Goal: Task Accomplishment & Management: Complete application form

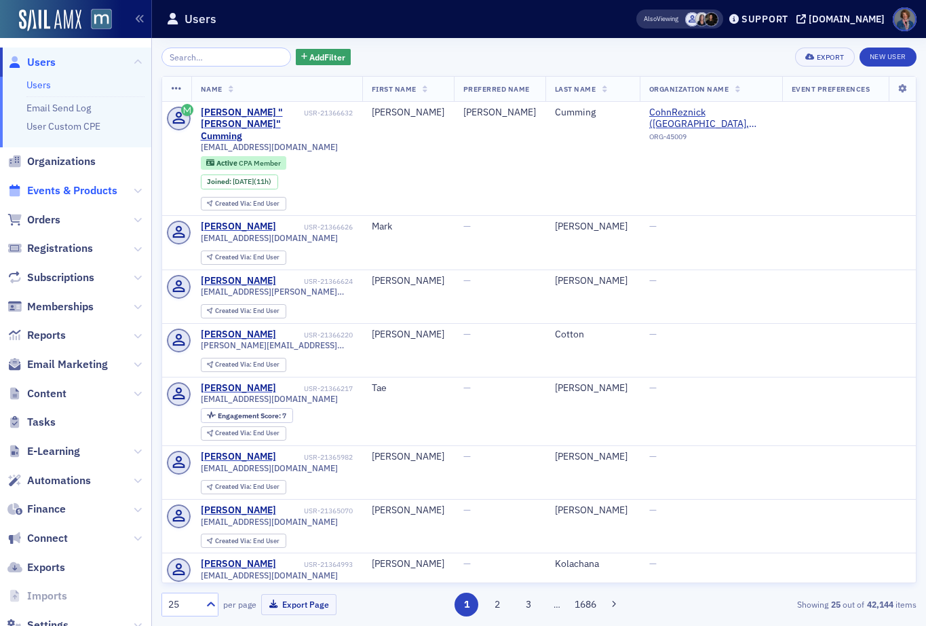
click at [79, 193] on span "Events & Products" at bounding box center [72, 190] width 90 height 15
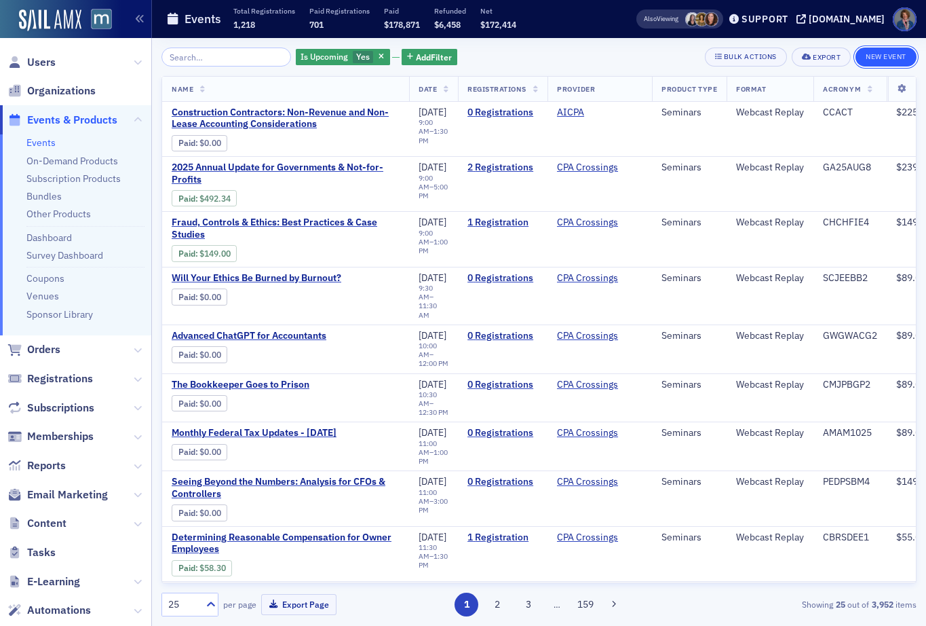
click at [885, 57] on button "New Event" at bounding box center [886, 56] width 61 height 19
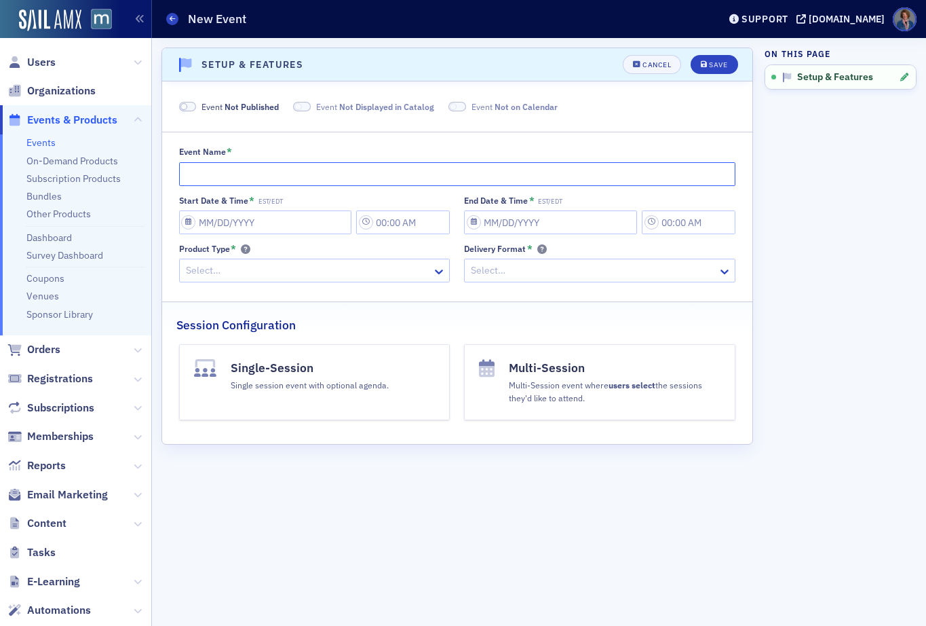
click at [285, 176] on input "Event Name *" at bounding box center [457, 174] width 557 height 24
paste input "[PERSON_NAME]’s A&A Update and Review"
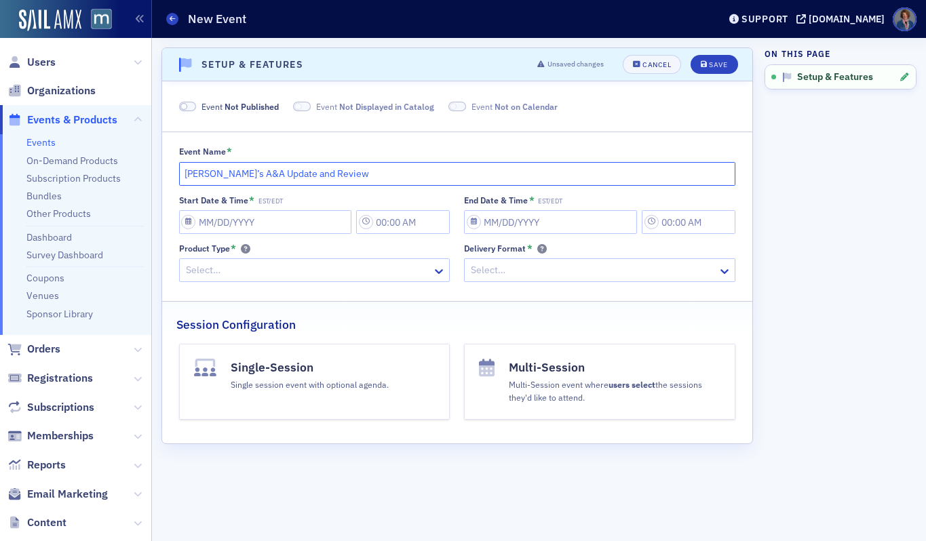
type input "[PERSON_NAME]’s A&A Update and Review"
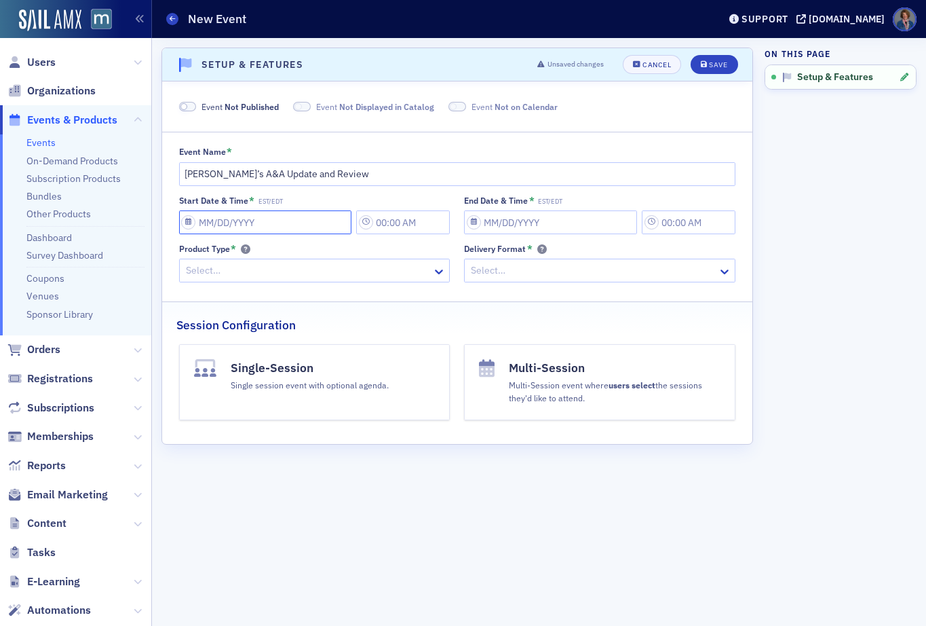
click at [271, 223] on input "Start Date & Time * EST/EDT" at bounding box center [265, 222] width 173 height 24
select select "9"
select select "2025"
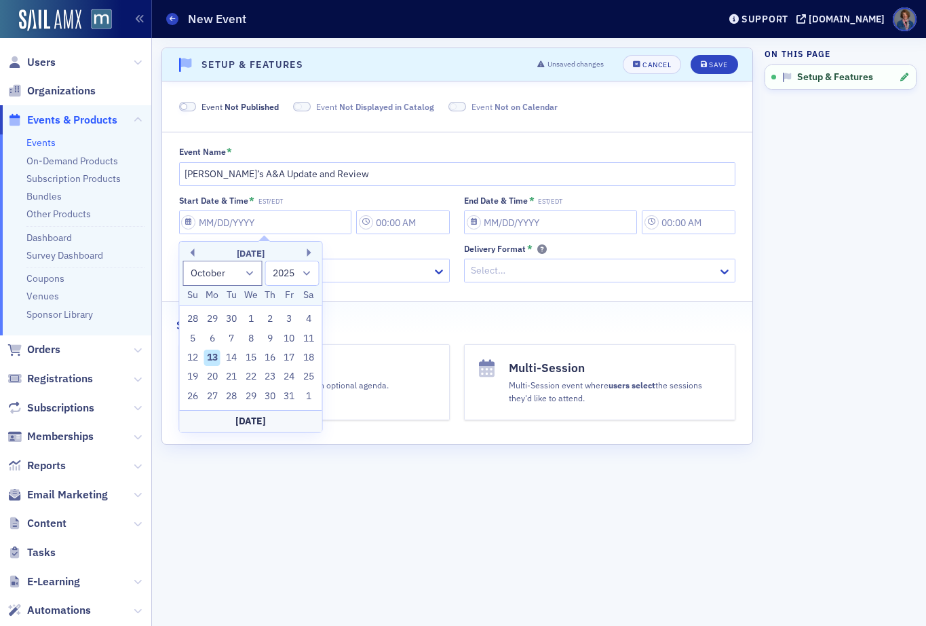
drag, startPoint x: 309, startPoint y: 250, endPoint x: 282, endPoint y: 286, distance: 45.0
click at [309, 250] on button "Next Month" at bounding box center [311, 252] width 8 height 8
select select "10"
click at [229, 396] on div "25" at bounding box center [231, 396] width 16 height 16
type input "11/25/2025"
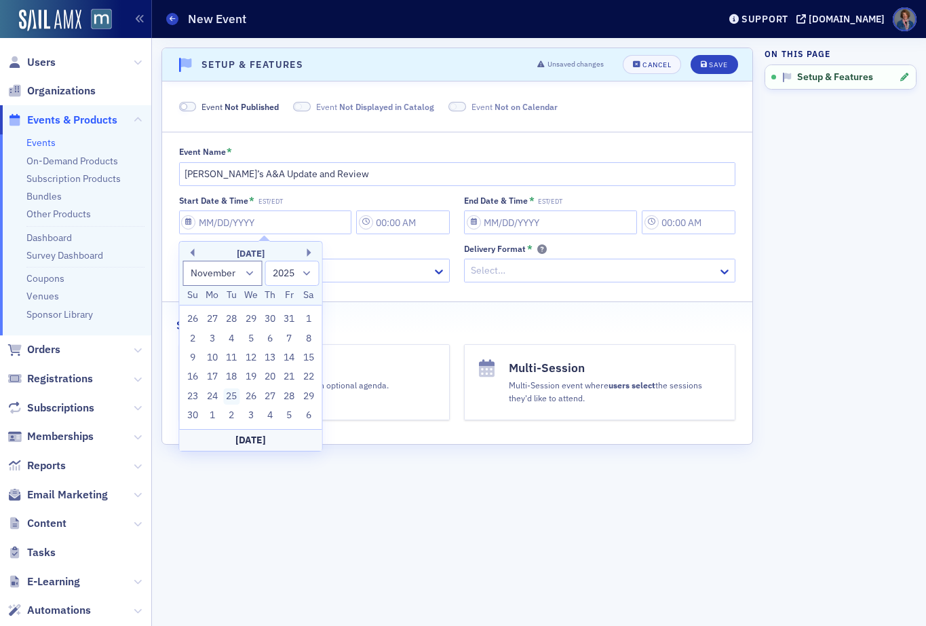
type input "11:00 AM"
type input "11/25/2025"
type input "12:00 PM"
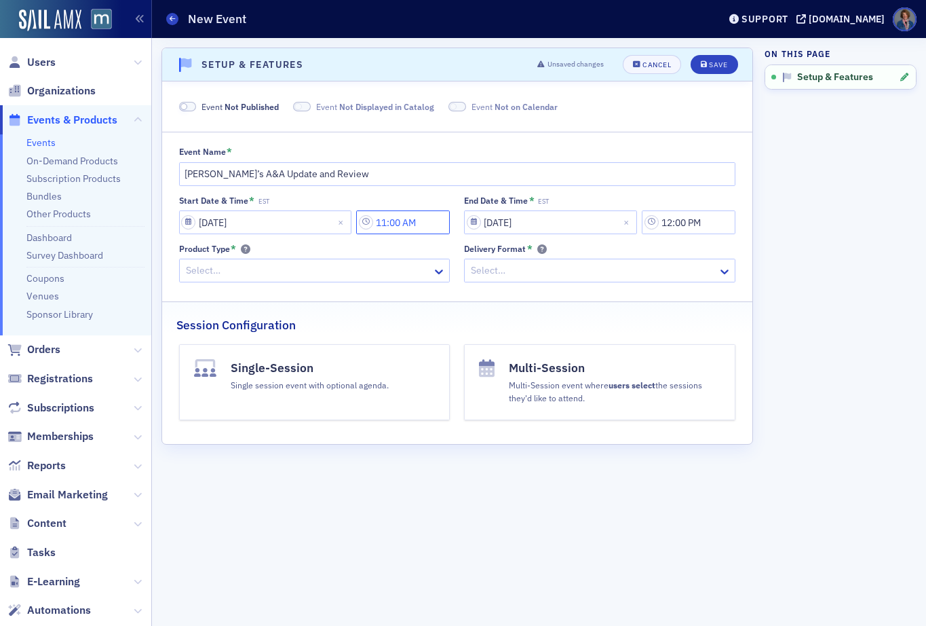
click at [405, 223] on input "11:00 AM" at bounding box center [403, 222] width 94 height 24
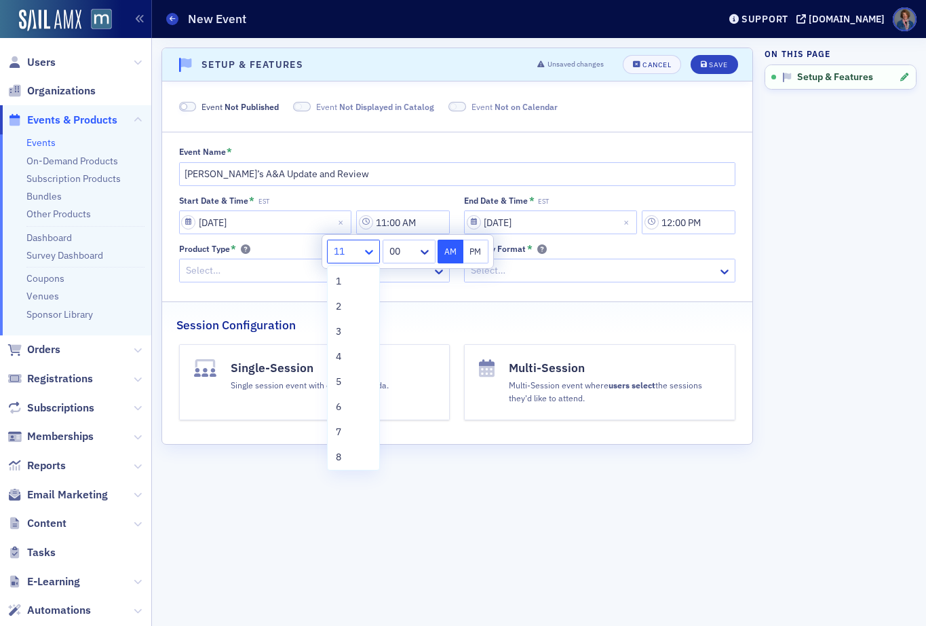
click at [372, 254] on icon at bounding box center [369, 252] width 14 height 14
drag, startPoint x: 343, startPoint y: 453, endPoint x: 381, endPoint y: 391, distance: 71.9
click at [344, 452] on div "8" at bounding box center [353, 457] width 35 height 14
type input "8:00 AM"
select select "10"
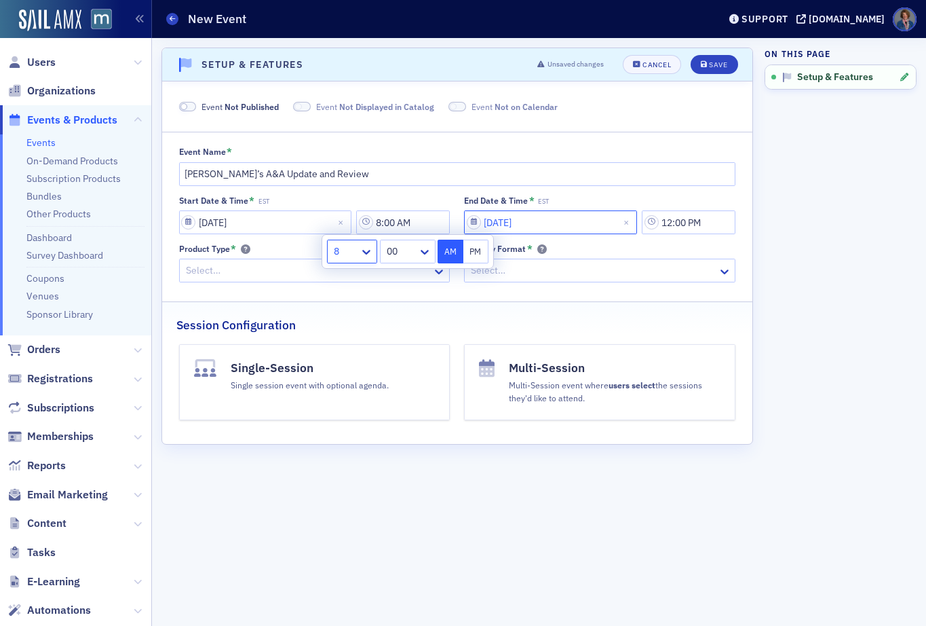
select select "2025"
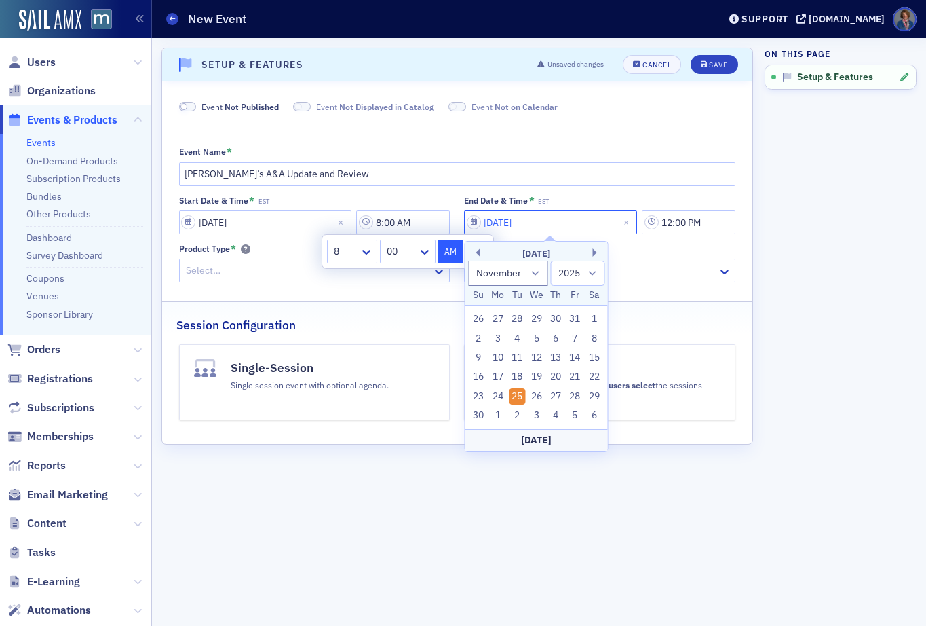
click at [597, 216] on input "11/25/2025" at bounding box center [550, 222] width 173 height 24
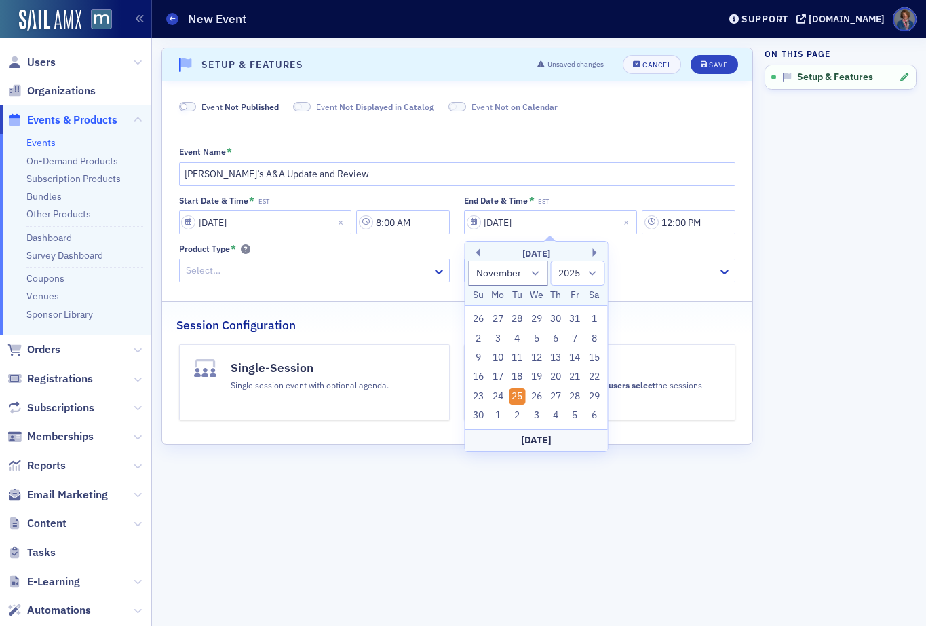
drag, startPoint x: 699, startPoint y: 195, endPoint x: 695, endPoint y: 201, distance: 7.9
click at [699, 195] on div "End Date & Time * EST" at bounding box center [599, 200] width 271 height 10
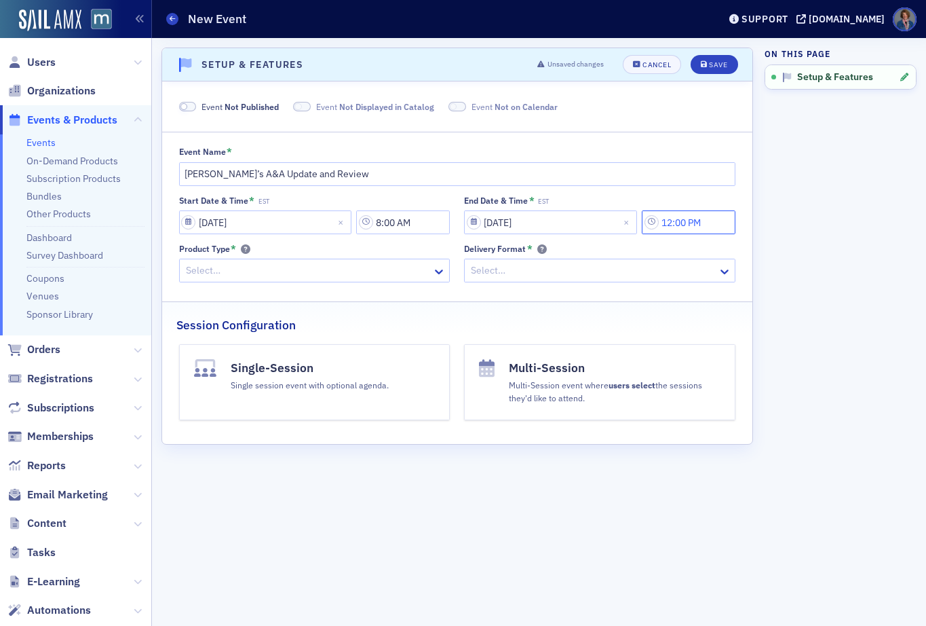
click at [685, 222] on input "12:00 PM" at bounding box center [689, 222] width 94 height 24
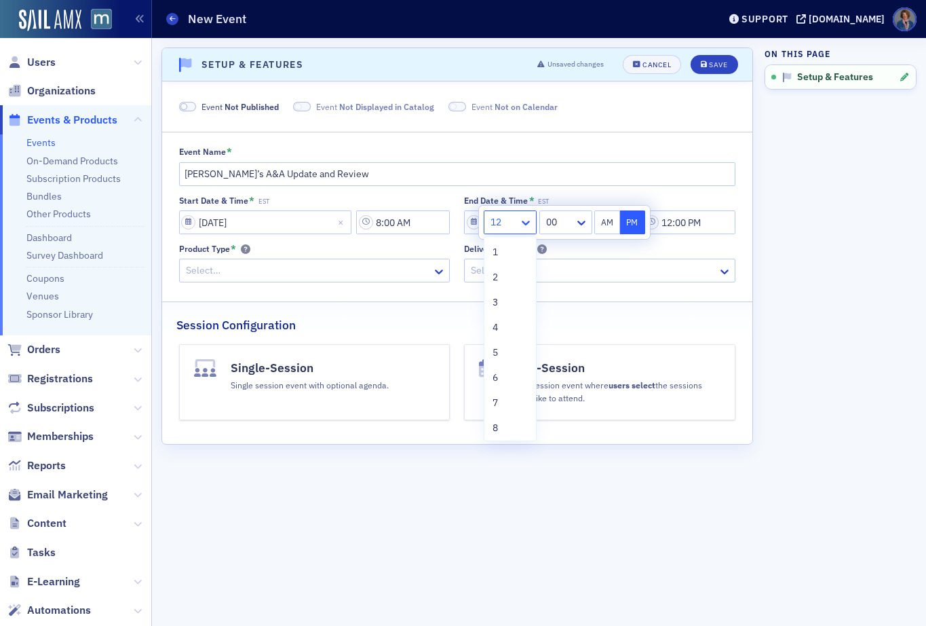
click at [527, 225] on icon at bounding box center [526, 223] width 14 height 14
click at [503, 304] on div "3" at bounding box center [510, 302] width 35 height 14
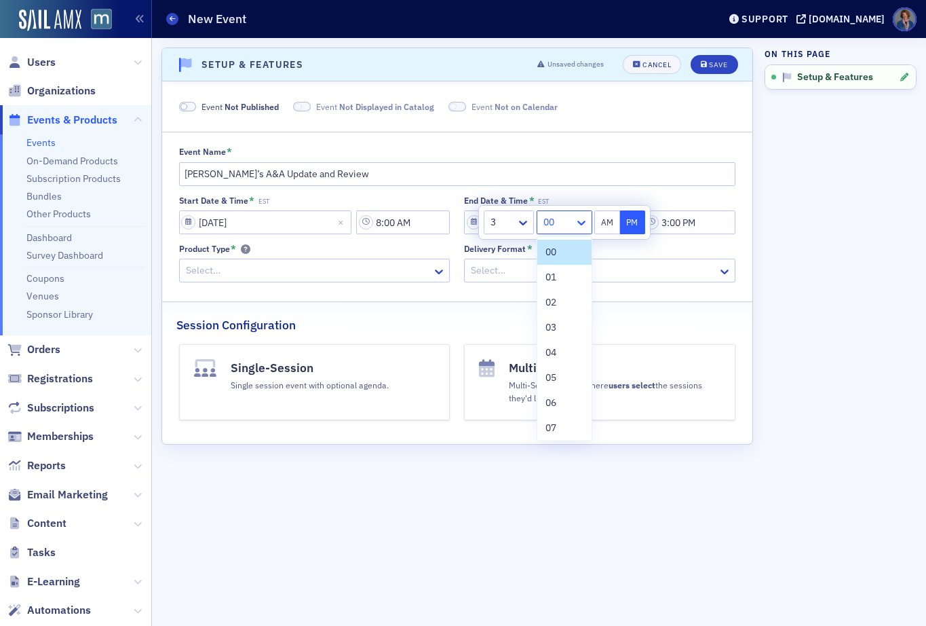
click at [583, 222] on icon at bounding box center [581, 222] width 8 height 5
click at [552, 424] on span "30" at bounding box center [550, 425] width 11 height 14
type input "3:30 PM"
click at [711, 246] on div "Delivery Format *" at bounding box center [599, 249] width 271 height 10
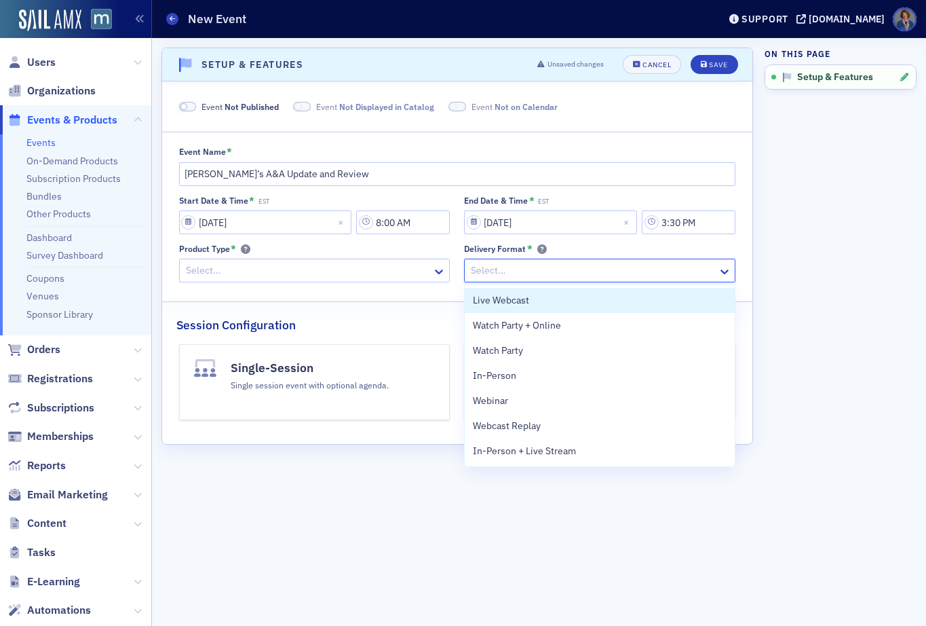
click at [495, 274] on div at bounding box center [592, 270] width 247 height 17
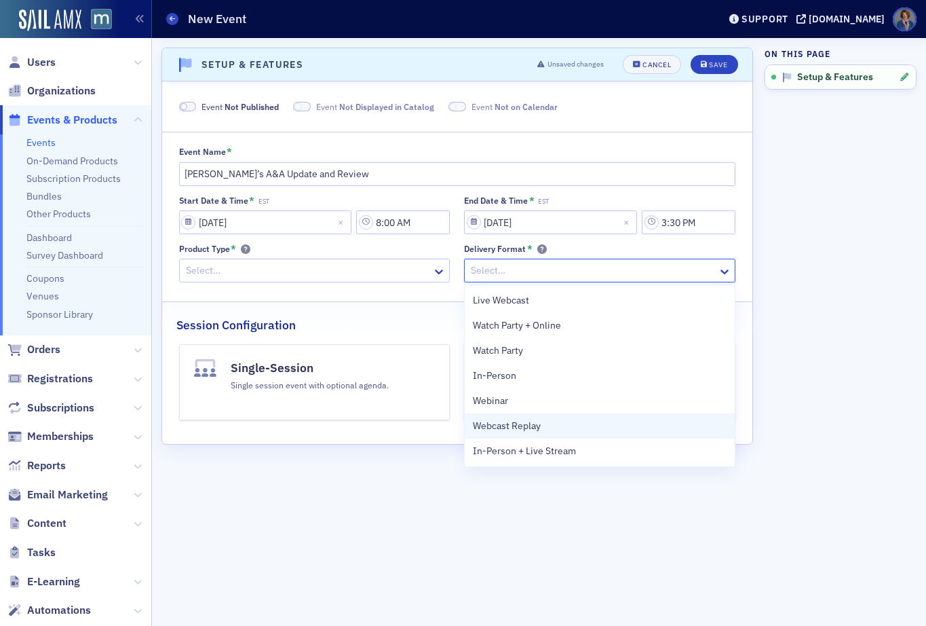
click at [516, 424] on span "Webcast Replay" at bounding box center [507, 426] width 68 height 14
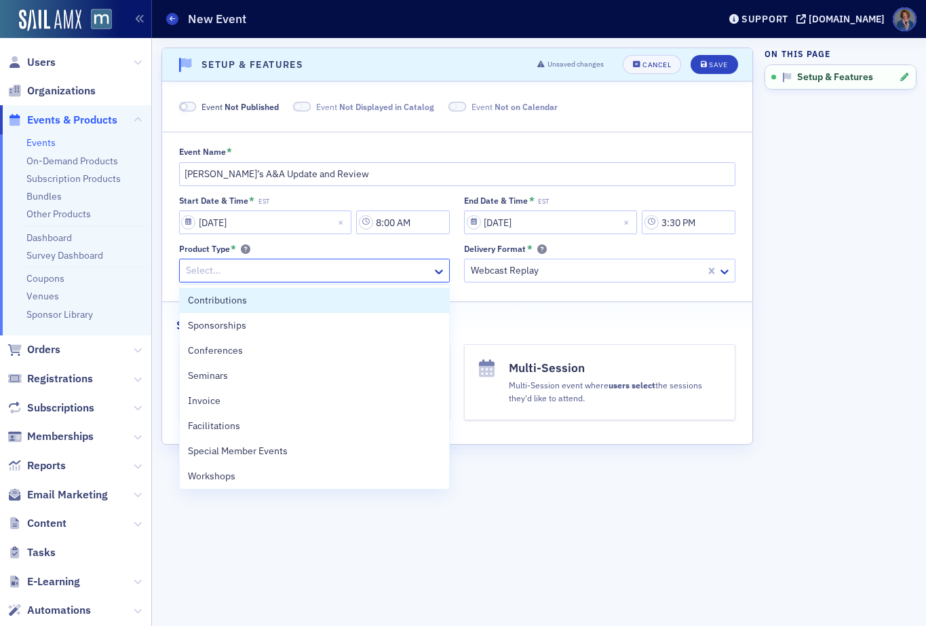
click at [262, 271] on div at bounding box center [308, 270] width 247 height 17
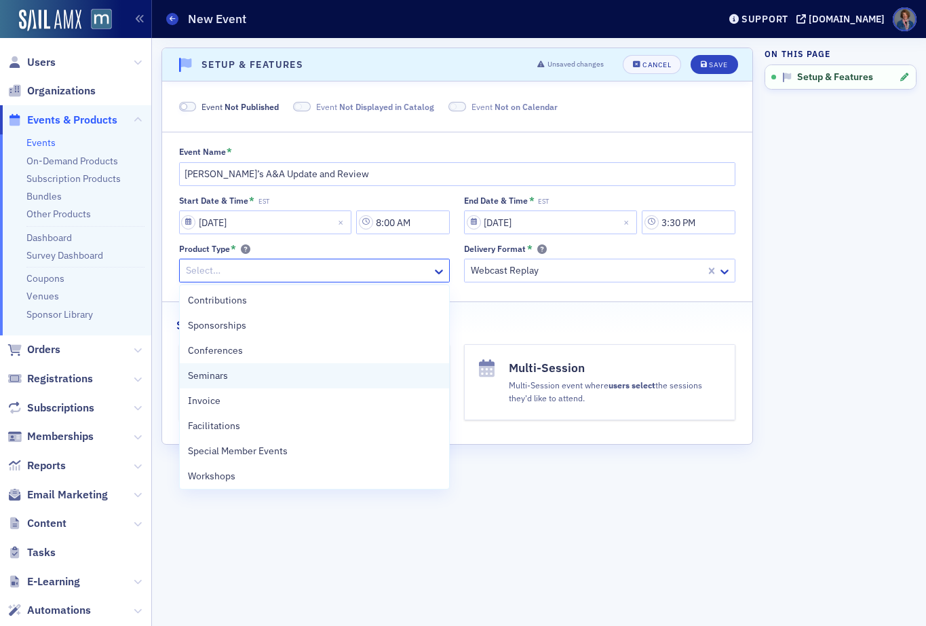
click at [204, 377] on span "Seminars" at bounding box center [208, 375] width 40 height 14
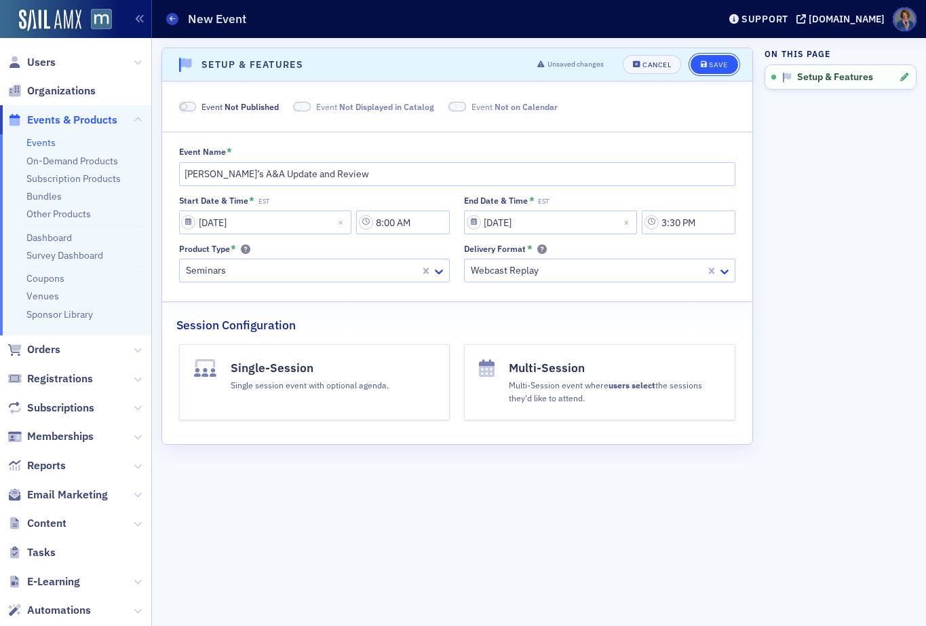
click at [714, 69] on div "Save" at bounding box center [718, 64] width 18 height 7
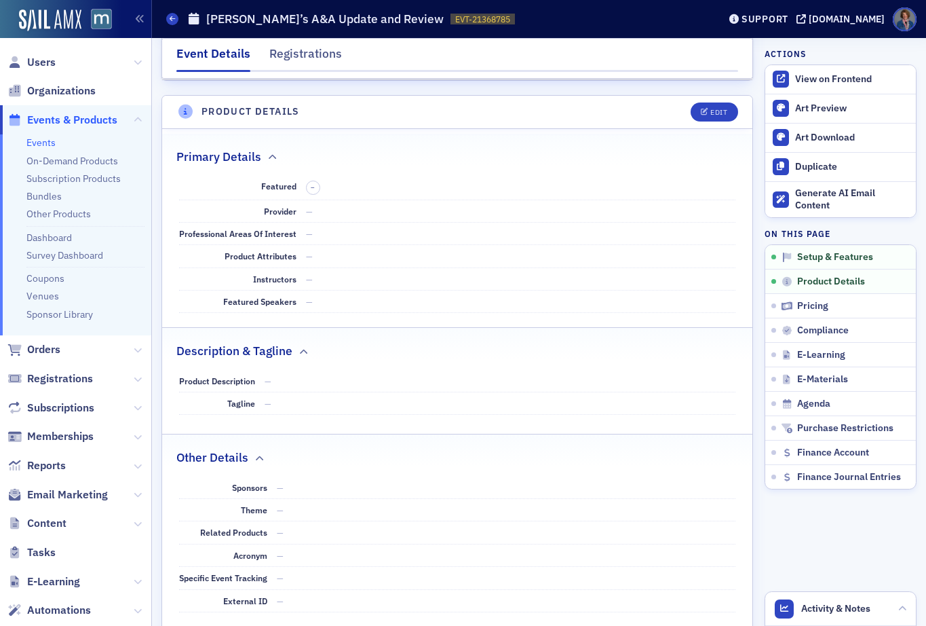
scroll to position [535, 0]
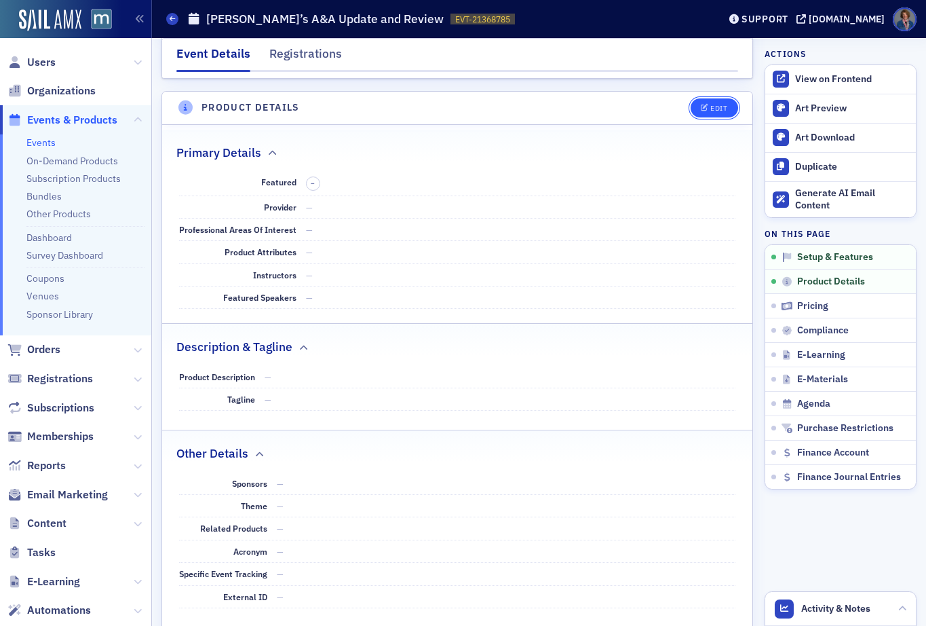
click at [710, 111] on div "Edit" at bounding box center [718, 107] width 17 height 7
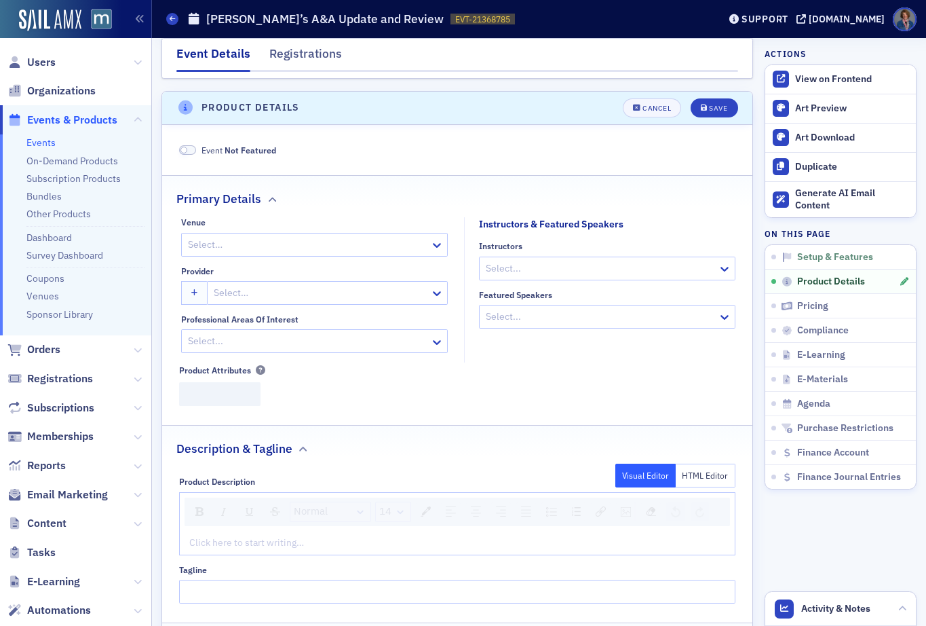
scroll to position [547, 0]
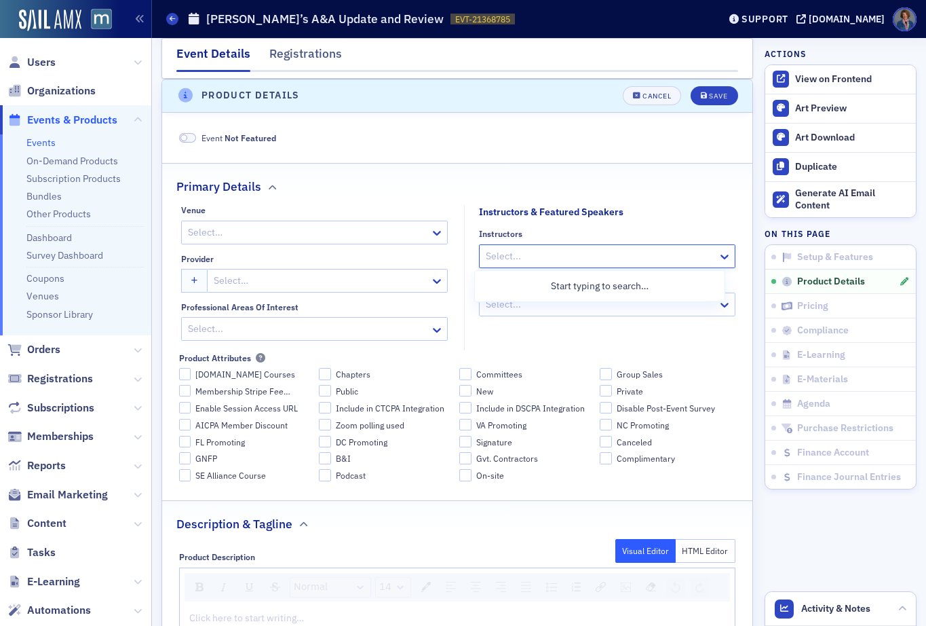
click at [512, 256] on div at bounding box center [600, 256] width 232 height 17
type input "Sailor"
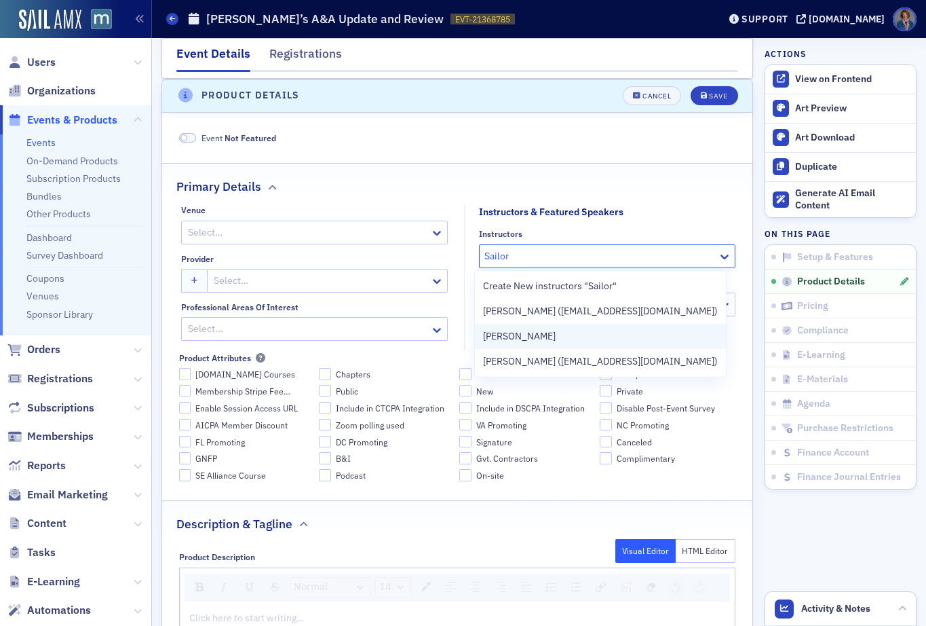
click at [529, 339] on span "Jeffrey Sailor" at bounding box center [519, 336] width 73 height 14
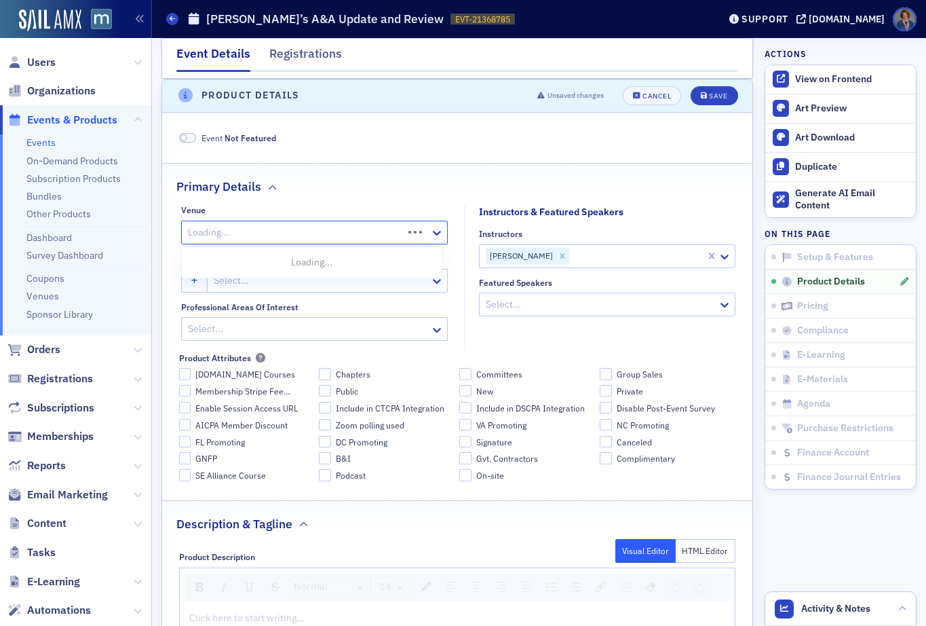
click at [277, 231] on div at bounding box center [294, 232] width 215 height 17
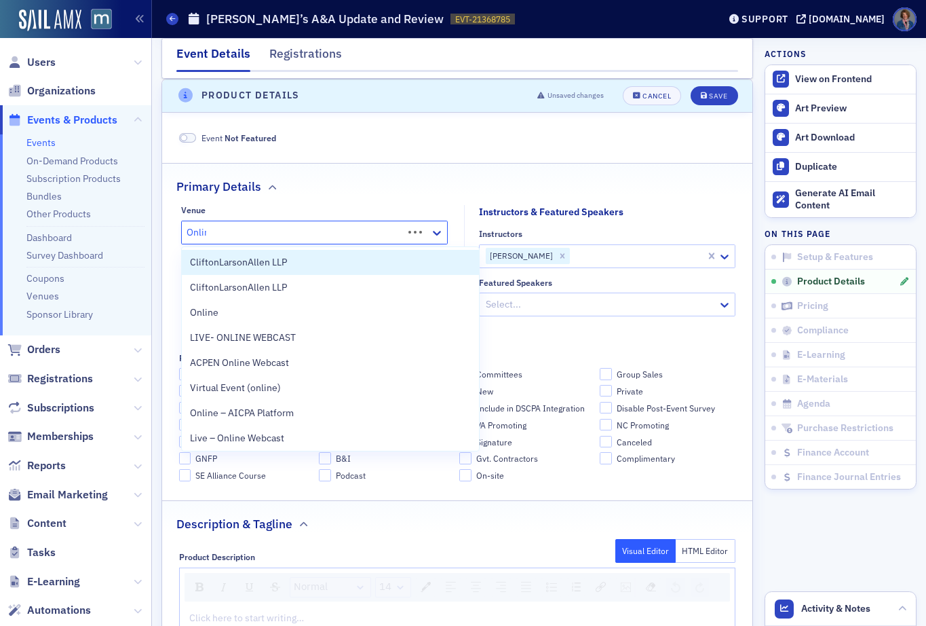
type input "Online"
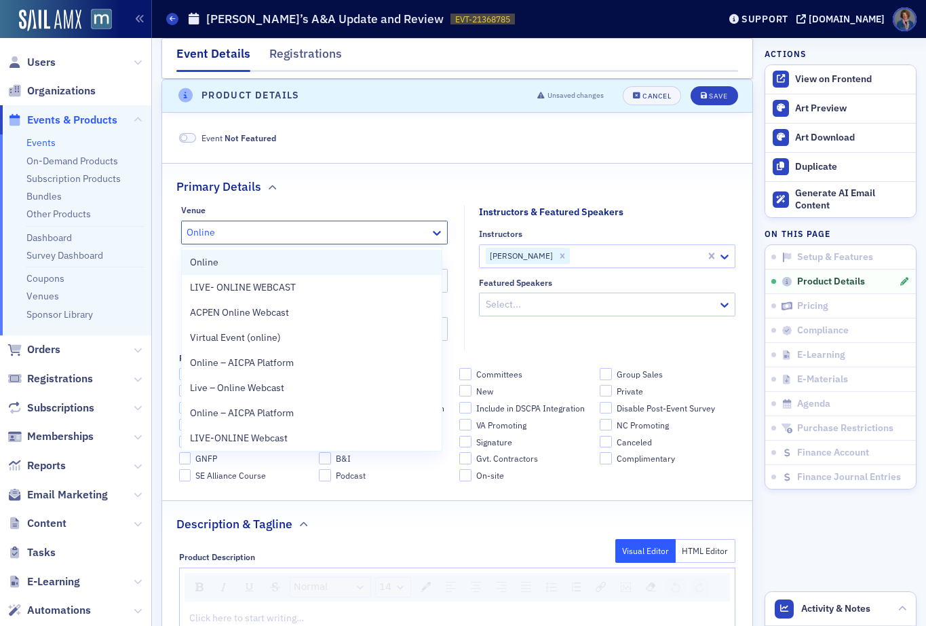
click at [251, 261] on div "Online" at bounding box center [312, 262] width 244 height 14
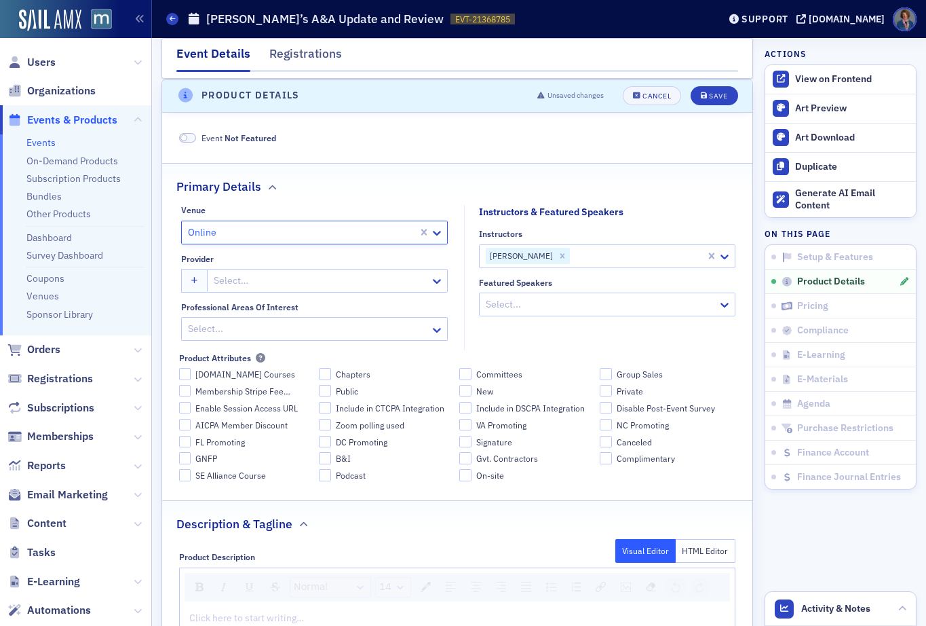
click at [248, 285] on div at bounding box center [320, 280] width 216 height 17
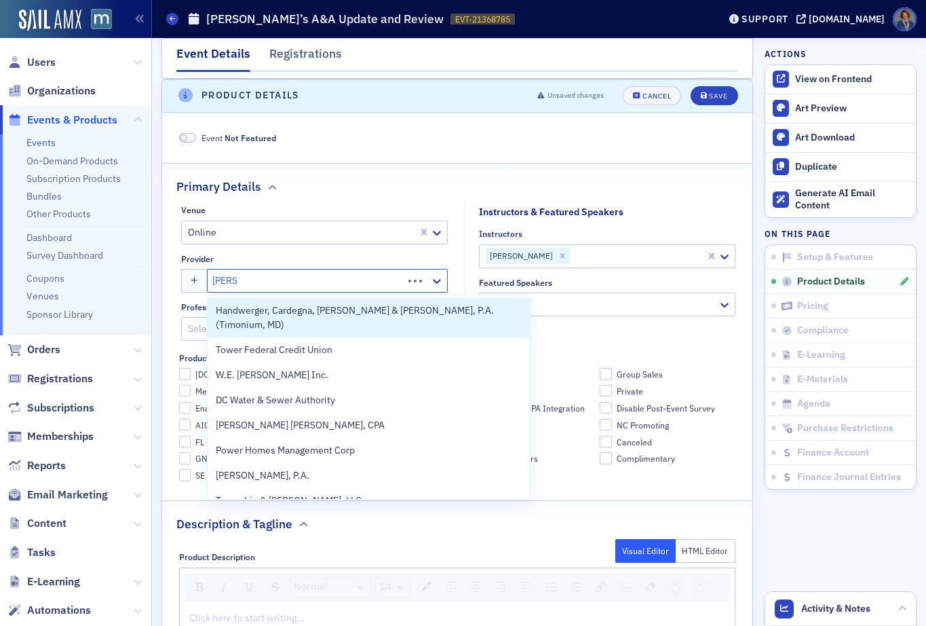
type input "Werner"
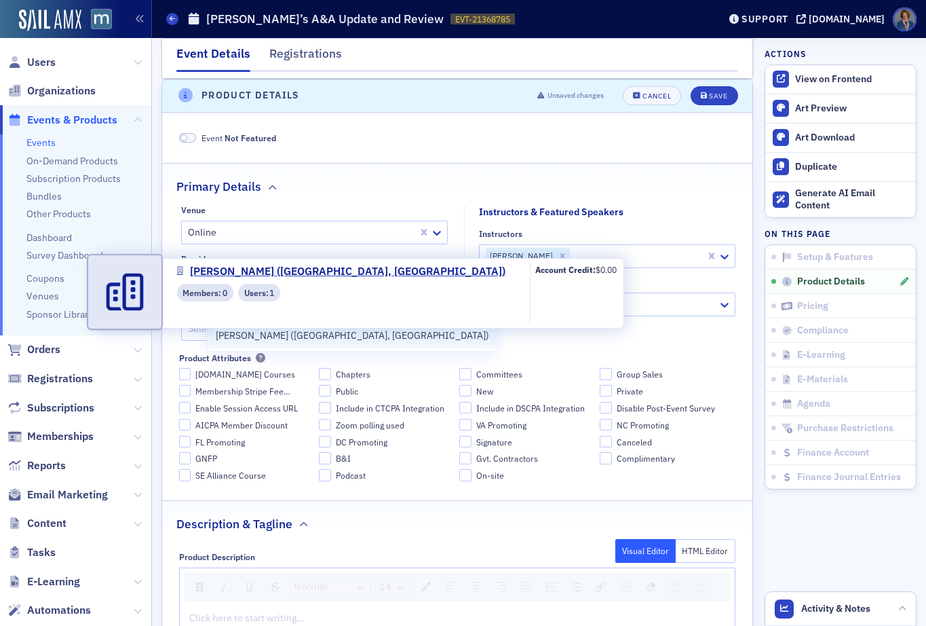
click at [284, 340] on span "[PERSON_NAME] ([GEOGRAPHIC_DATA], [GEOGRAPHIC_DATA])" at bounding box center [352, 335] width 273 height 14
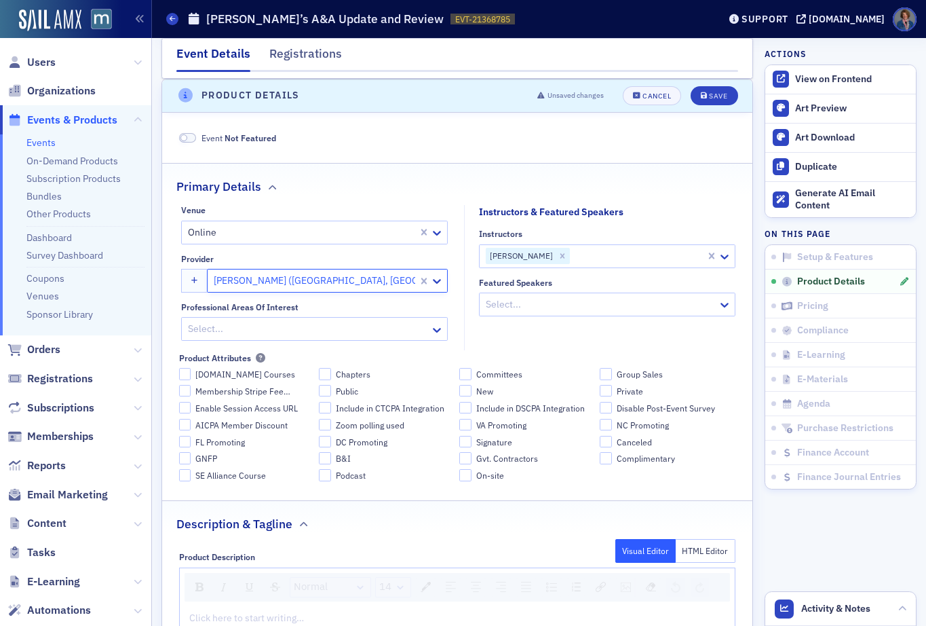
click at [291, 332] on div at bounding box center [308, 328] width 242 height 17
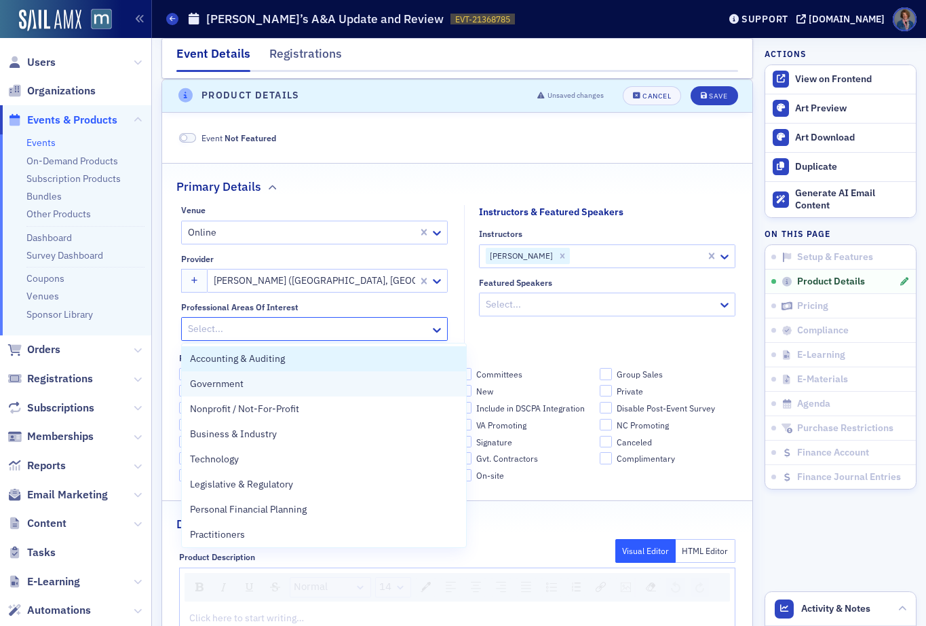
click at [282, 359] on span "Accounting & Auditing" at bounding box center [237, 358] width 95 height 14
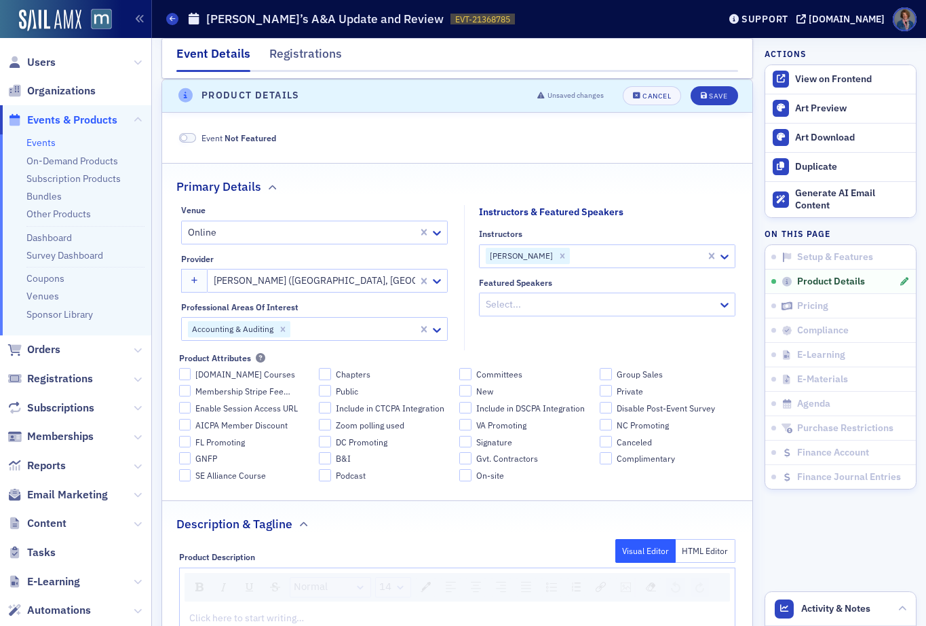
click at [566, 326] on fieldset "Instructors & Featured Speakers Instructors Jeffrey Sailor Featured Speakers Se…" at bounding box center [603, 277] width 278 height 145
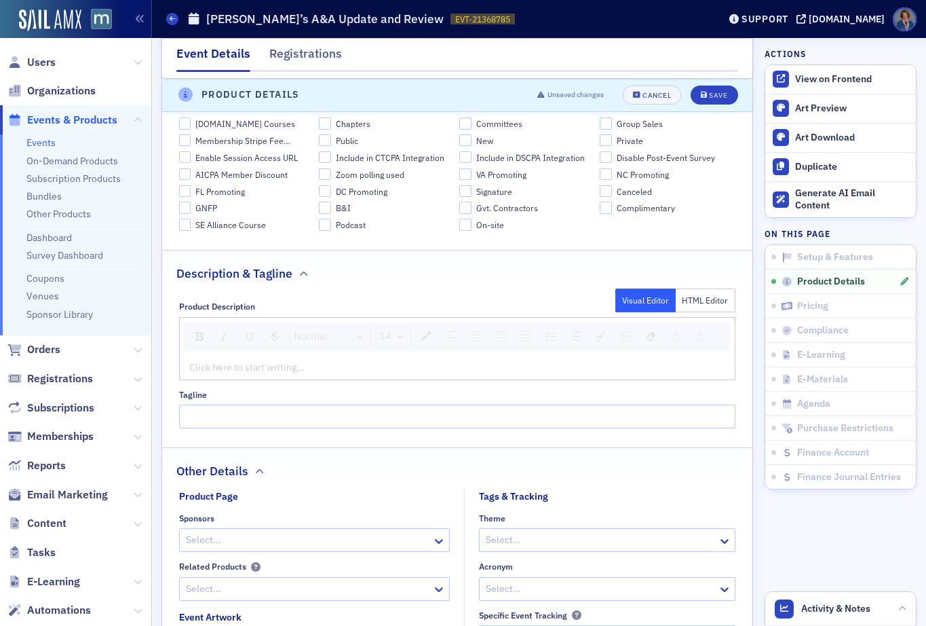
scroll to position [840, 0]
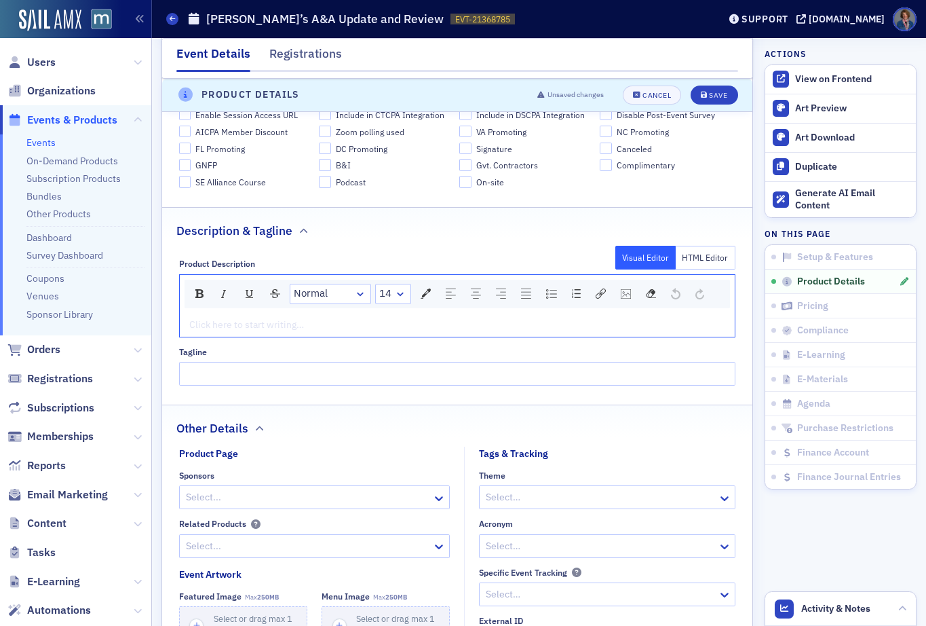
click at [280, 318] on div "rdw-editor" at bounding box center [458, 325] width 536 height 14
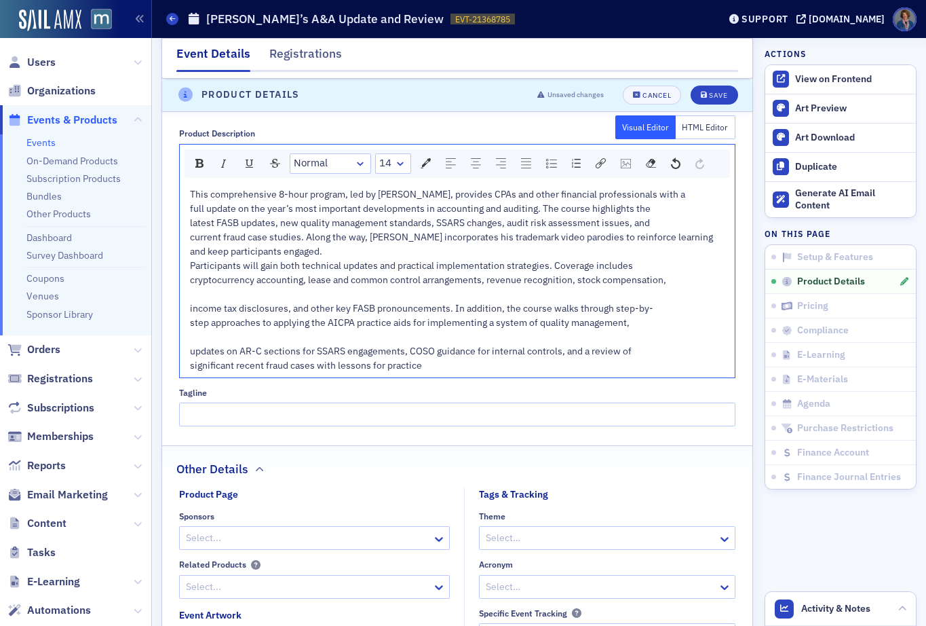
scroll to position [1154, 0]
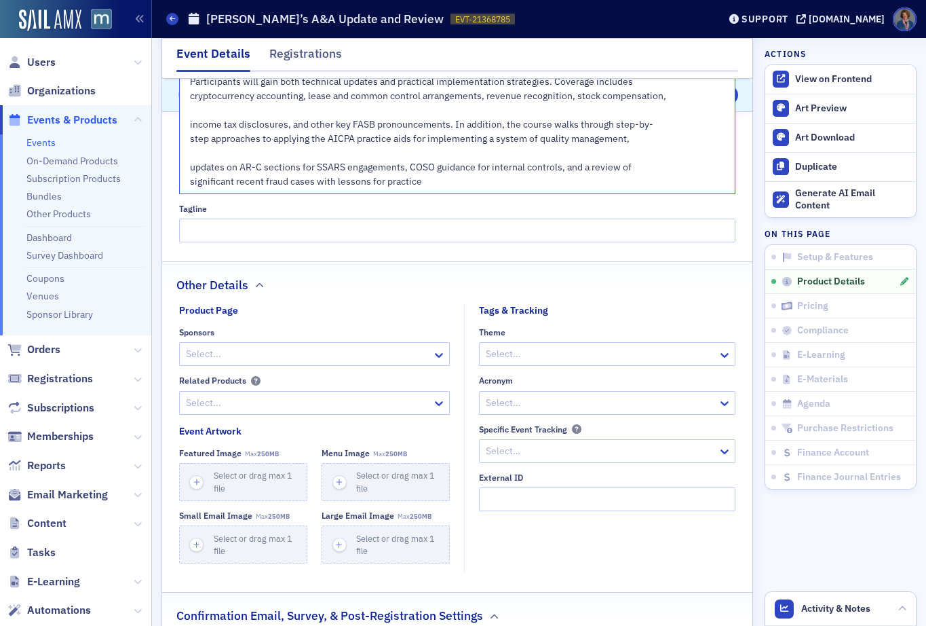
click at [526, 403] on div at bounding box center [600, 402] width 232 height 17
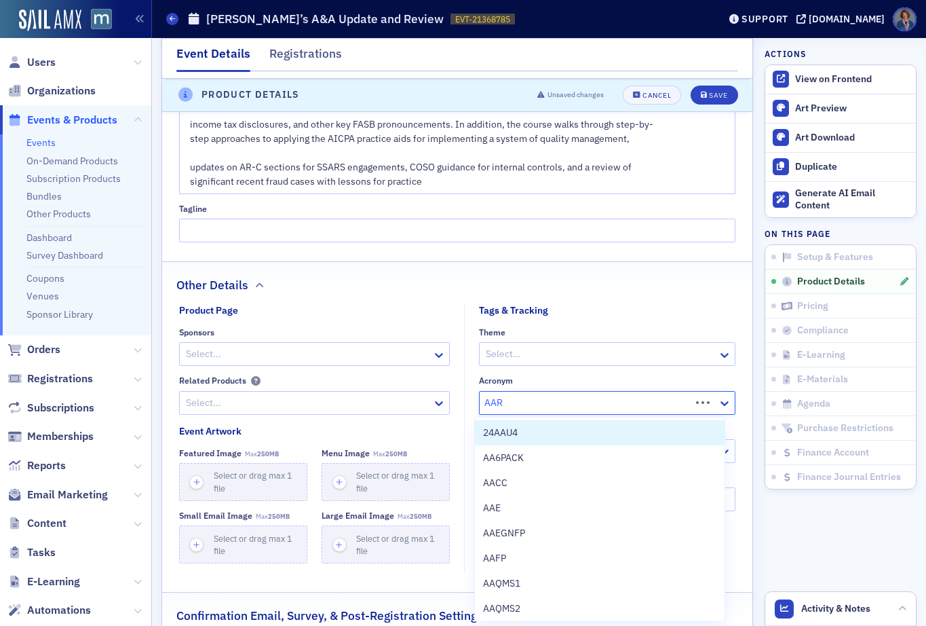
type input "AARU"
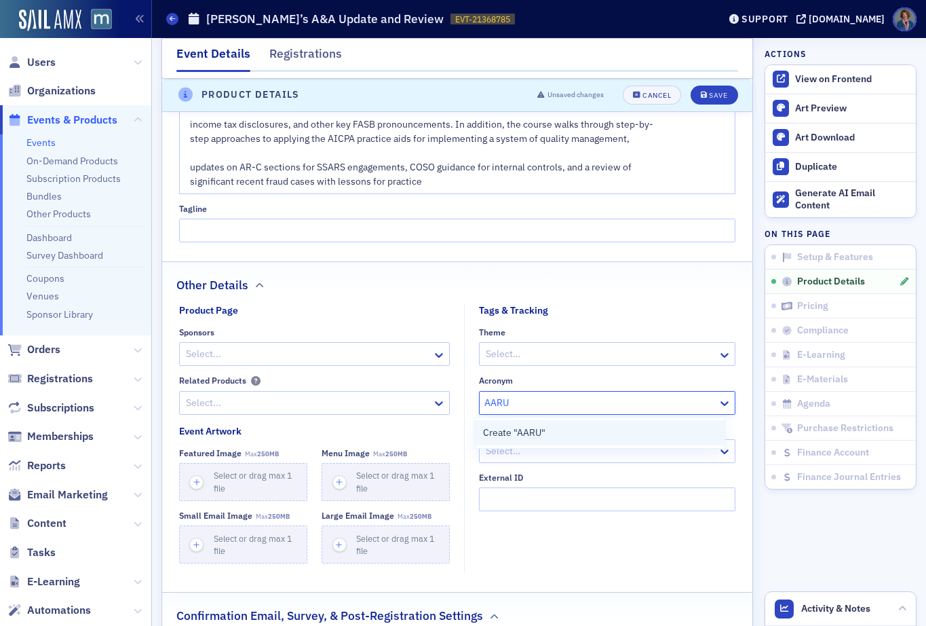
click at [529, 436] on span "Create "AARU"" at bounding box center [514, 432] width 62 height 14
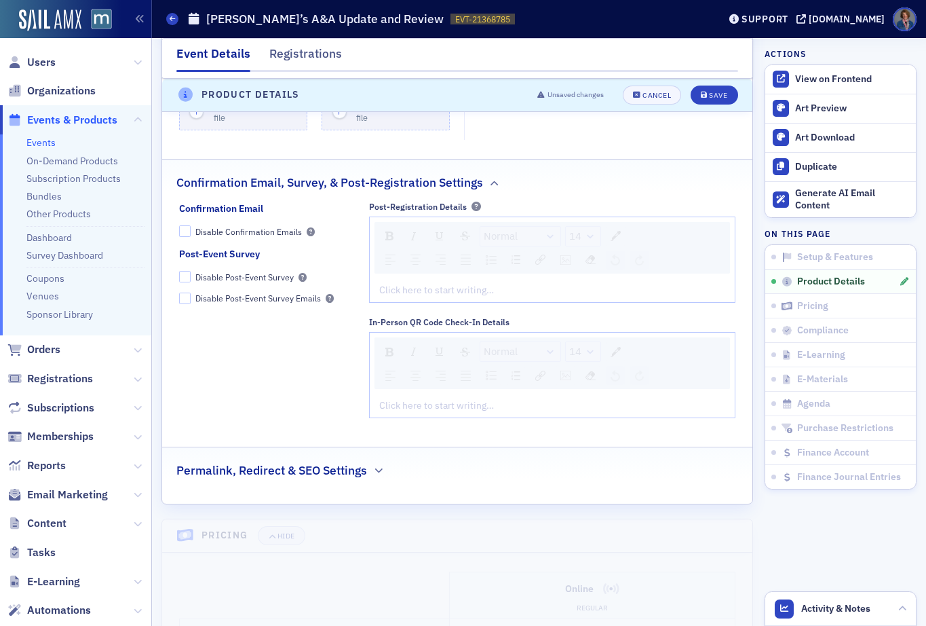
scroll to position [1341, 0]
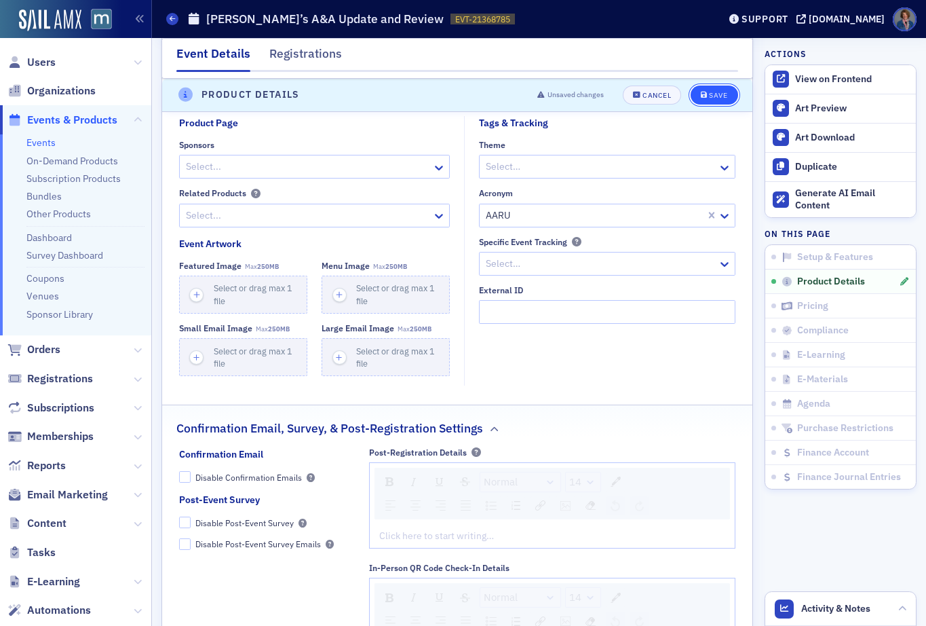
click at [709, 98] on div "Save" at bounding box center [718, 95] width 18 height 7
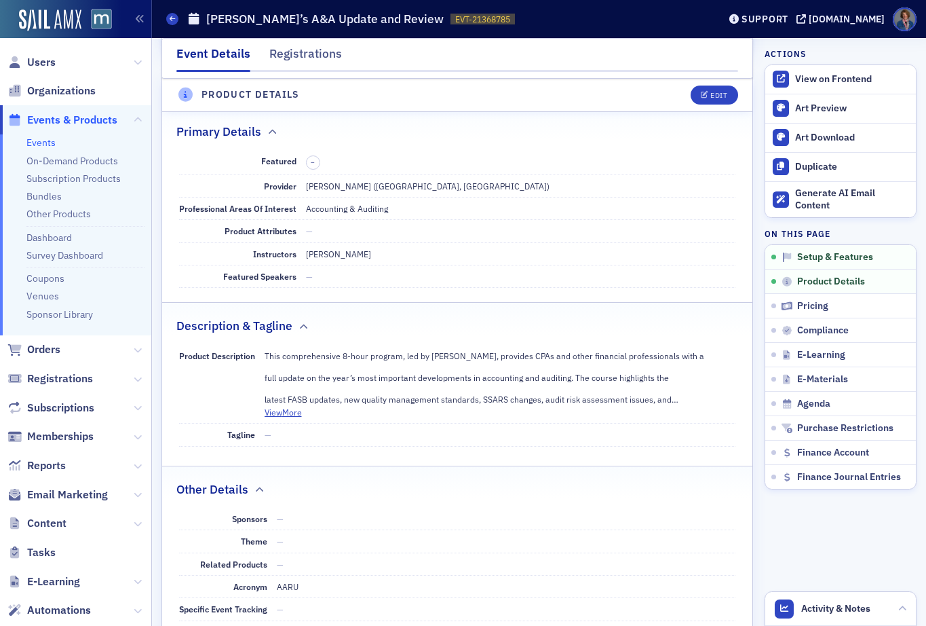
scroll to position [547, 0]
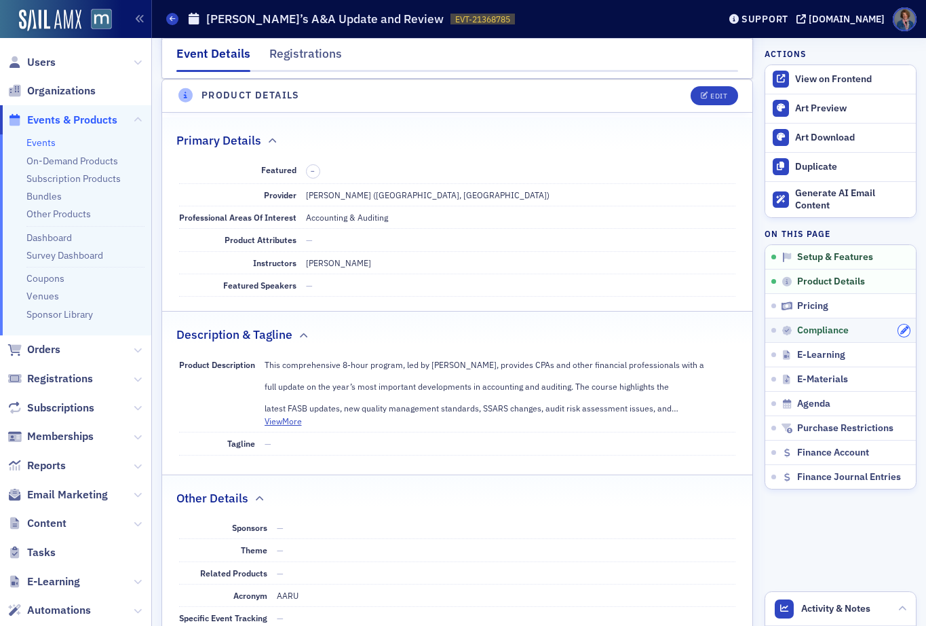
click at [900, 332] on icon "button" at bounding box center [904, 330] width 8 height 8
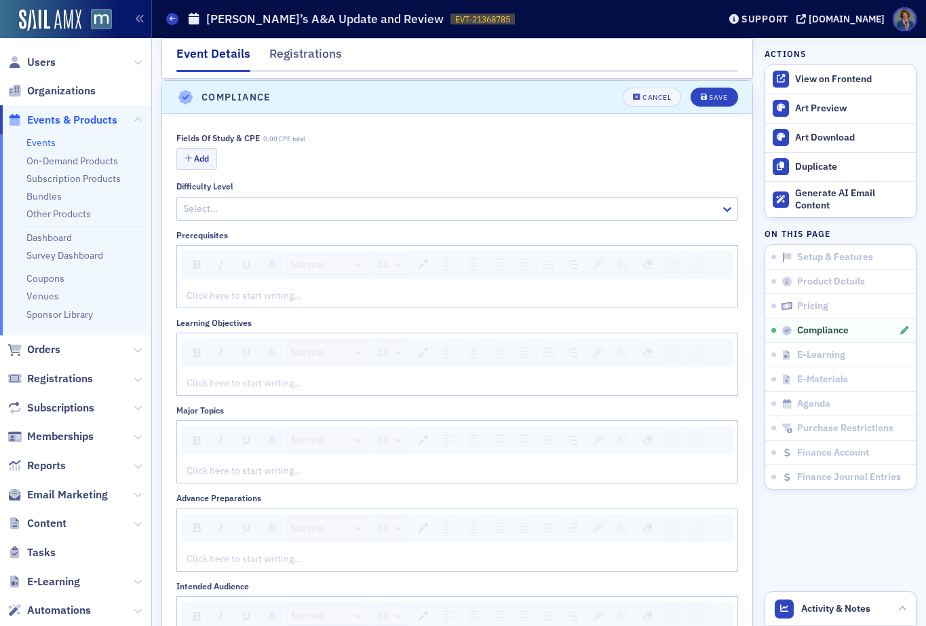
scroll to position [1723, 0]
click at [279, 381] on div "rdw-editor" at bounding box center [457, 382] width 541 height 14
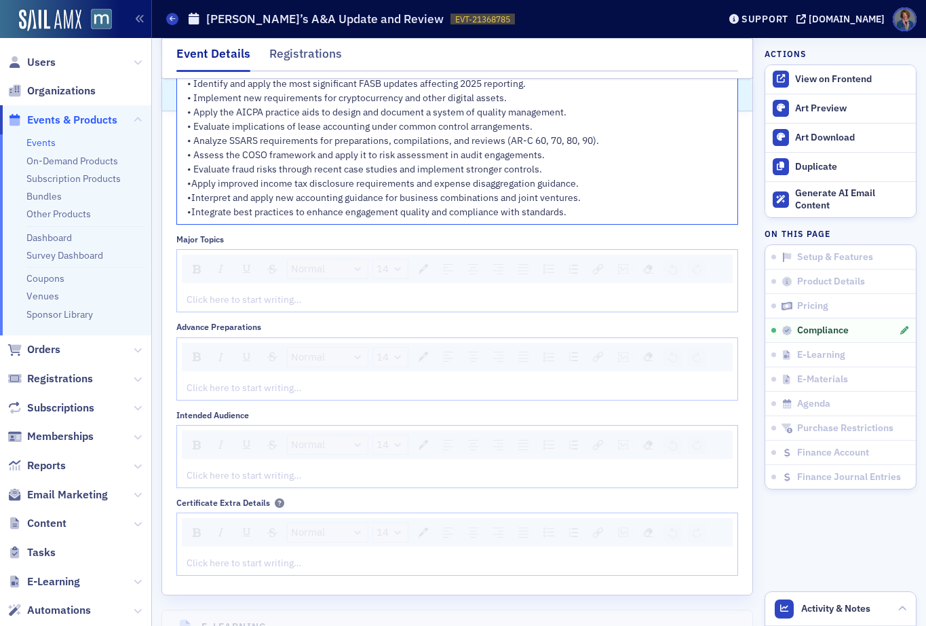
scroll to position [2038, 0]
click at [232, 295] on div "rdw-editor" at bounding box center [457, 297] width 541 height 14
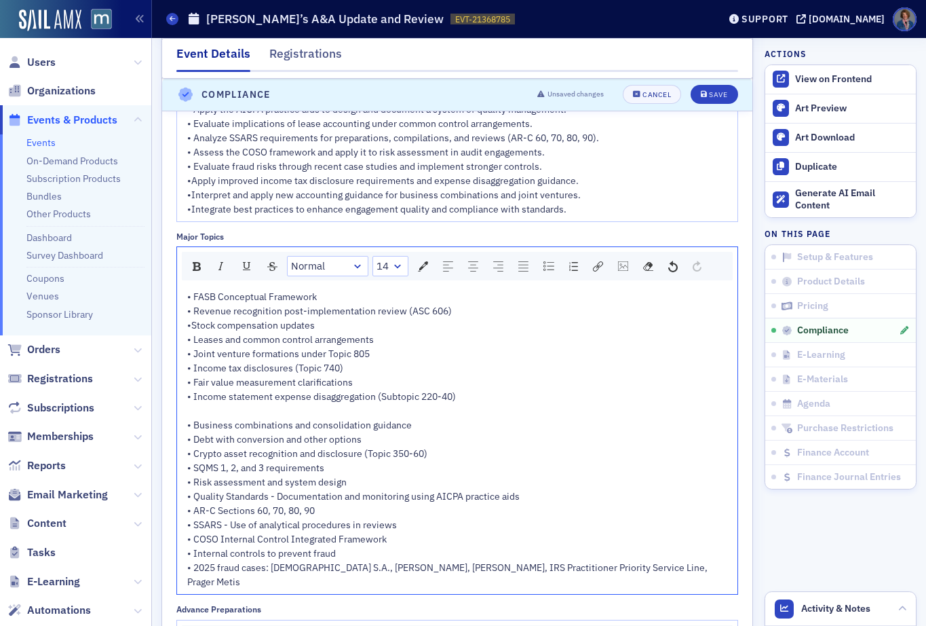
click at [206, 410] on div "rdw-editor" at bounding box center [457, 411] width 541 height 14
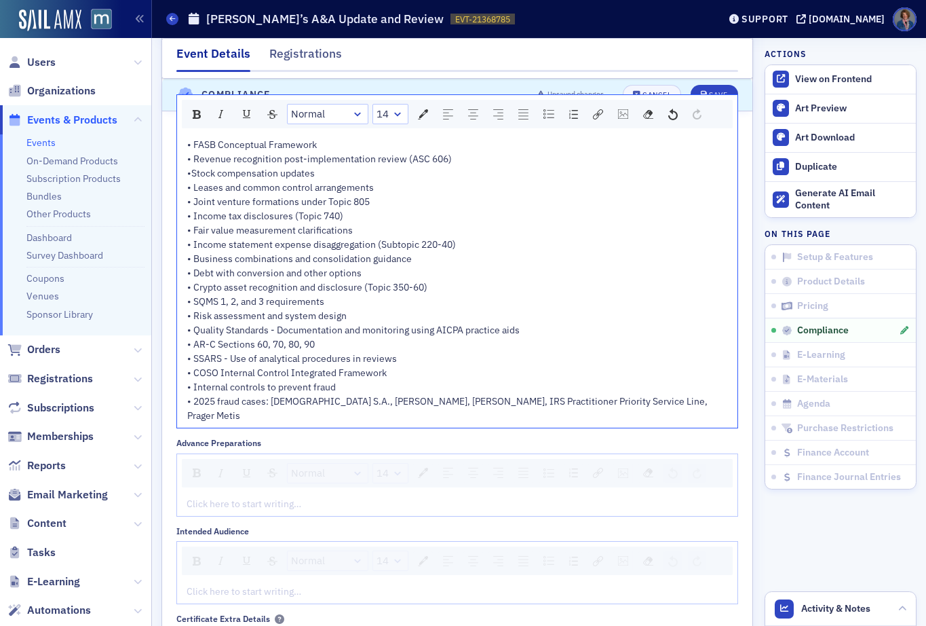
scroll to position [2193, 0]
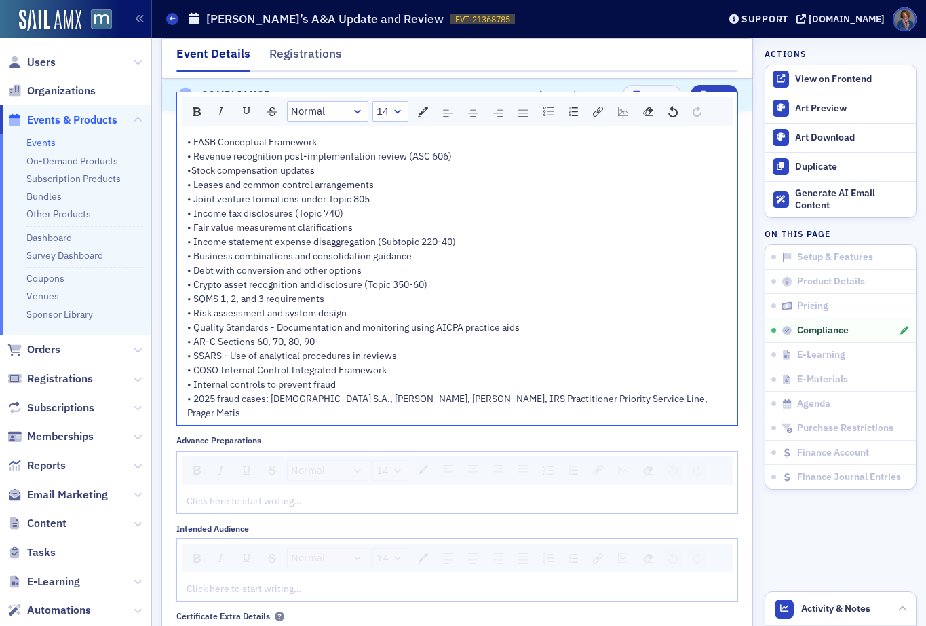
click at [265, 592] on div "rdw-editor" at bounding box center [457, 588] width 541 height 14
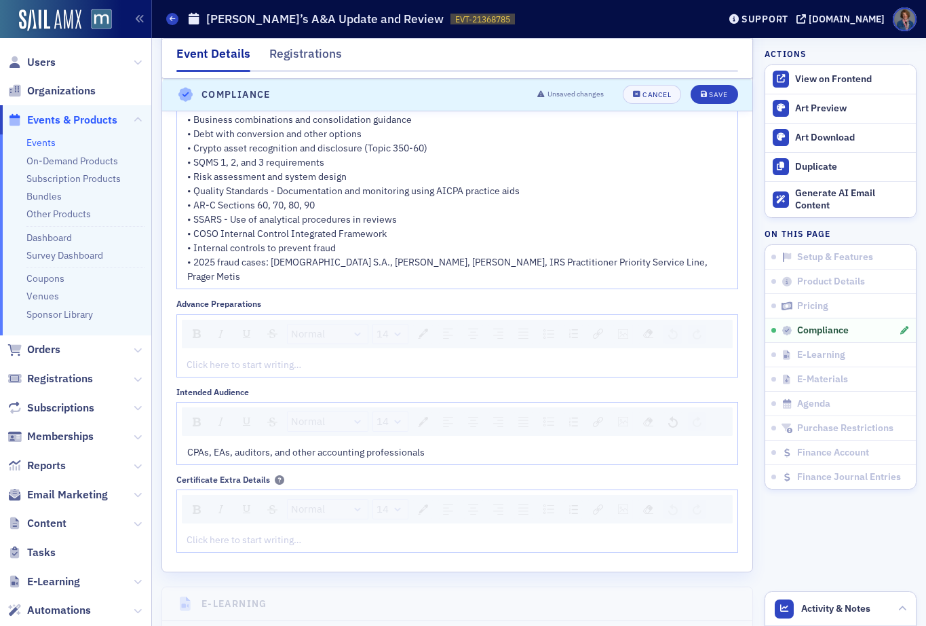
scroll to position [2294, 0]
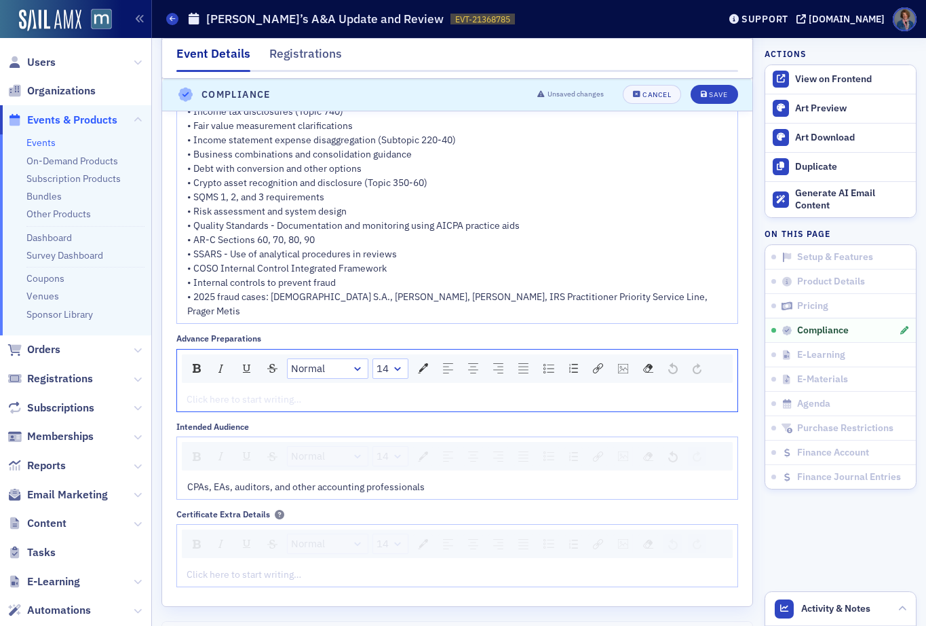
click at [241, 396] on div "rdw-editor" at bounding box center [457, 399] width 541 height 14
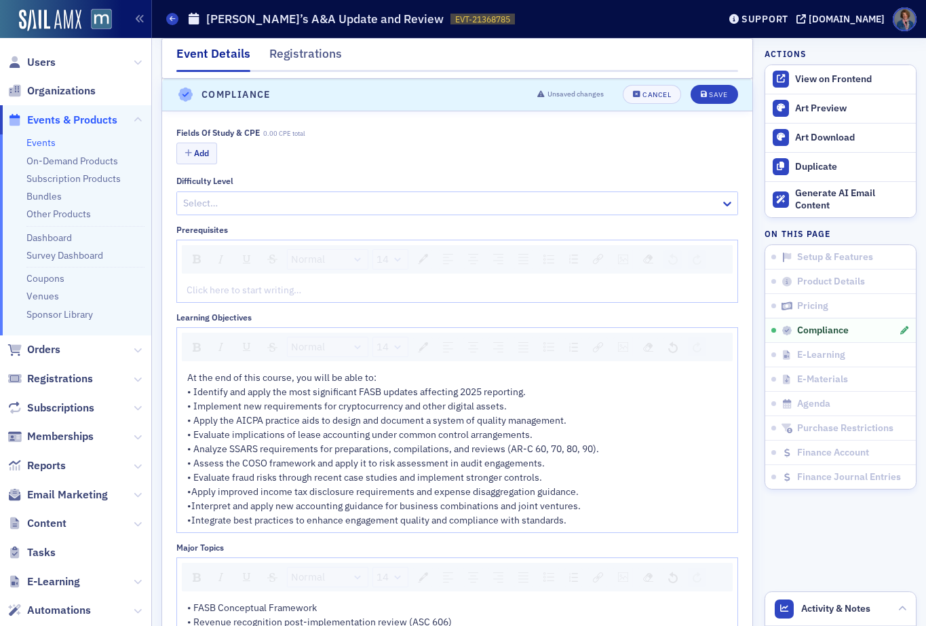
scroll to position [1699, 0]
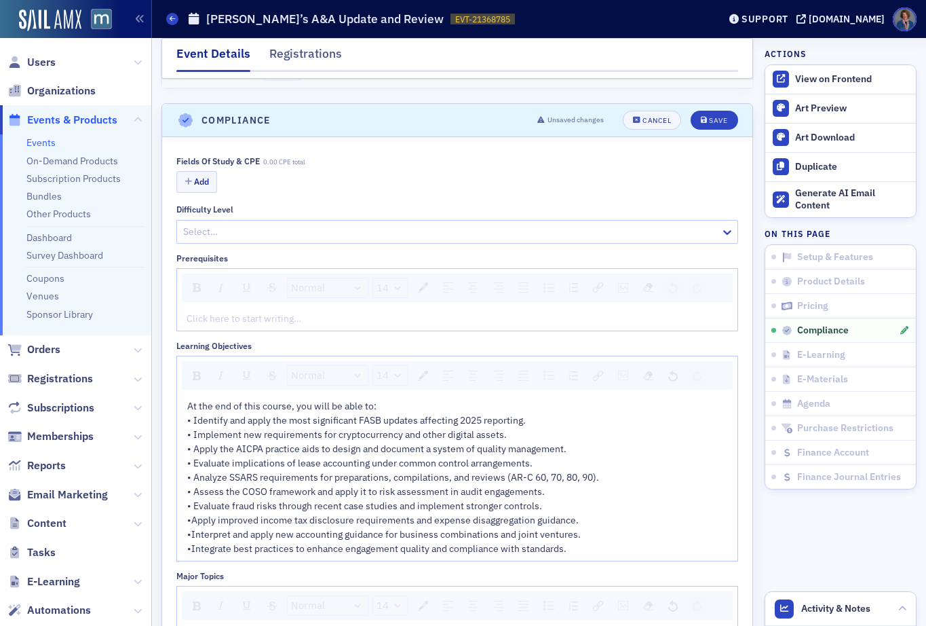
click at [206, 233] on div at bounding box center [450, 231] width 537 height 17
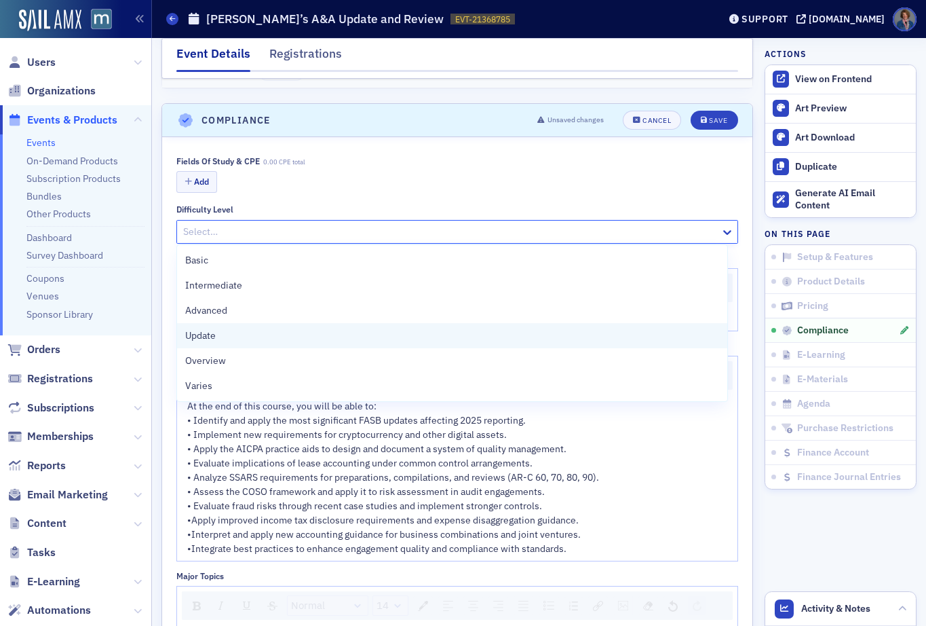
click at [229, 338] on div "Update" at bounding box center [452, 335] width 534 height 14
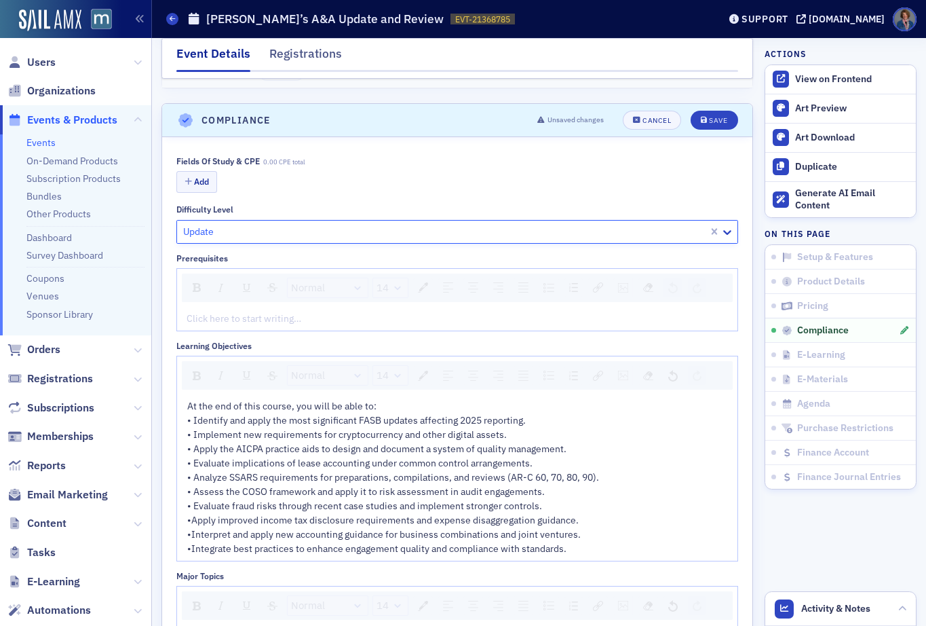
click at [219, 322] on div "rdw-editor" at bounding box center [457, 318] width 541 height 14
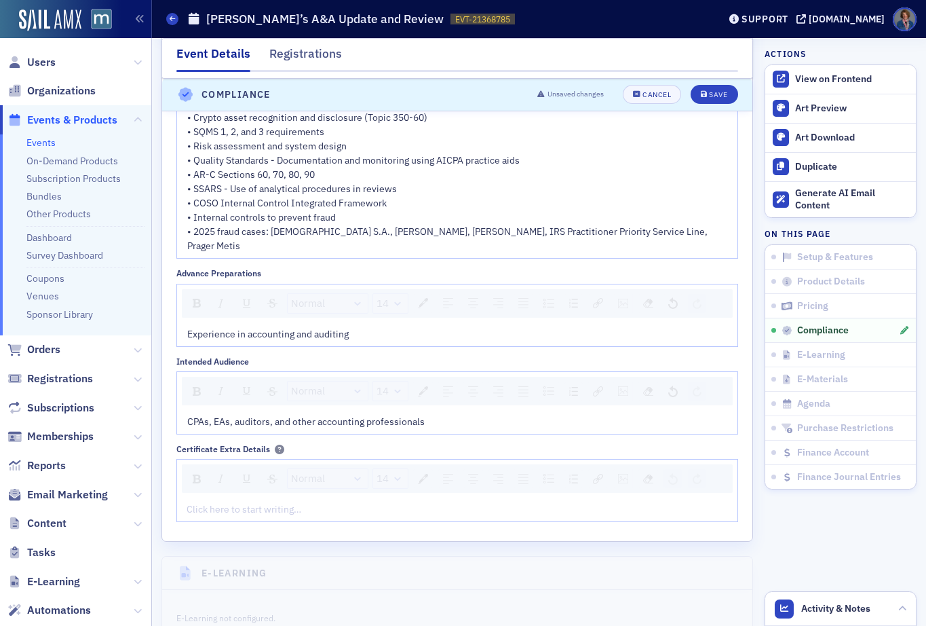
scroll to position [2366, 0]
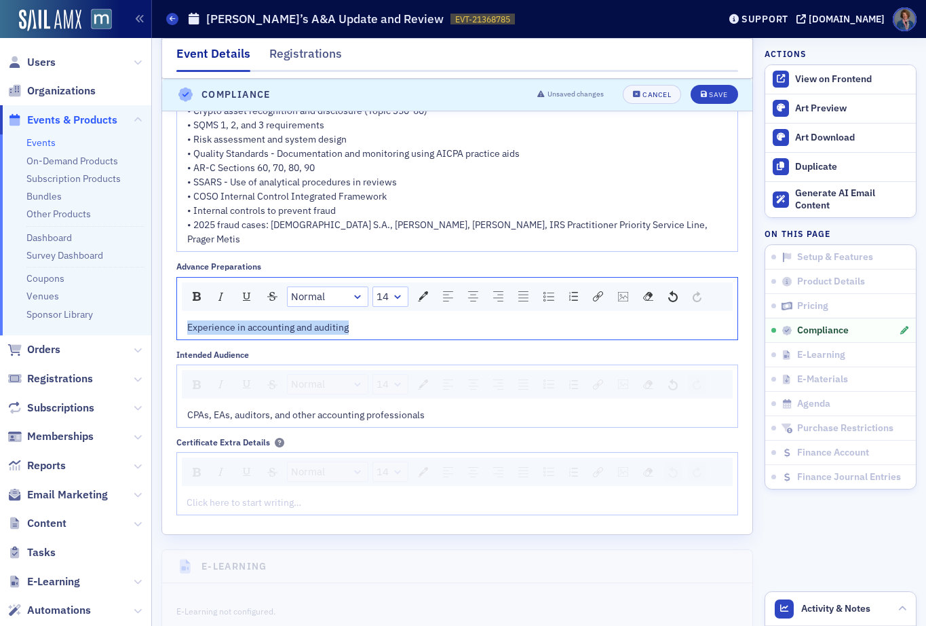
drag, startPoint x: 352, startPoint y: 330, endPoint x: 147, endPoint y: 325, distance: 205.6
click at [147, 324] on div "Users Organizations Events & Products Events On-Demand Products Subscription Pr…" at bounding box center [463, 313] width 926 height 626
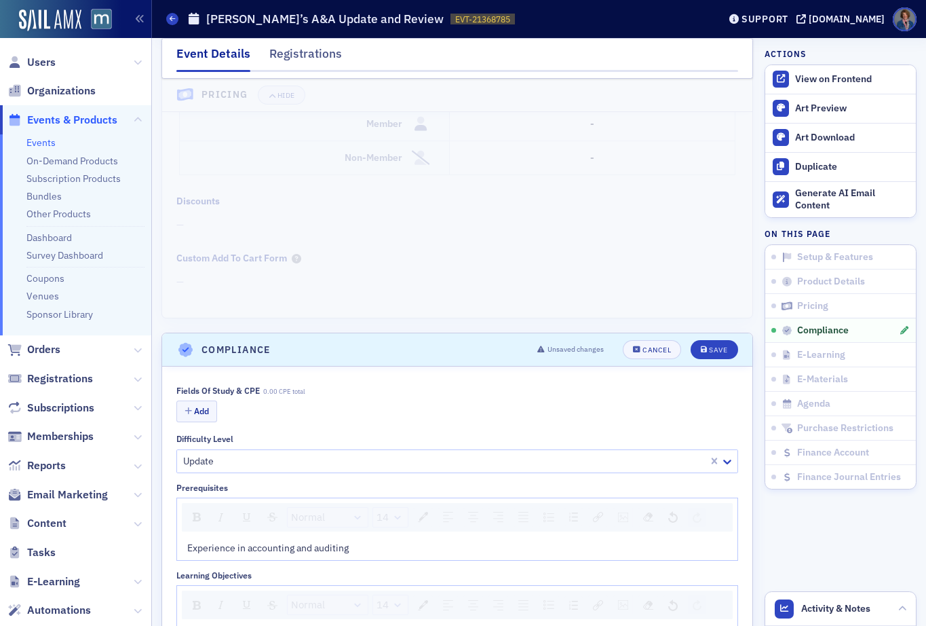
scroll to position [1434, 0]
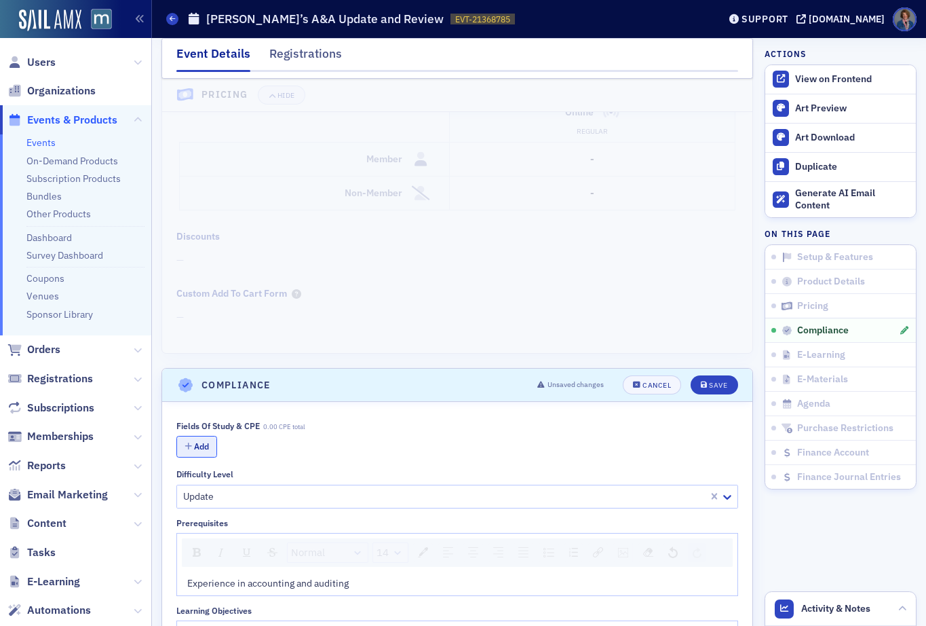
click at [203, 444] on button "Add" at bounding box center [196, 446] width 41 height 21
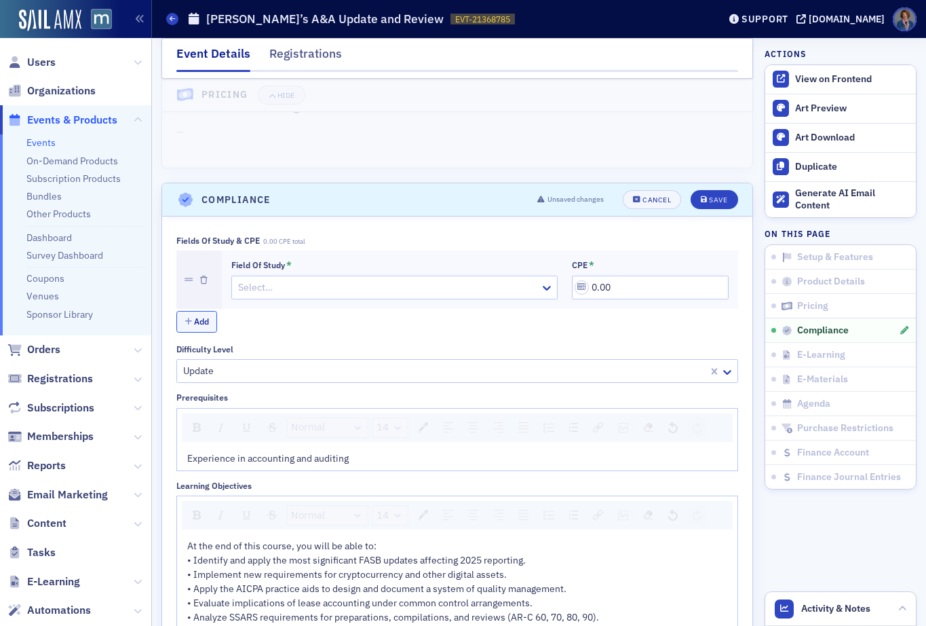
scroll to position [1649, 0]
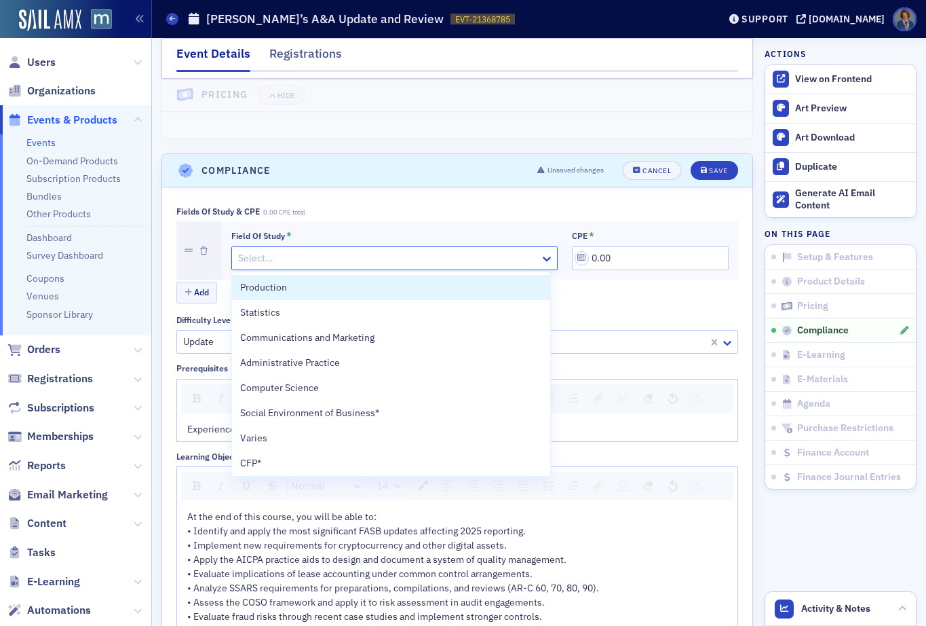
click at [263, 252] on div at bounding box center [388, 258] width 302 height 17
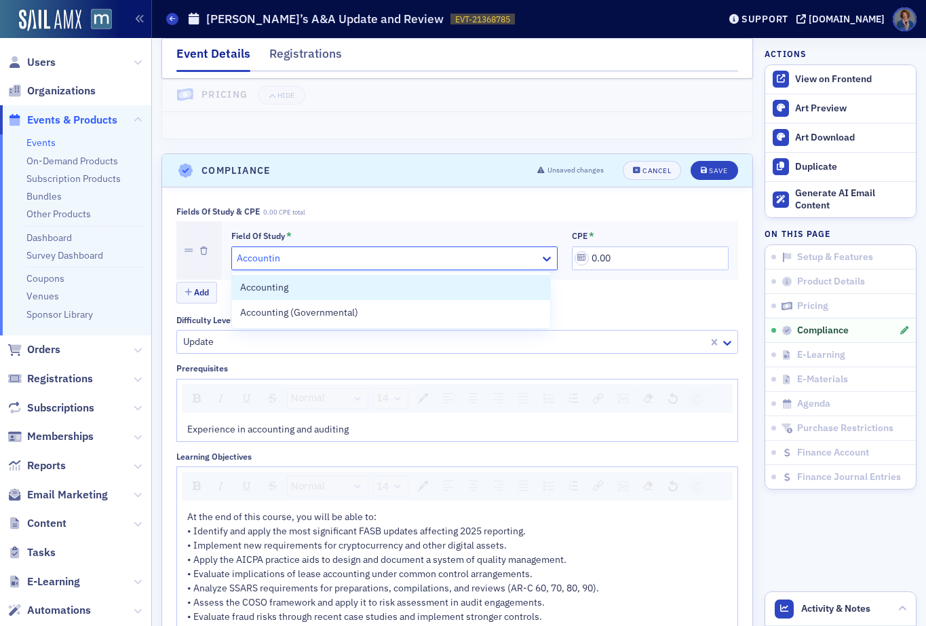
type input "Accounting"
click at [333, 290] on div "Accounting" at bounding box center [391, 287] width 303 height 14
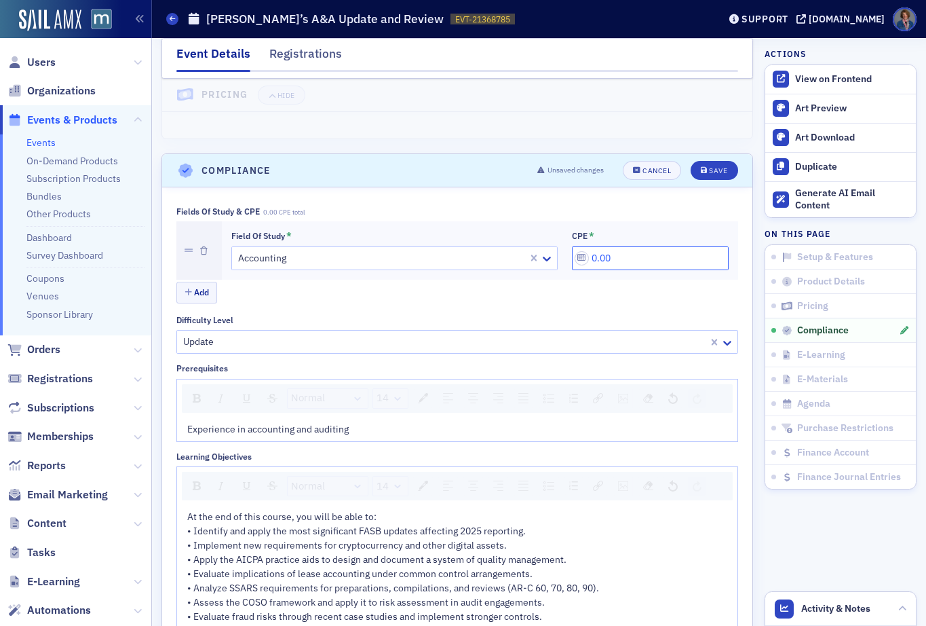
click at [588, 258] on input "0.00" at bounding box center [650, 258] width 156 height 24
type input "4.00"
click at [194, 290] on button "Add" at bounding box center [196, 292] width 41 height 21
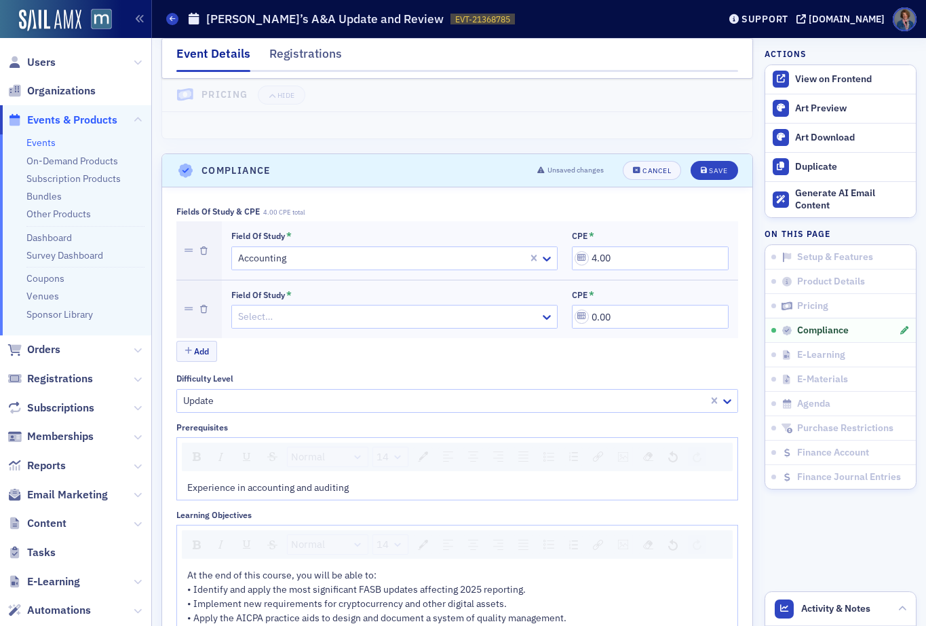
click at [303, 315] on div at bounding box center [388, 316] width 302 height 17
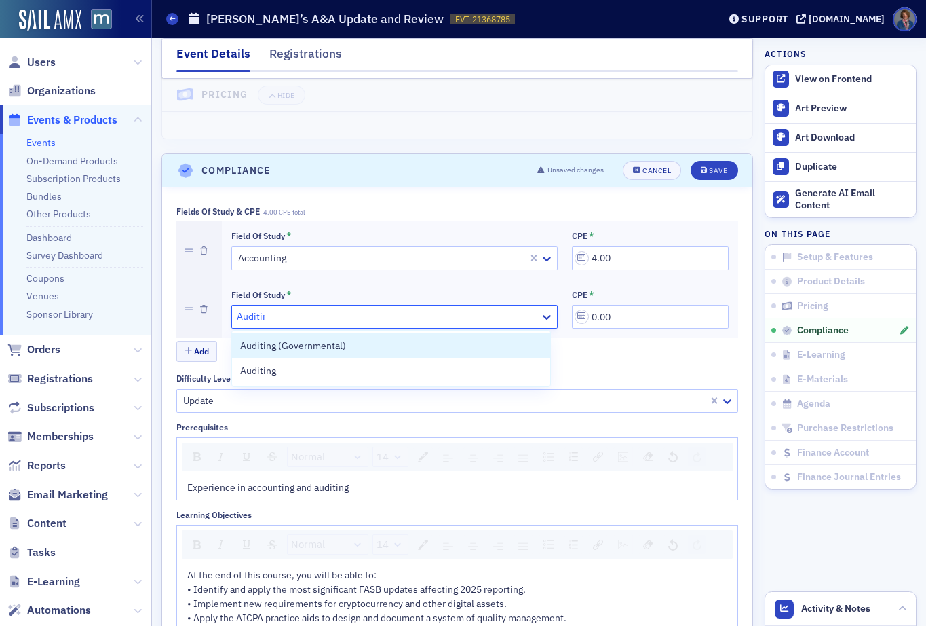
type input "Auditing"
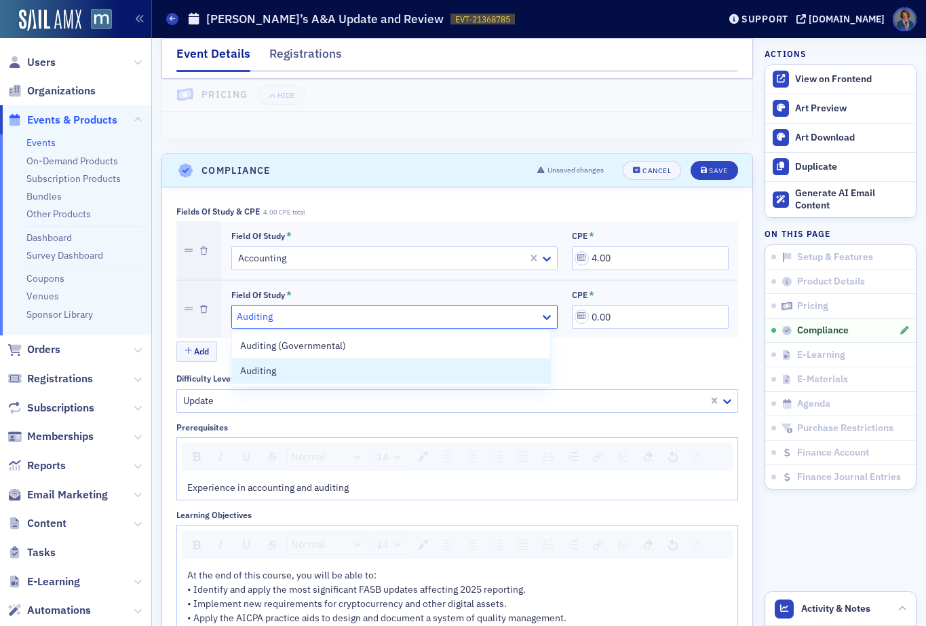
drag, startPoint x: 291, startPoint y: 368, endPoint x: 308, endPoint y: 365, distance: 17.2
click at [294, 367] on div "Auditing" at bounding box center [391, 371] width 303 height 14
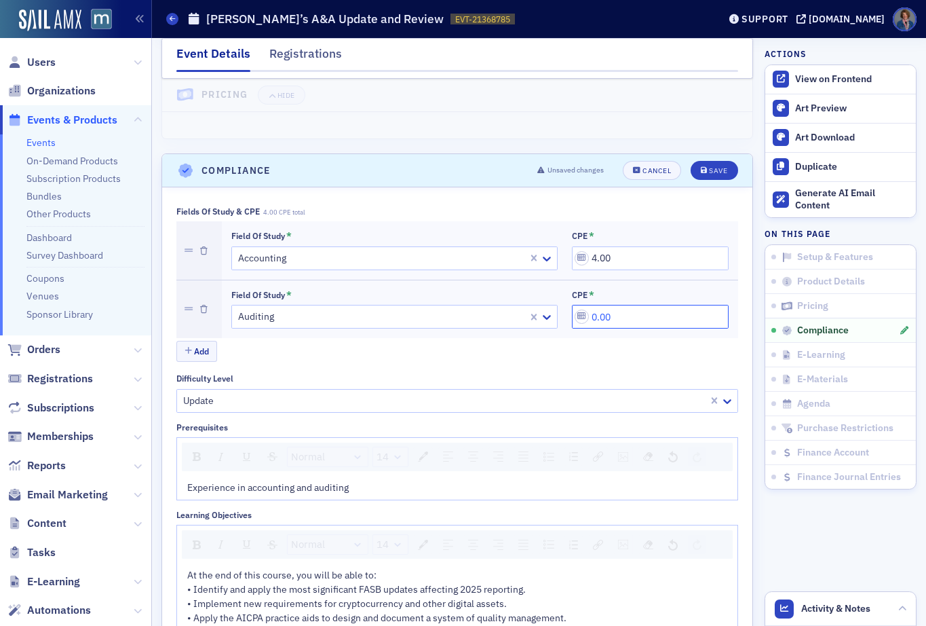
click at [589, 312] on input "0.00" at bounding box center [650, 317] width 156 height 24
type input "4.00"
click at [652, 361] on div "Add" at bounding box center [457, 353] width 562 height 24
click at [709, 174] on div "Save" at bounding box center [718, 170] width 18 height 7
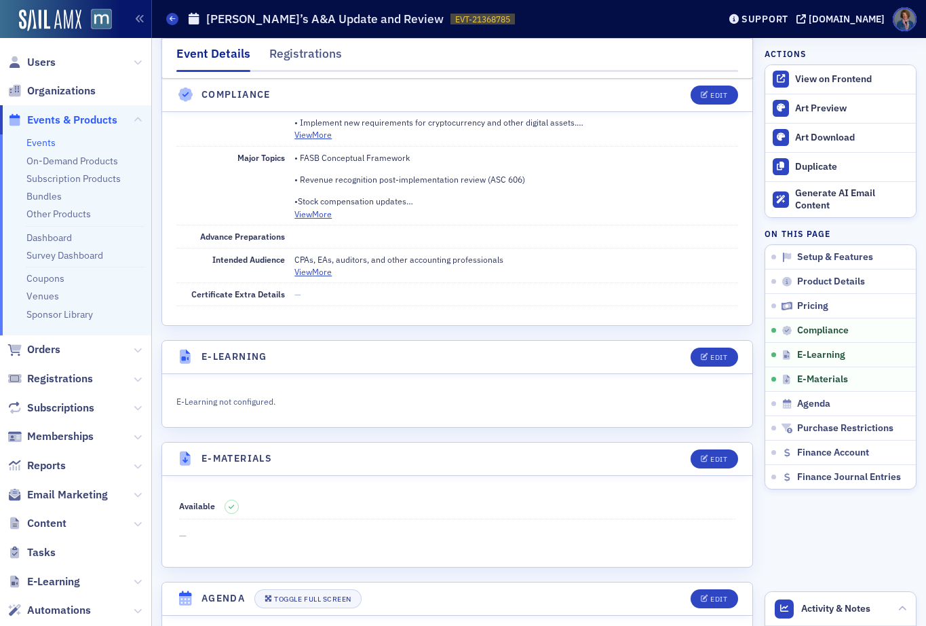
scroll to position [1883, 0]
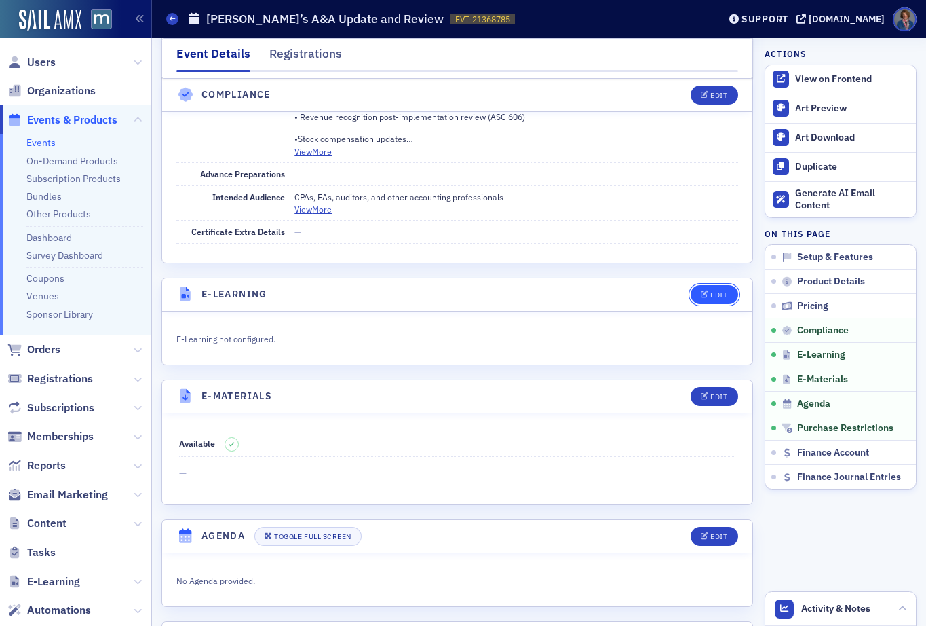
click at [710, 294] on div "Edit" at bounding box center [718, 294] width 17 height 7
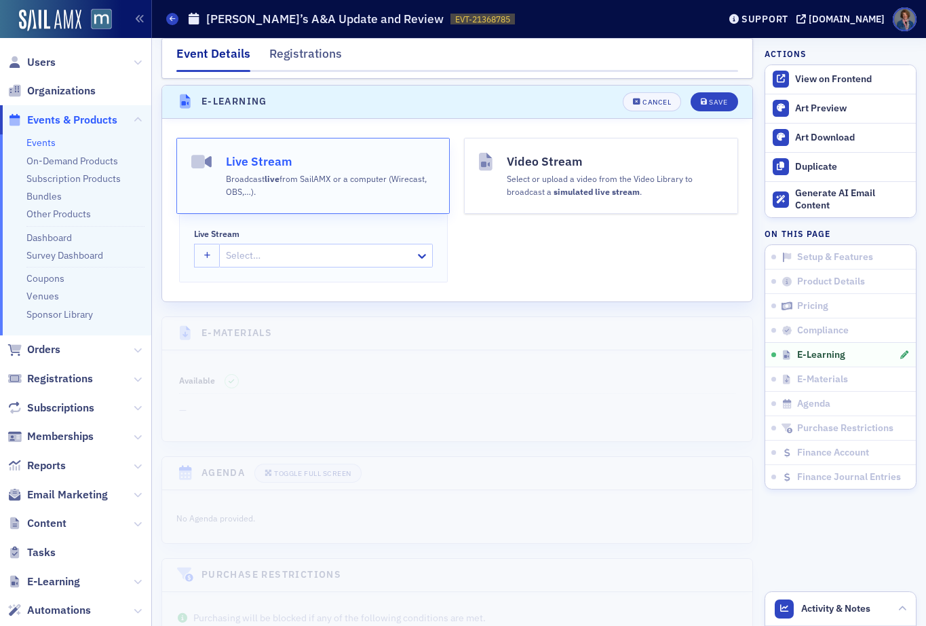
scroll to position [2081, 0]
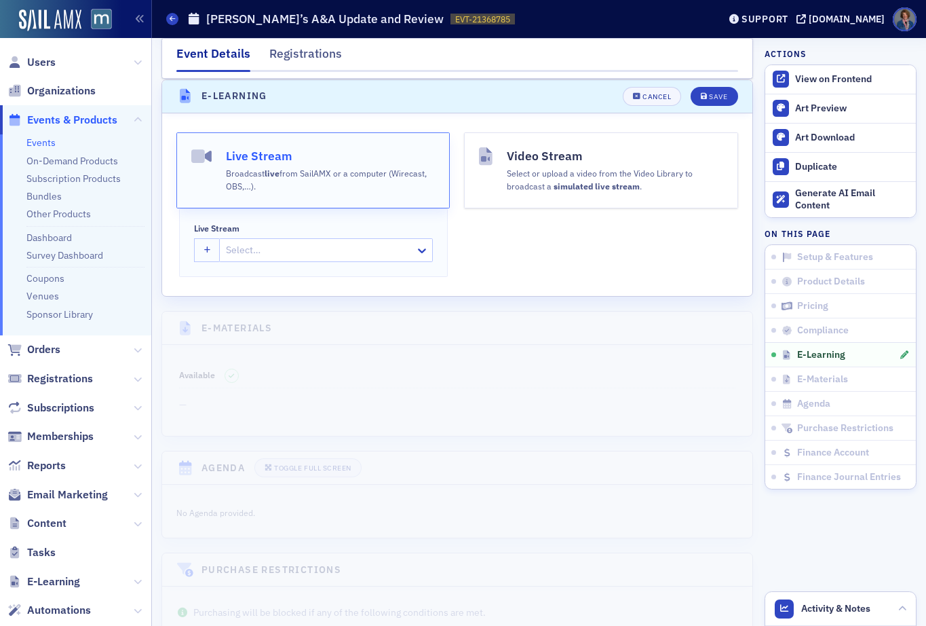
click at [514, 178] on div "Select or upload a video from the Video Library to broadcast a simulated live s…" at bounding box center [615, 178] width 216 height 27
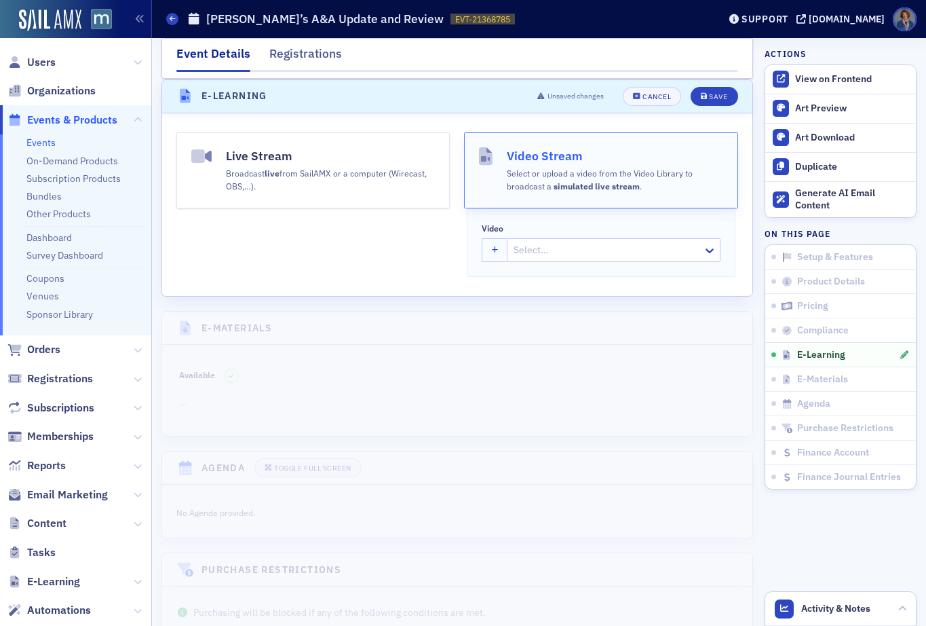
click at [539, 247] on div at bounding box center [606, 250] width 189 height 17
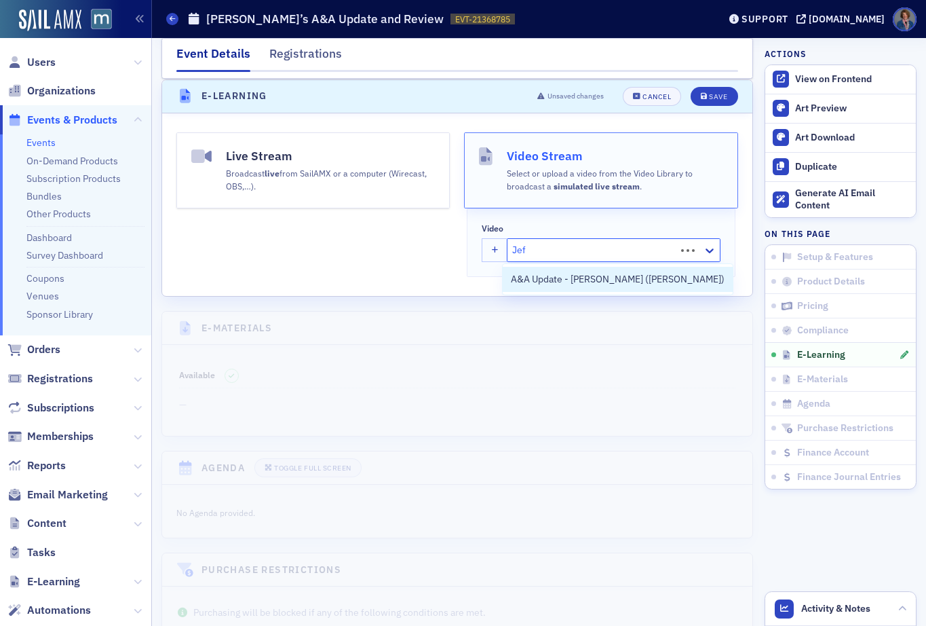
type input "Jeff"
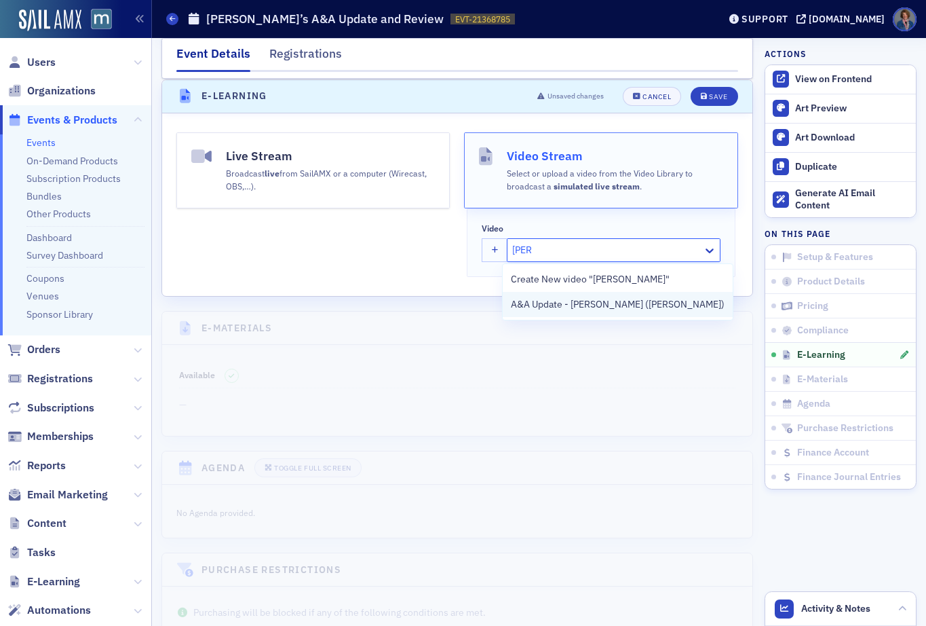
click at [587, 306] on span "A&A Update - Jeff Sailor (Werner Rocca)" at bounding box center [618, 304] width 214 height 14
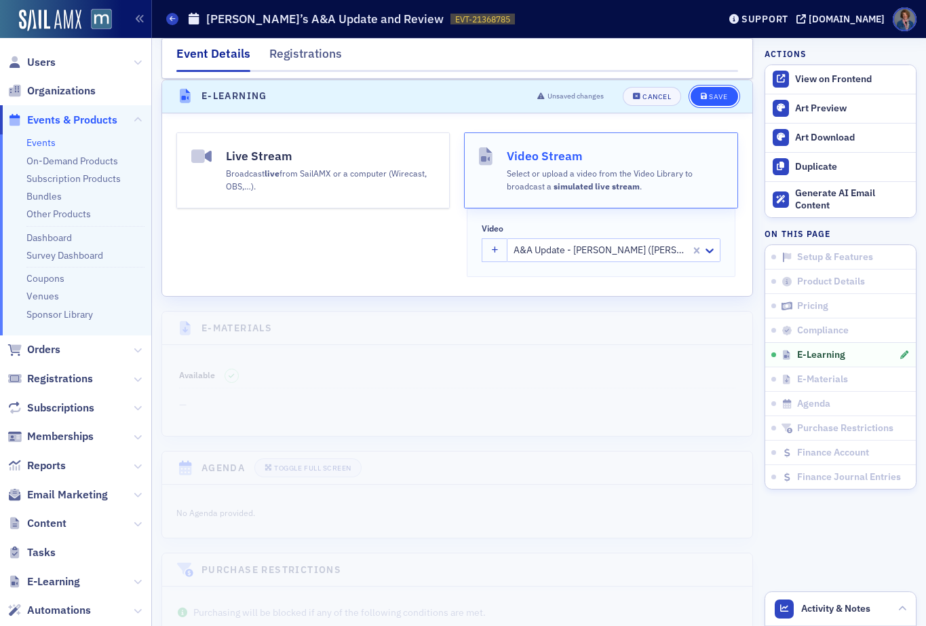
click at [709, 97] on div "Save" at bounding box center [718, 96] width 18 height 7
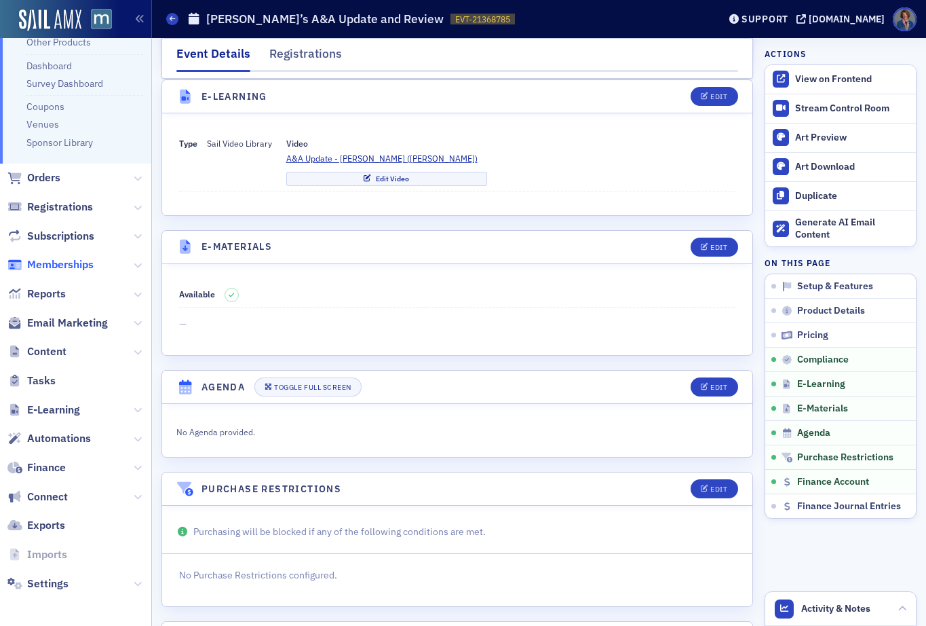
scroll to position [172, 0]
click at [54, 409] on span "E-Learning" at bounding box center [53, 409] width 53 height 15
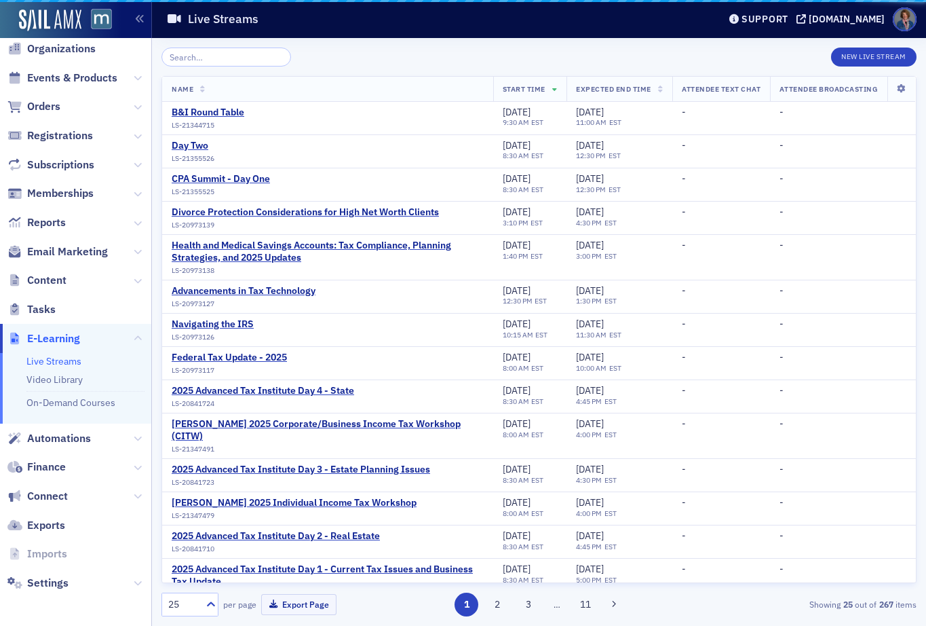
scroll to position [42, 0]
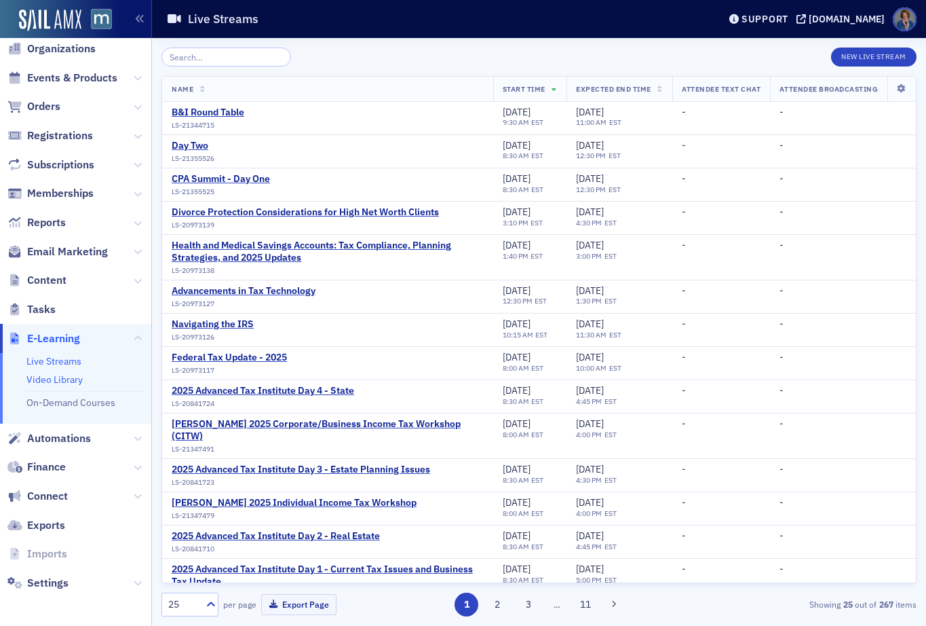
click at [53, 380] on link "Video Library" at bounding box center [54, 379] width 56 height 12
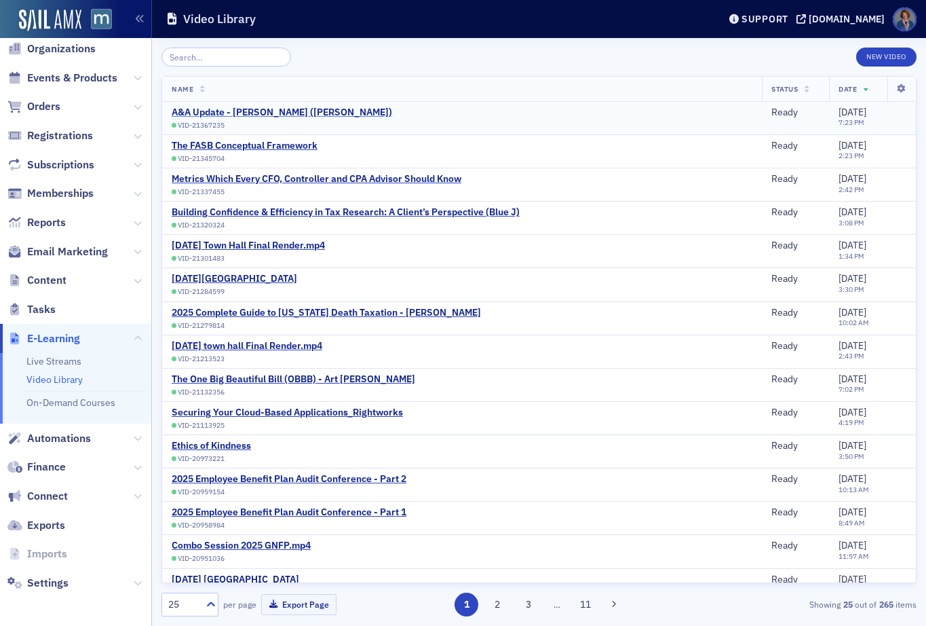
click at [254, 112] on div "A&A Update - Jeff Sailor (Werner Rocca)" at bounding box center [282, 113] width 220 height 12
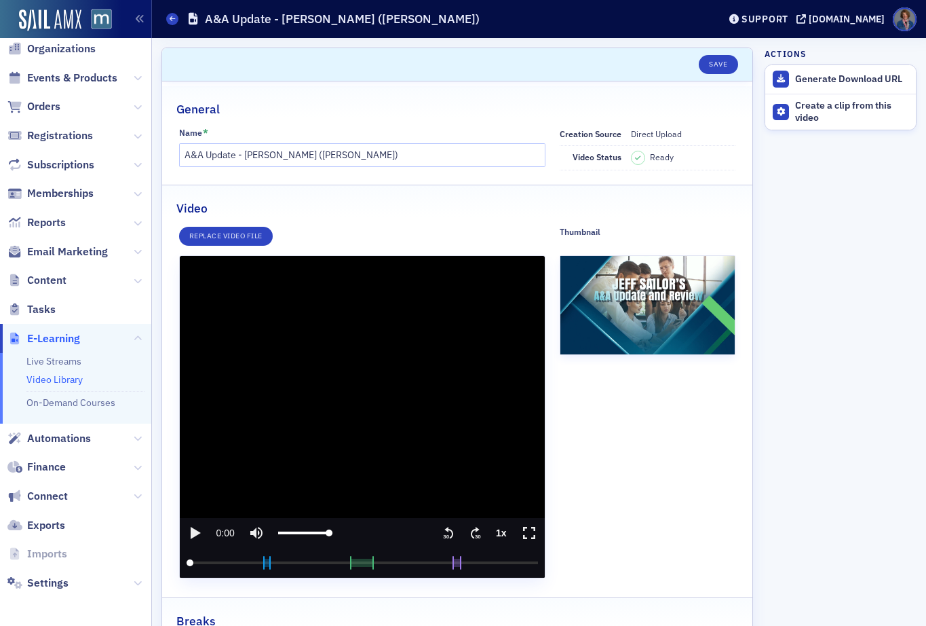
click at [58, 85] on span "Events & Products" at bounding box center [75, 77] width 151 height 29
click at [58, 78] on span "Events & Products" at bounding box center [72, 78] width 90 height 15
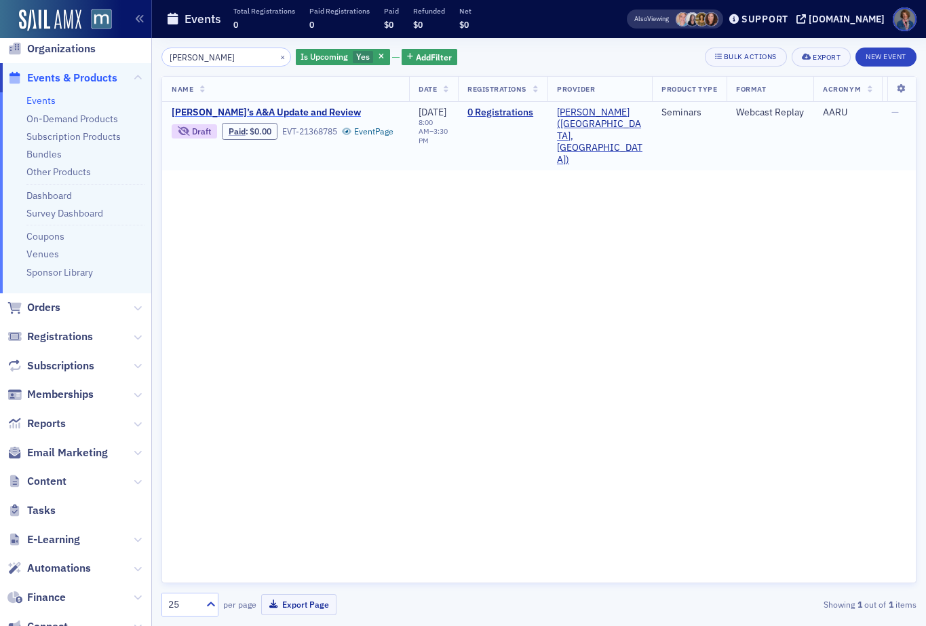
type input "Jeff"
click at [302, 115] on span "Jeff Sailor’s A&A Update and Review" at bounding box center [286, 113] width 228 height 12
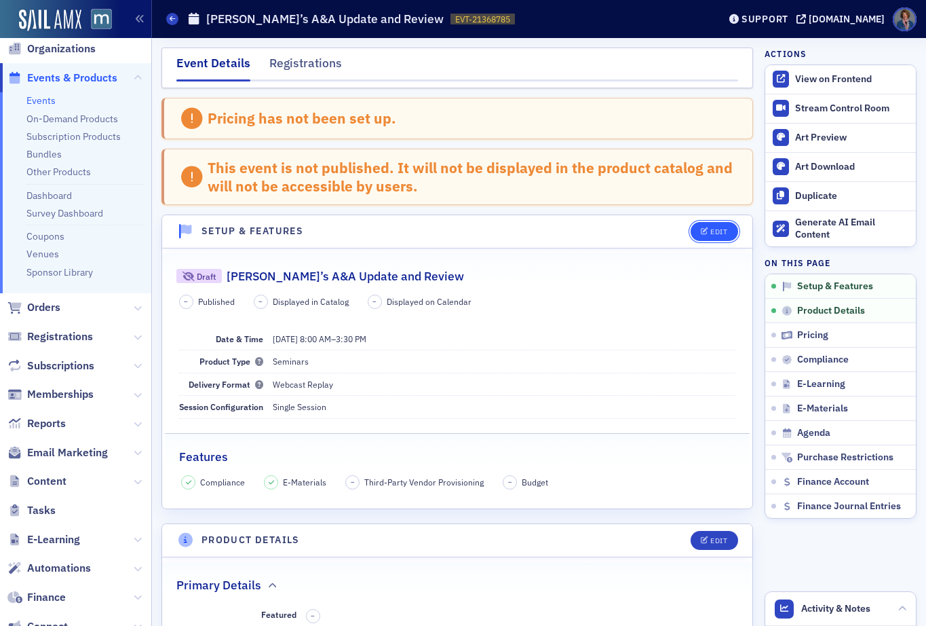
click at [710, 231] on div "Edit" at bounding box center [718, 231] width 17 height 7
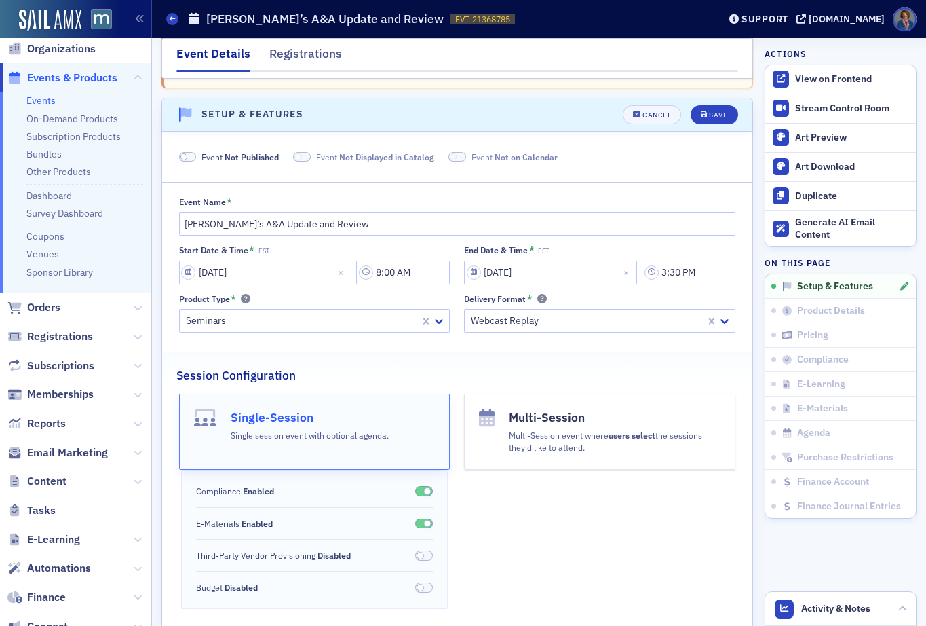
scroll to position [136, 0]
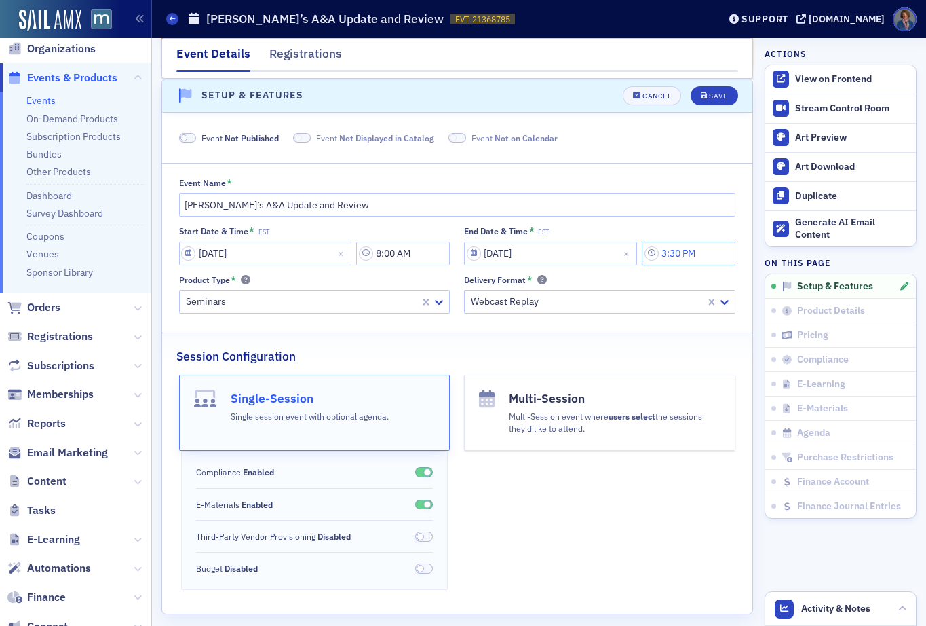
click at [675, 251] on input "3:30 PM" at bounding box center [689, 254] width 94 height 24
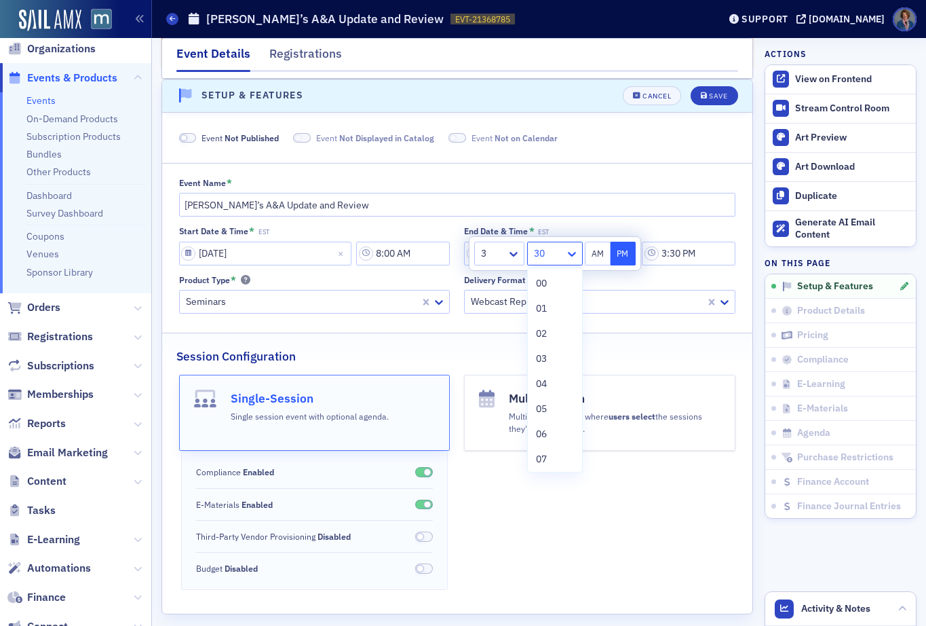
click at [571, 256] on icon at bounding box center [572, 254] width 8 height 5
click at [550, 339] on div "35" at bounding box center [555, 339] width 38 height 14
type input "3:35 PM"
click at [653, 187] on div "Event Name *" at bounding box center [457, 183] width 557 height 10
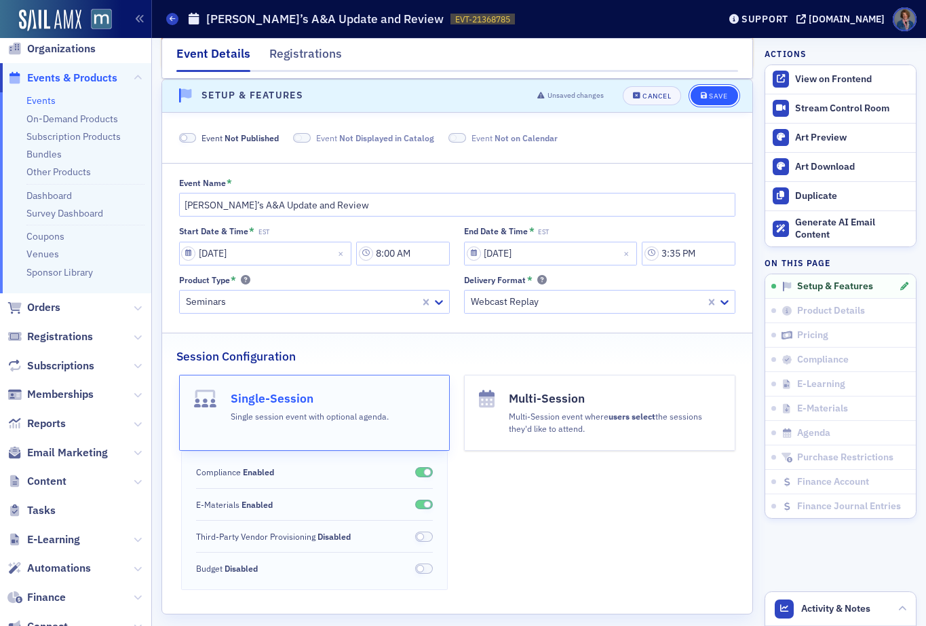
click at [705, 100] on button "Save" at bounding box center [714, 95] width 47 height 19
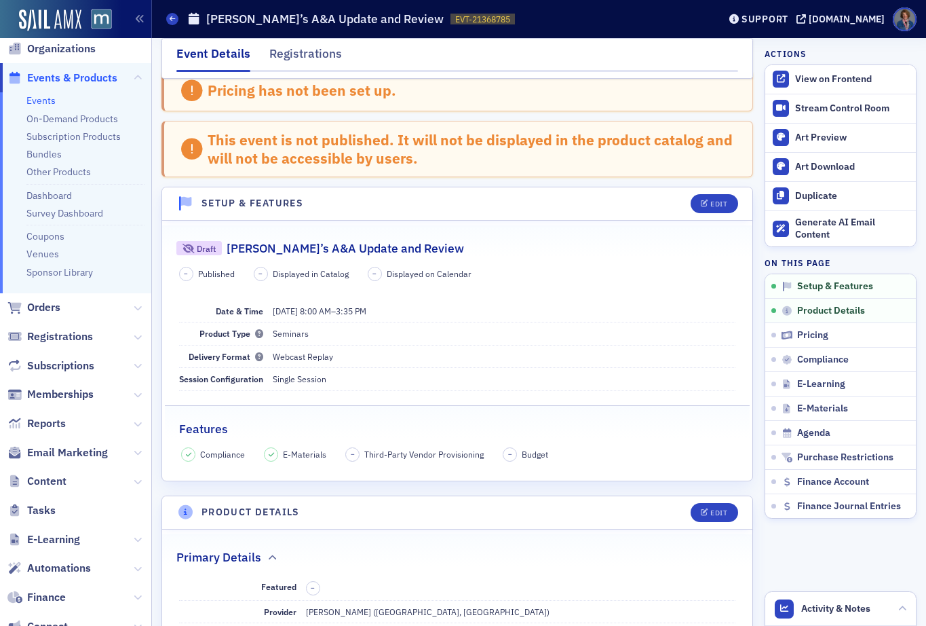
scroll to position [287, 0]
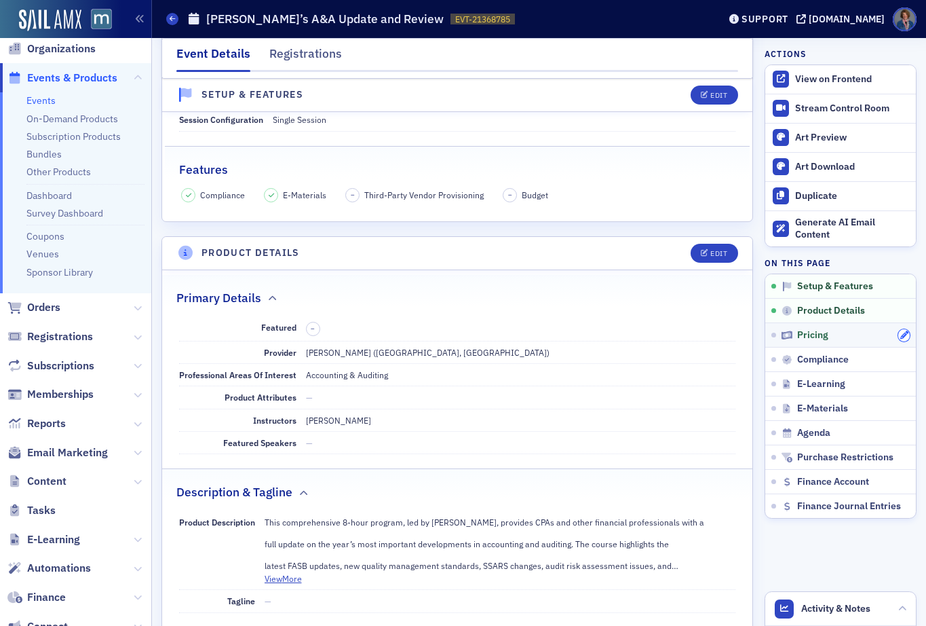
click at [900, 332] on icon "button" at bounding box center [904, 335] width 8 height 8
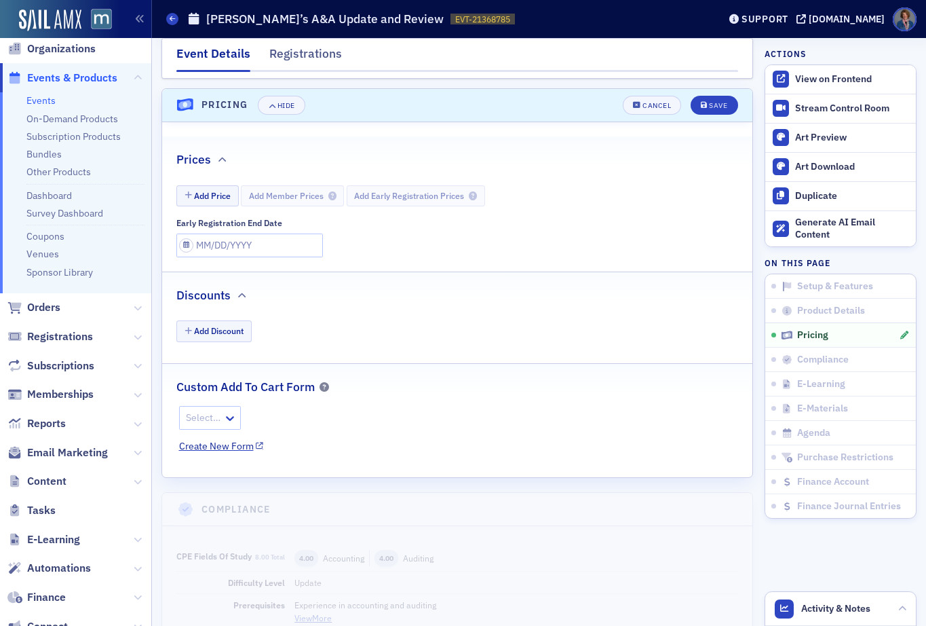
scroll to position [1294, 0]
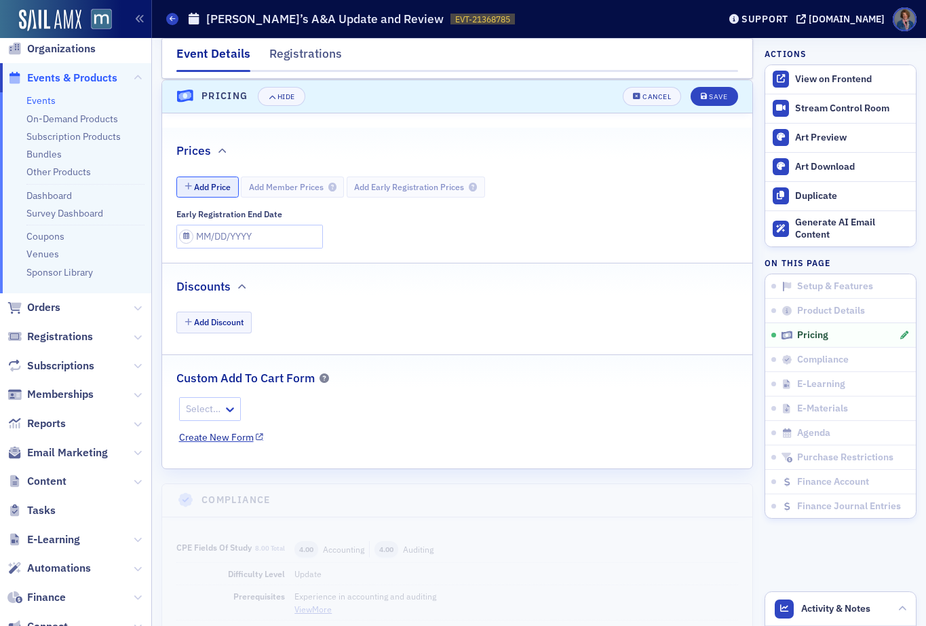
click at [215, 190] on button "Add Price" at bounding box center [207, 186] width 62 height 21
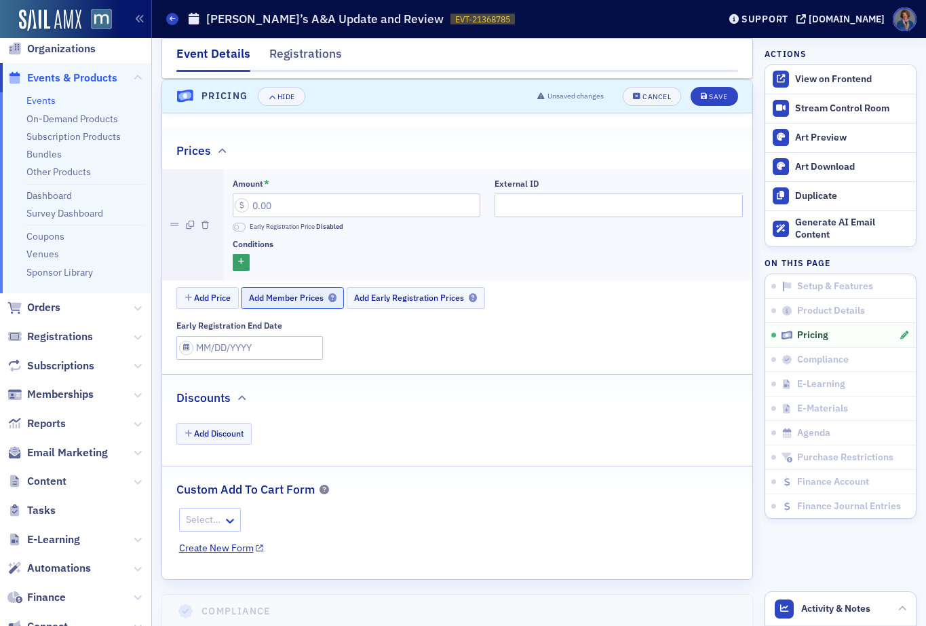
click at [270, 297] on span "Add Member Prices" at bounding box center [293, 297] width 88 height 10
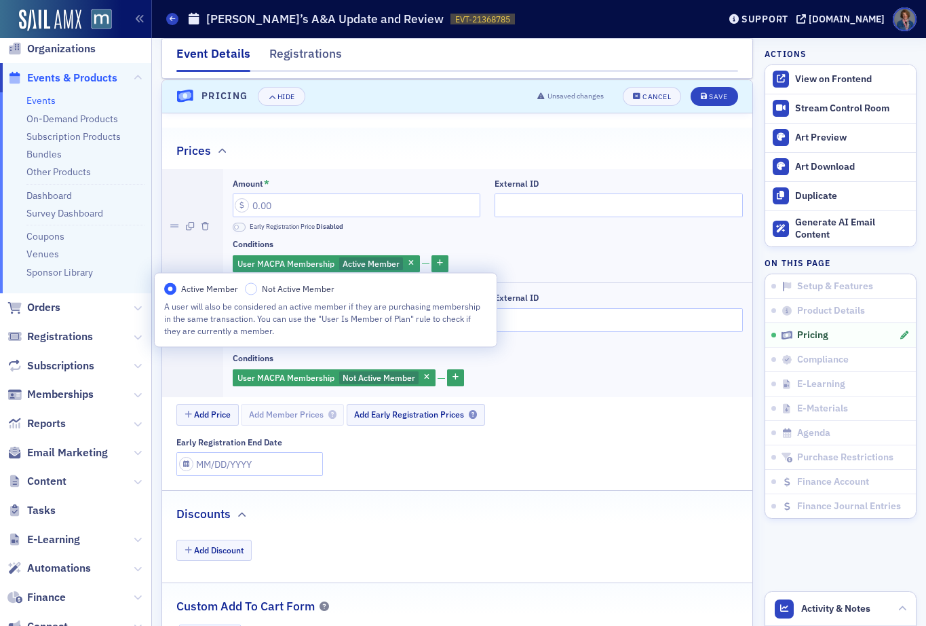
click at [596, 246] on div "Conditions" at bounding box center [488, 244] width 510 height 10
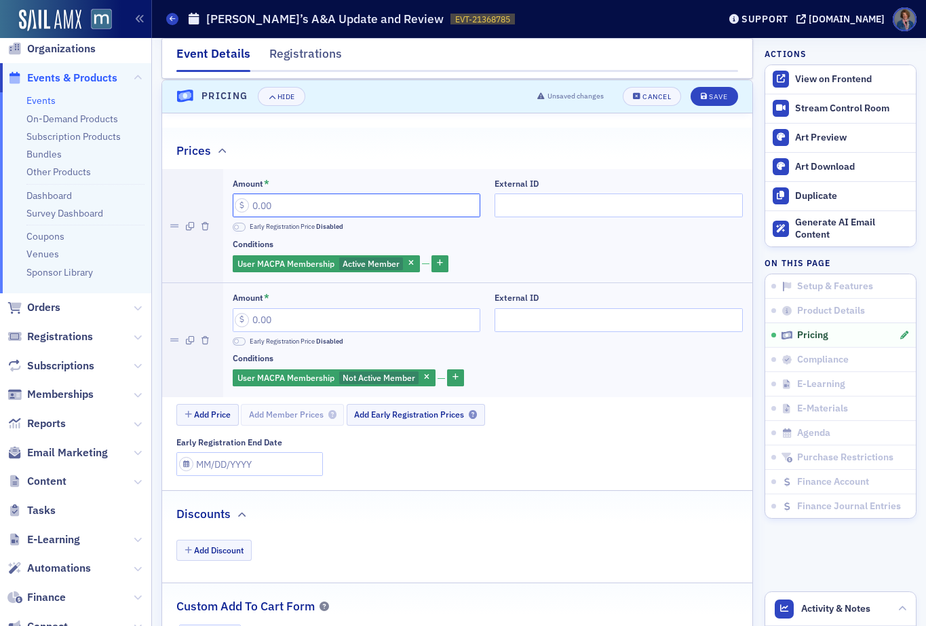
click at [258, 205] on input "Amount *" at bounding box center [357, 205] width 248 height 24
type input "315.00"
click at [275, 325] on input "Amount *" at bounding box center [357, 320] width 248 height 24
type input "415.00"
click at [579, 261] on div "User MACPA Membership Active Member" at bounding box center [488, 263] width 510 height 19
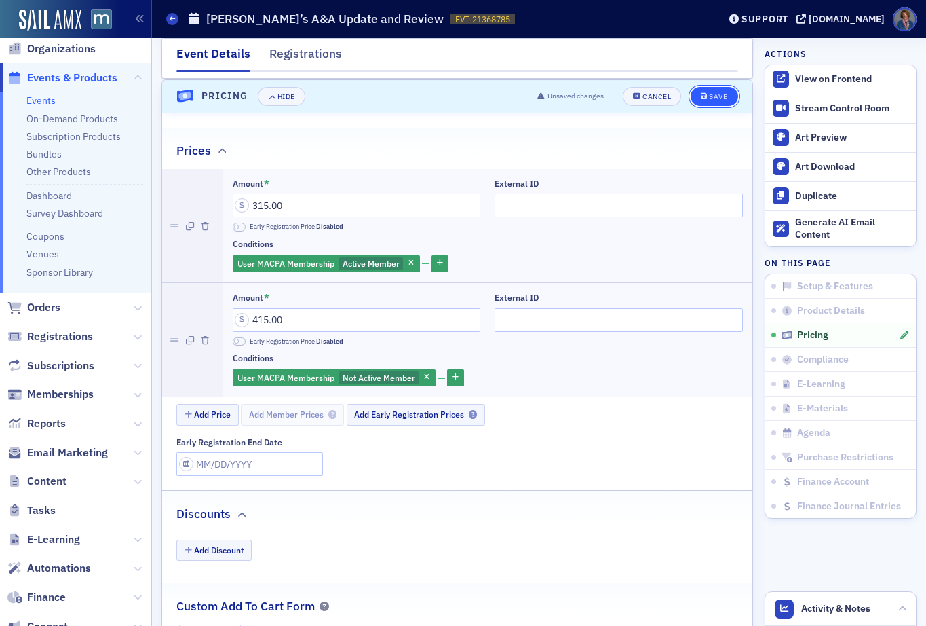
click at [705, 102] on button "Save" at bounding box center [714, 96] width 47 height 19
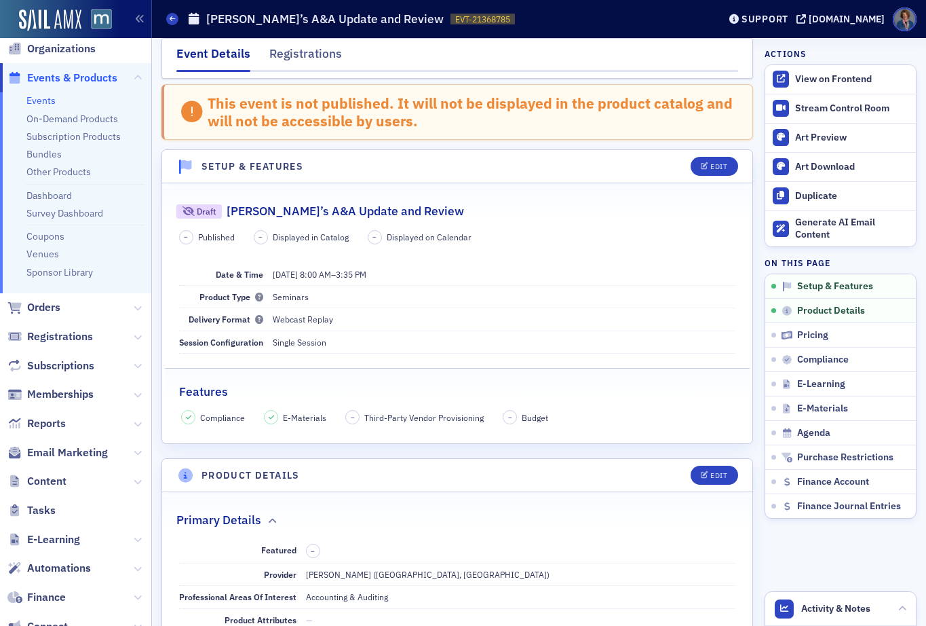
scroll to position [0, 0]
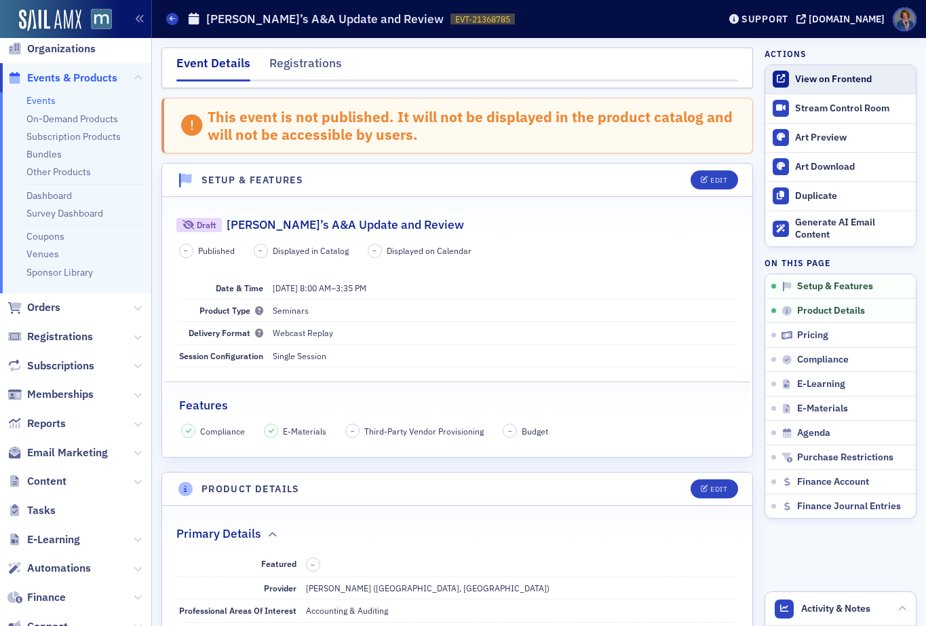
click at [844, 77] on div "View on Frontend" at bounding box center [852, 79] width 114 height 12
click at [710, 178] on div "Edit" at bounding box center [718, 179] width 17 height 7
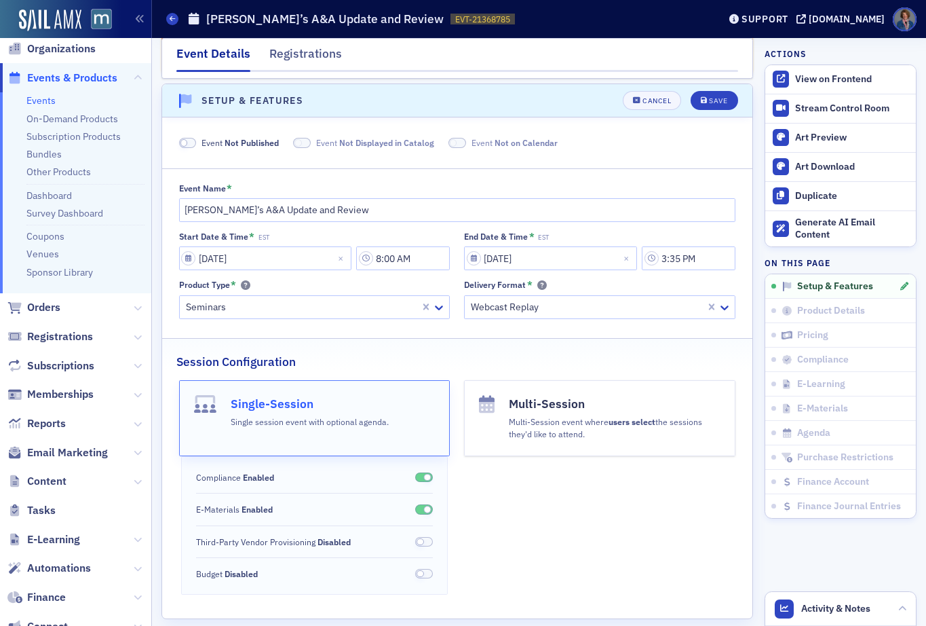
scroll to position [84, 0]
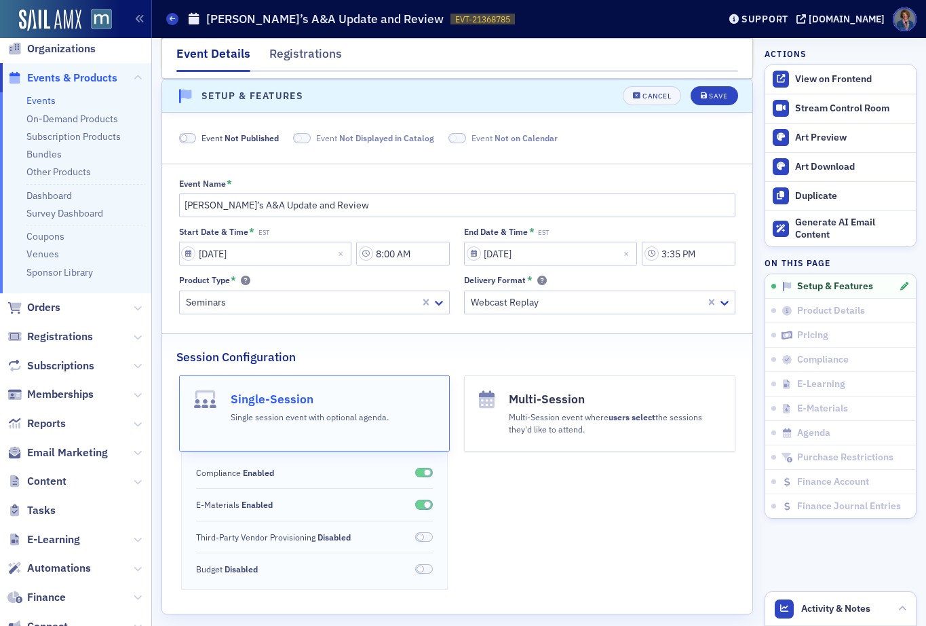
drag, startPoint x: 188, startPoint y: 138, endPoint x: 199, endPoint y: 147, distance: 14.4
click at [189, 138] on span at bounding box center [188, 138] width 18 height 10
click at [709, 96] on div "Save" at bounding box center [718, 95] width 18 height 7
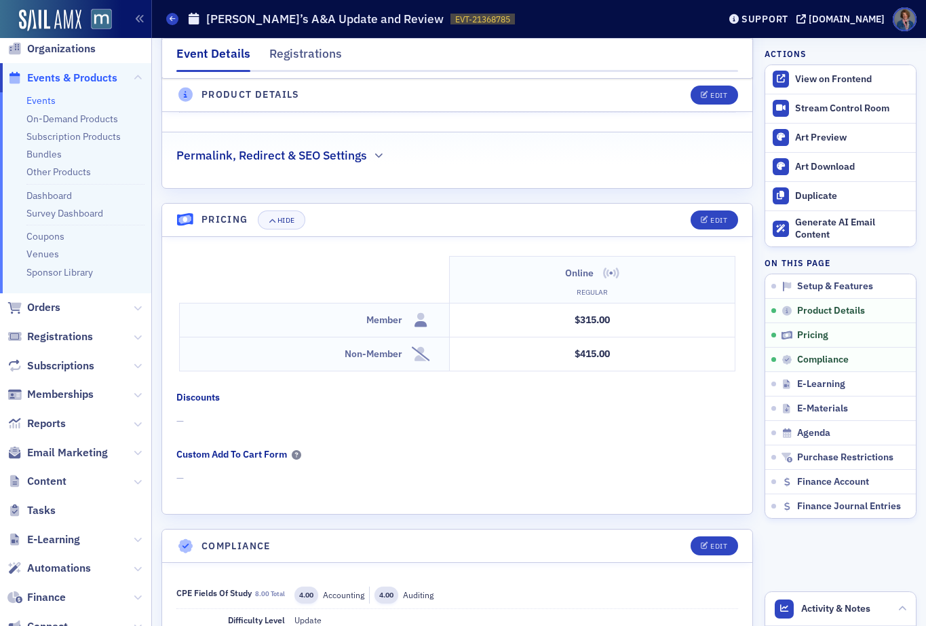
scroll to position [931, 0]
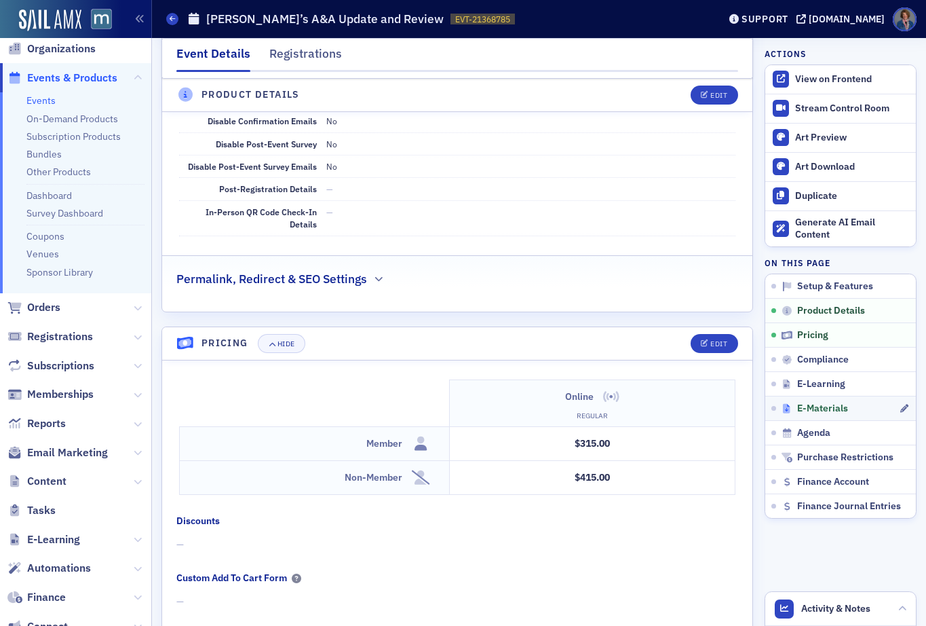
click at [800, 407] on span "E-Materials" at bounding box center [822, 408] width 51 height 12
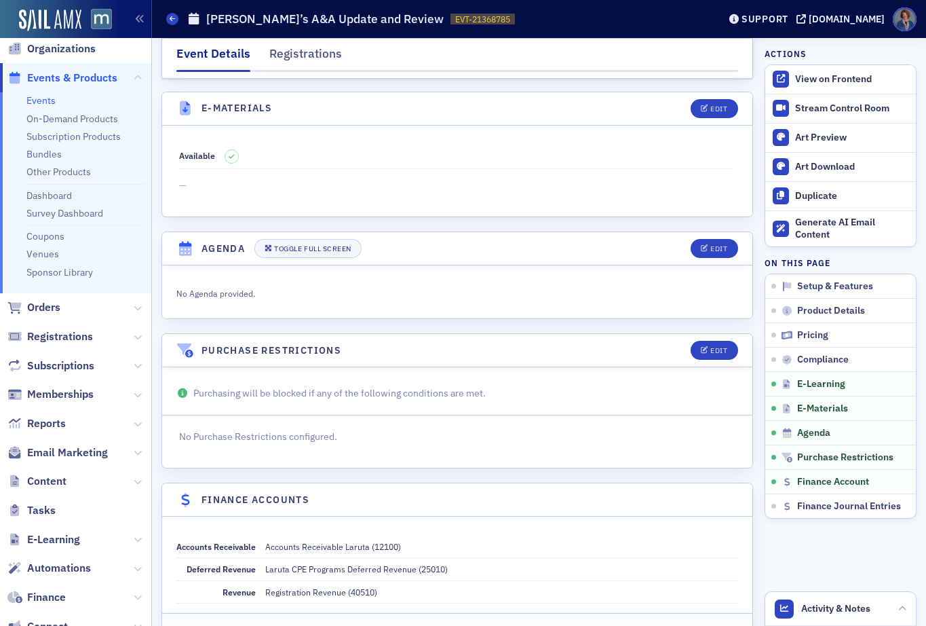
scroll to position [2064, 0]
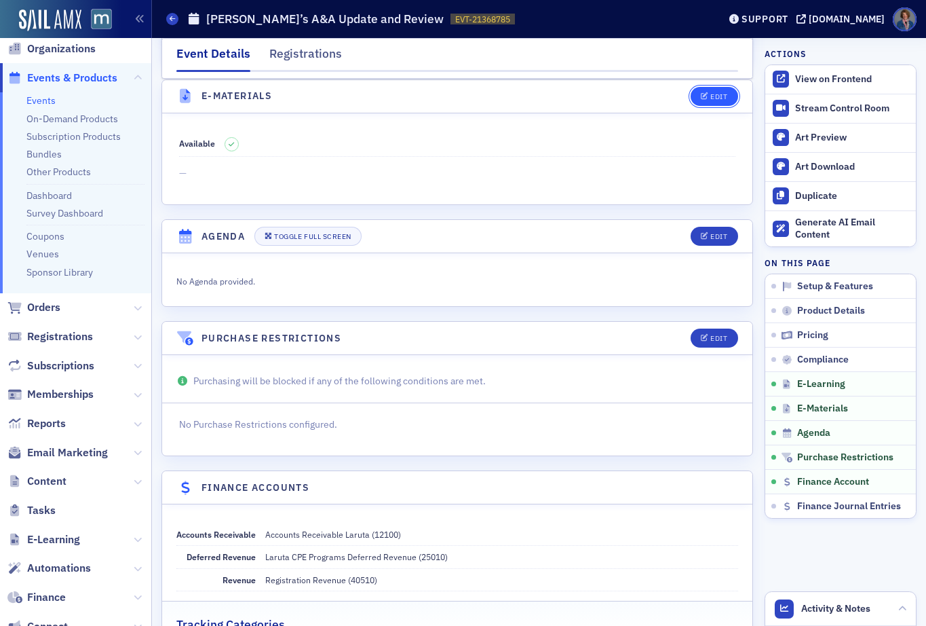
click at [710, 95] on div "Edit" at bounding box center [718, 96] width 17 height 7
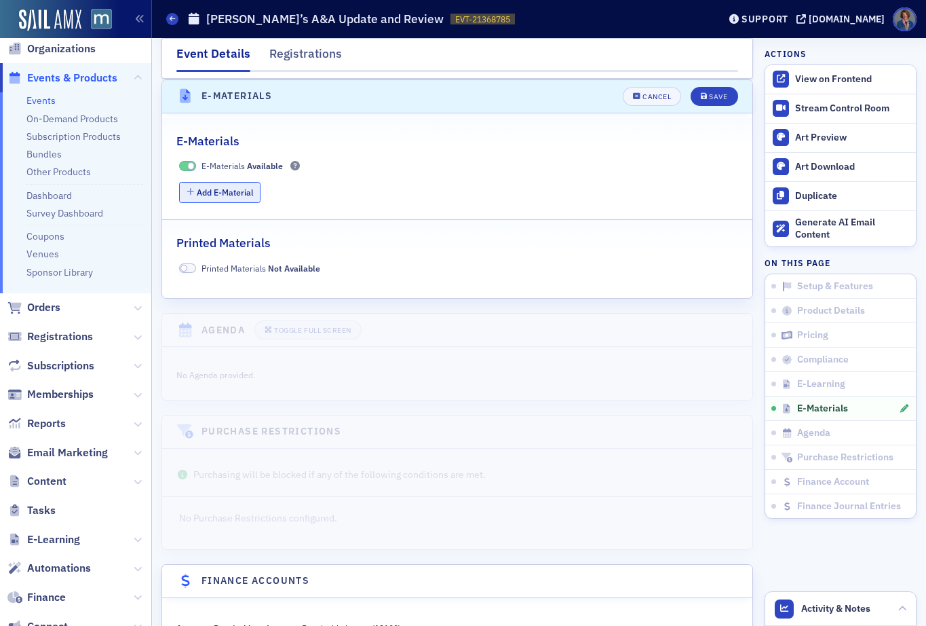
click at [229, 197] on button "Add E-Material" at bounding box center [220, 192] width 82 height 21
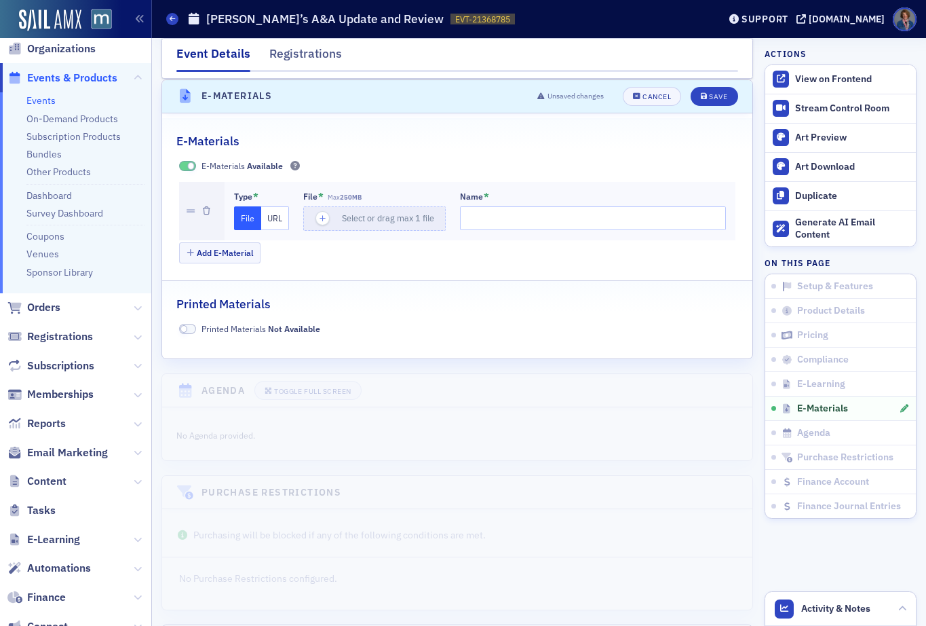
click at [242, 220] on button "File" at bounding box center [248, 218] width 28 height 24
click at [360, 222] on span "Select or drag max 1 file" at bounding box center [388, 217] width 92 height 11
type input "Jeff Sailor's A&A Update and Review 2025Workbook"
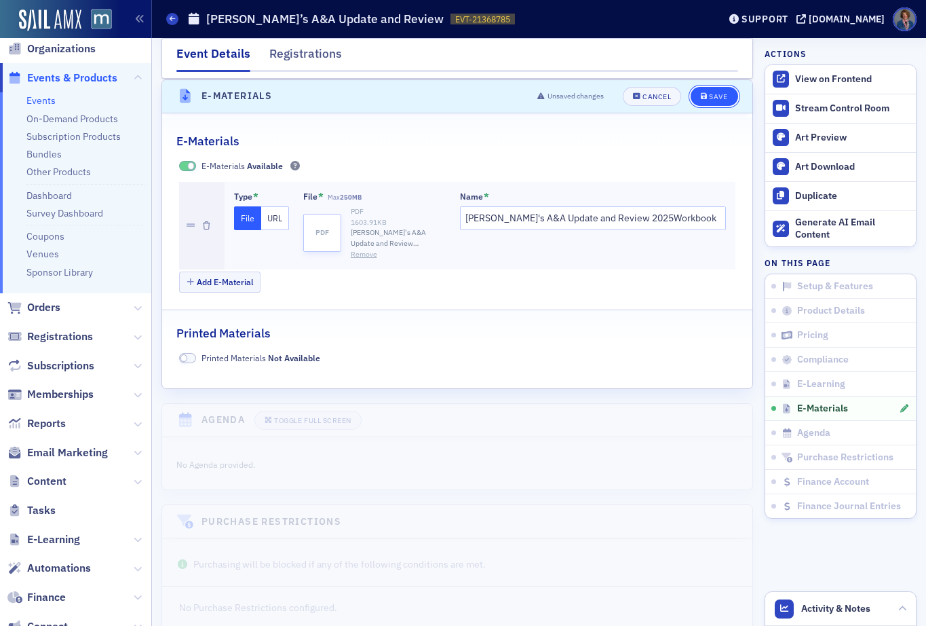
click at [703, 100] on button "Save" at bounding box center [714, 96] width 47 height 19
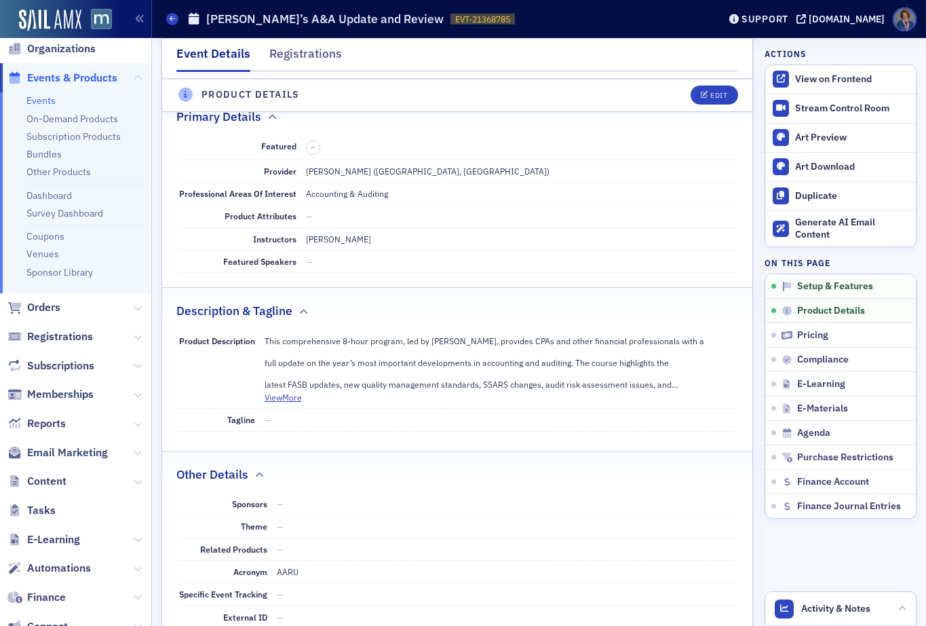
scroll to position [0, 0]
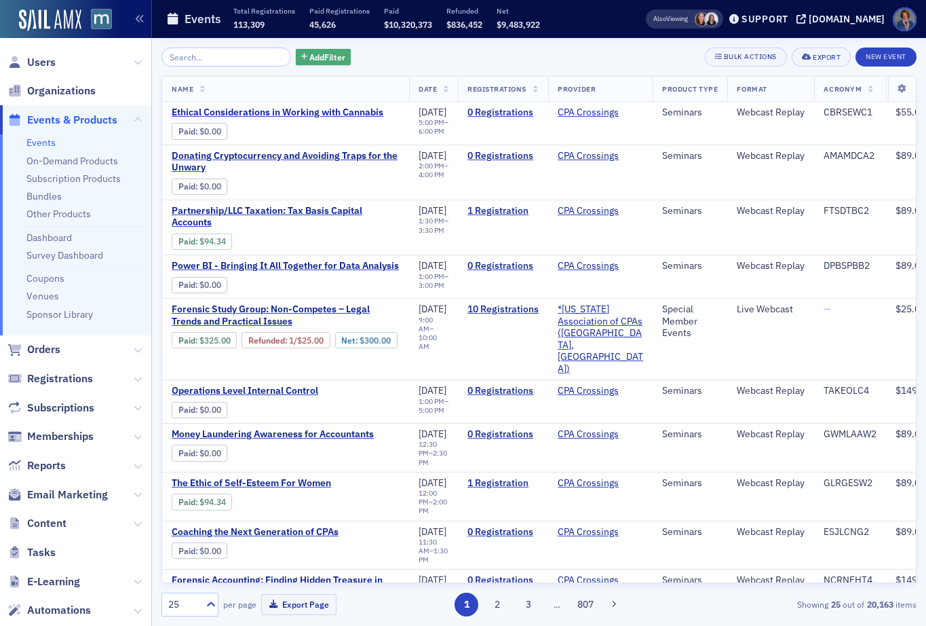
click at [317, 58] on span "Add Filter" at bounding box center [327, 57] width 36 height 12
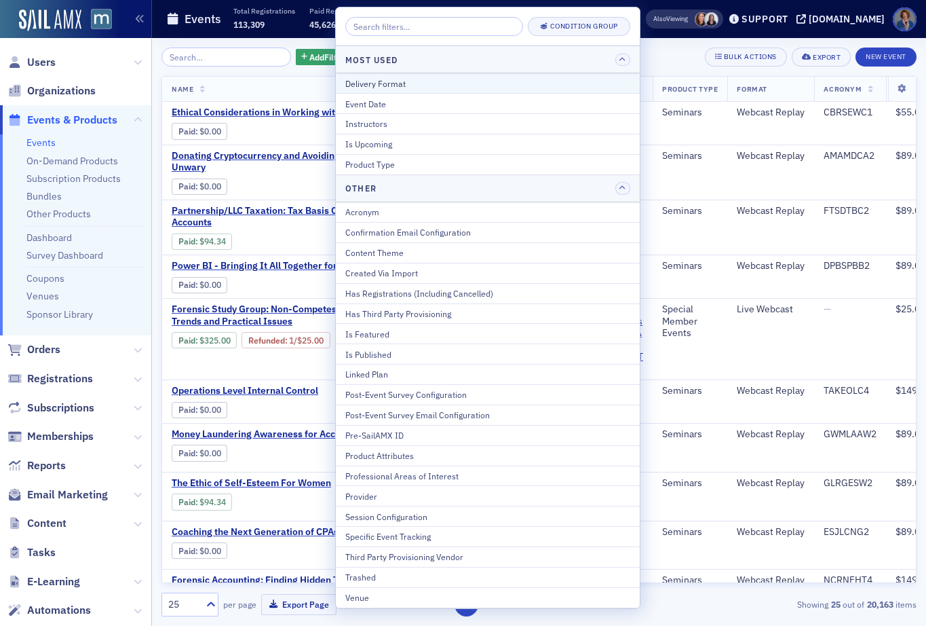
click at [391, 81] on div "Delivery Format" at bounding box center [487, 83] width 285 height 12
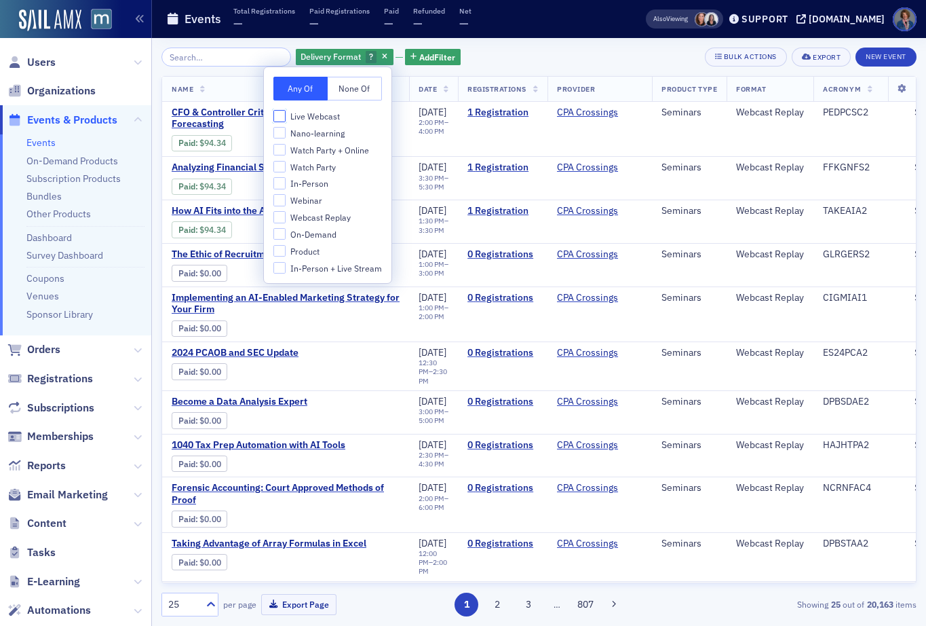
click at [283, 117] on input "Live Webcast" at bounding box center [279, 116] width 12 height 12
checkbox input "true"
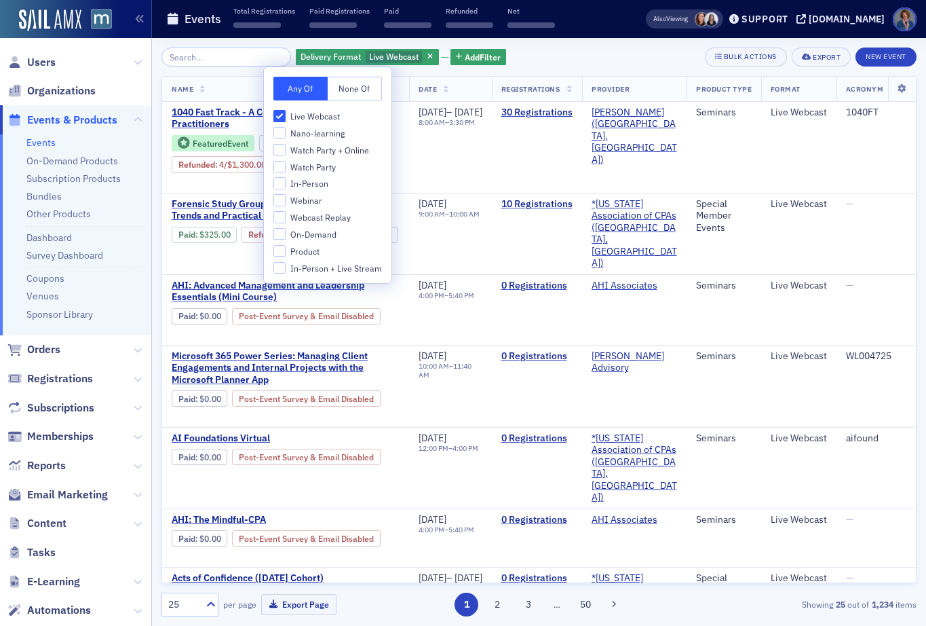
click at [545, 54] on div "Delivery Format Live Webcast Add Filter Bulk Actions Export New Event" at bounding box center [538, 56] width 755 height 19
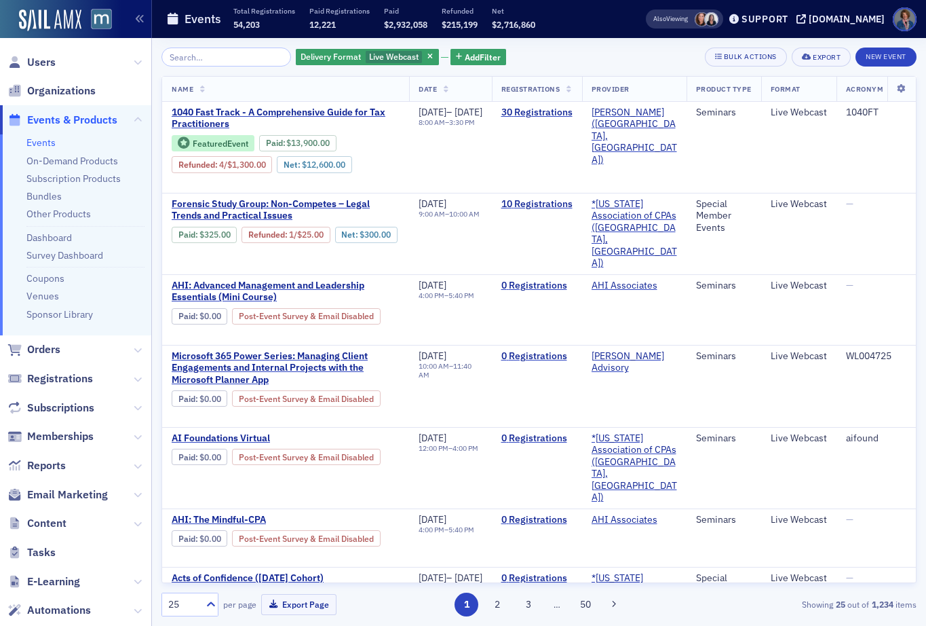
click at [590, 52] on div "Delivery Format Live Webcast Add Filter Bulk Actions Export New Event" at bounding box center [538, 56] width 755 height 19
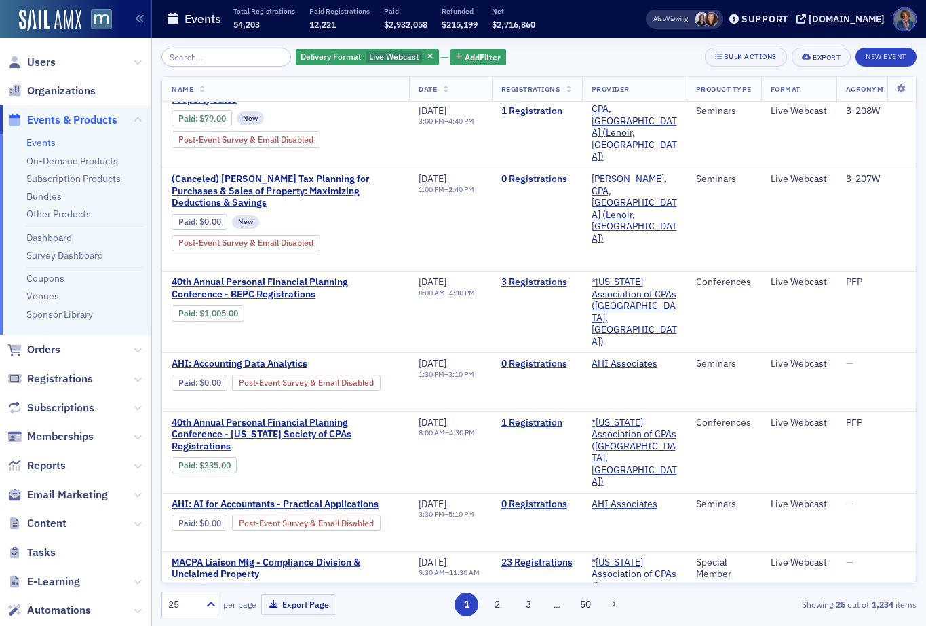
scroll to position [1388, 0]
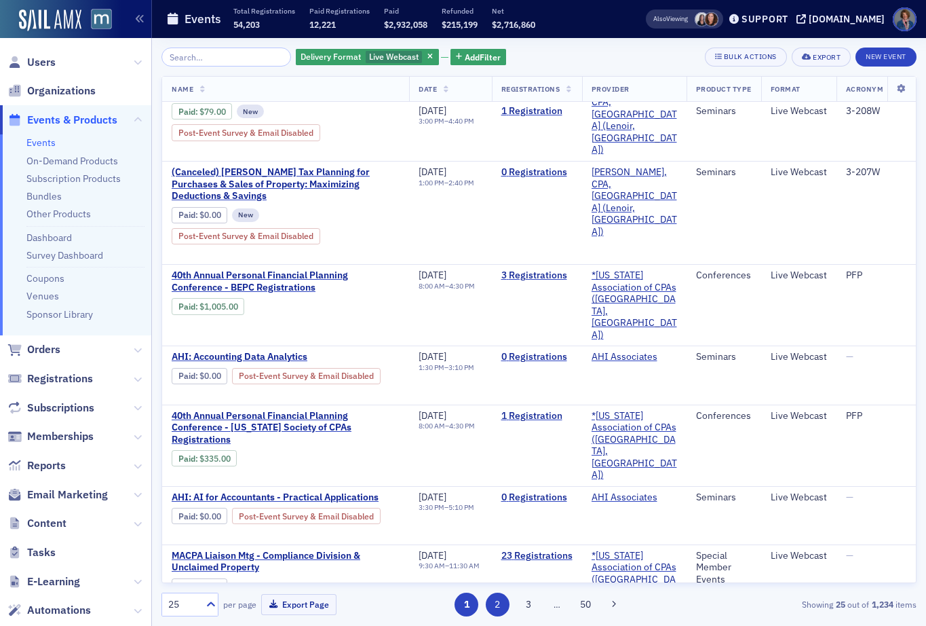
click at [498, 604] on button "2" at bounding box center [498, 604] width 24 height 24
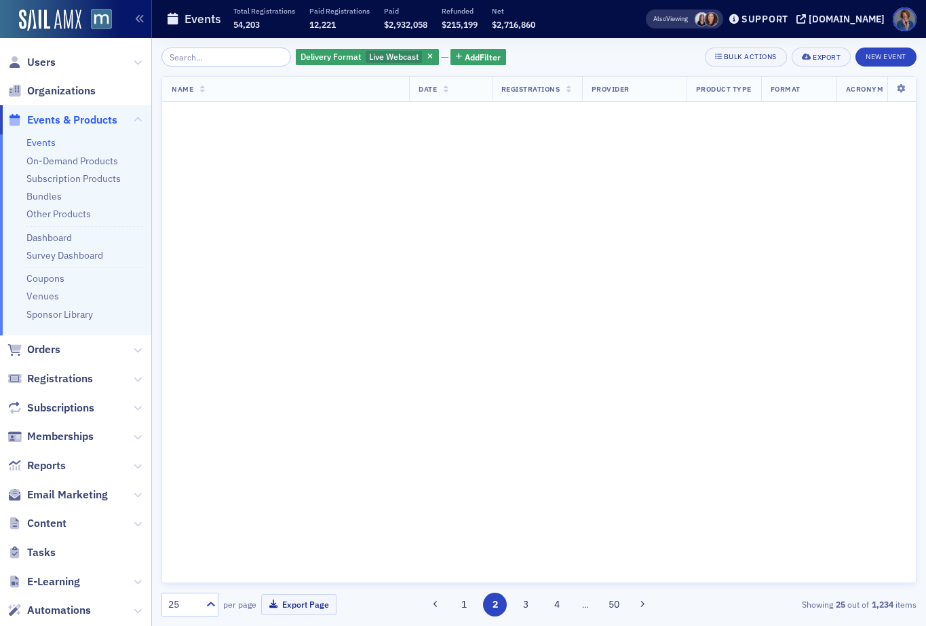
scroll to position [0, 0]
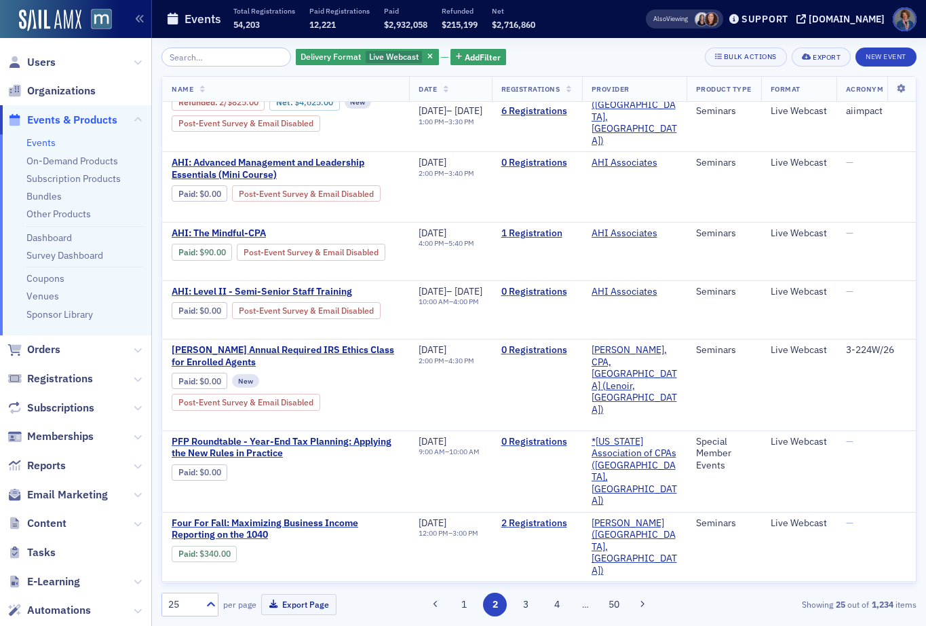
scroll to position [830, 0]
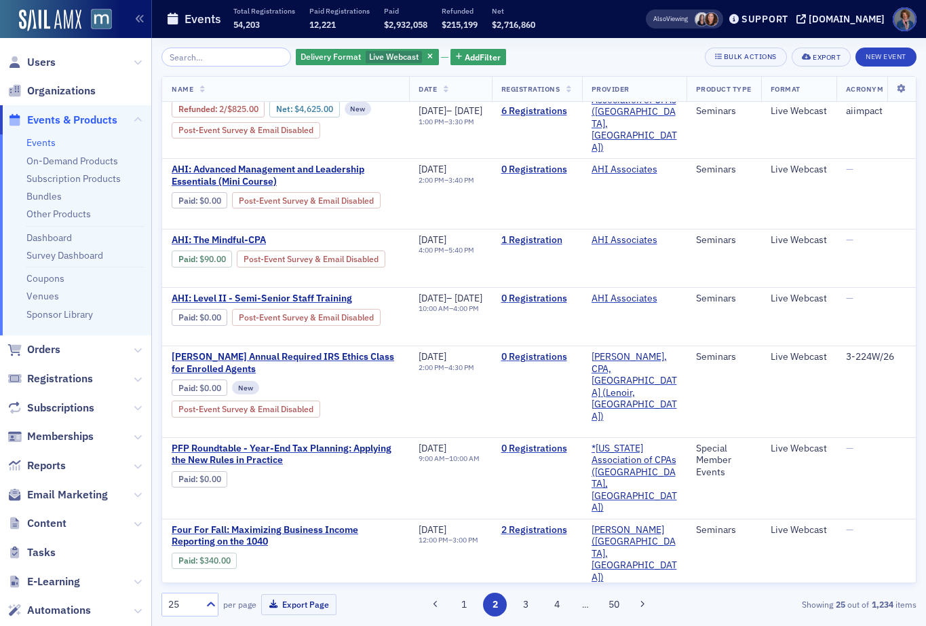
click at [580, 62] on div "Delivery Format Live Webcast Add Filter Bulk Actions Export New Event" at bounding box center [538, 56] width 755 height 19
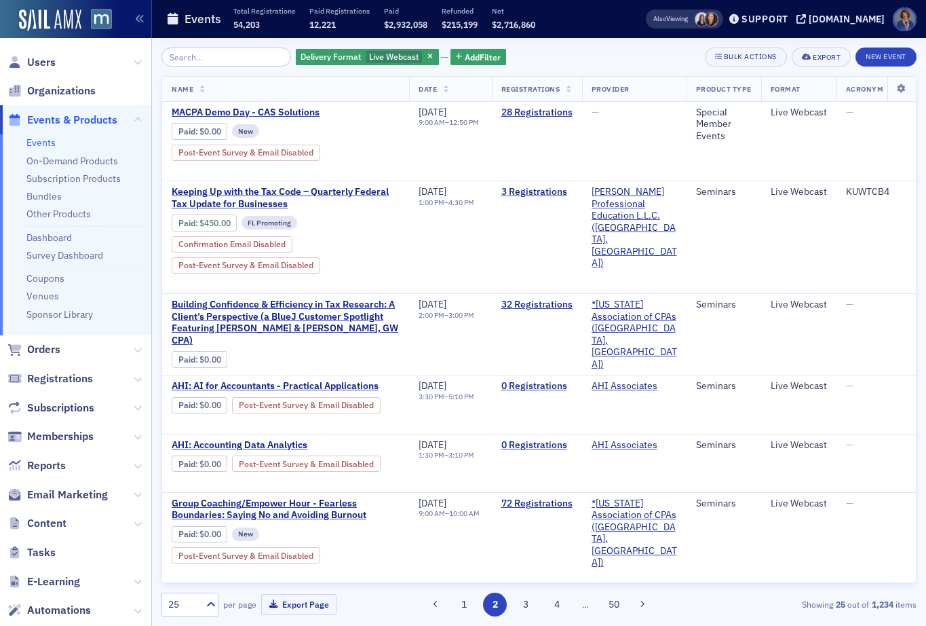
click at [448, 88] on icon at bounding box center [446, 89] width 5 height 7
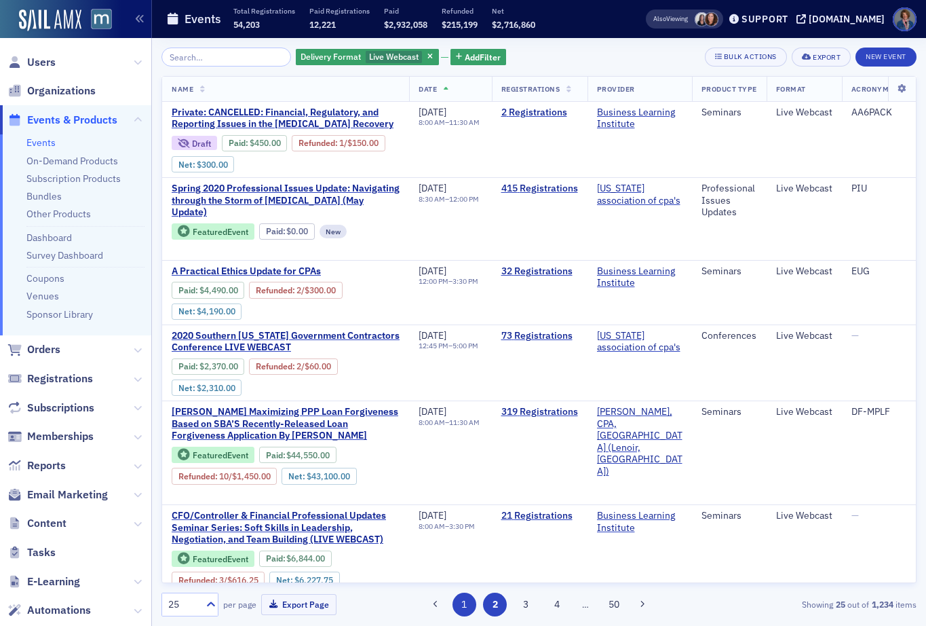
click at [467, 602] on button "1" at bounding box center [465, 604] width 24 height 24
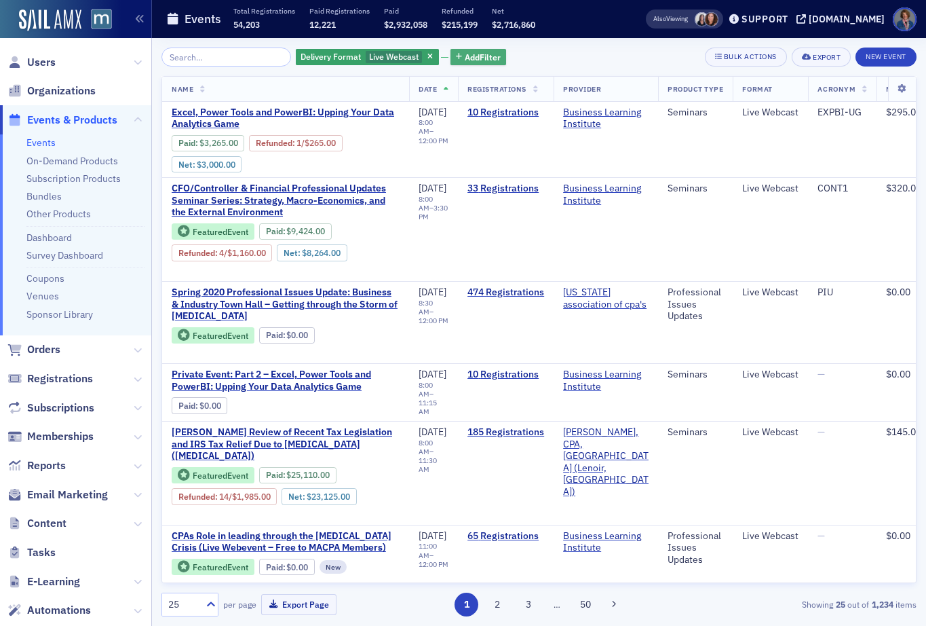
click at [465, 58] on span "Add Filter" at bounding box center [483, 57] width 36 height 12
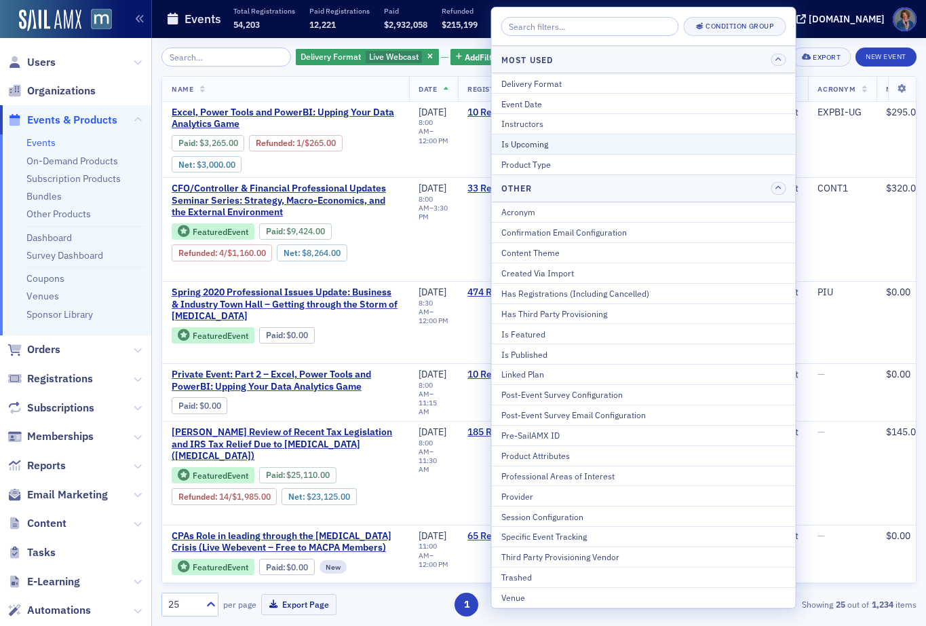
click at [538, 147] on div "Is Upcoming" at bounding box center [643, 144] width 285 height 12
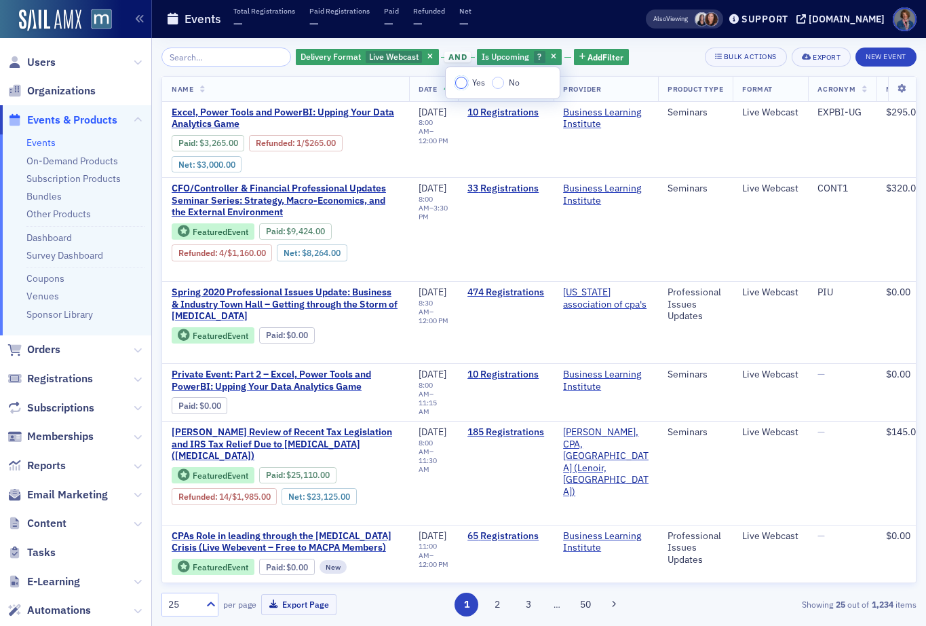
click at [462, 79] on input "Yes" at bounding box center [461, 83] width 12 height 12
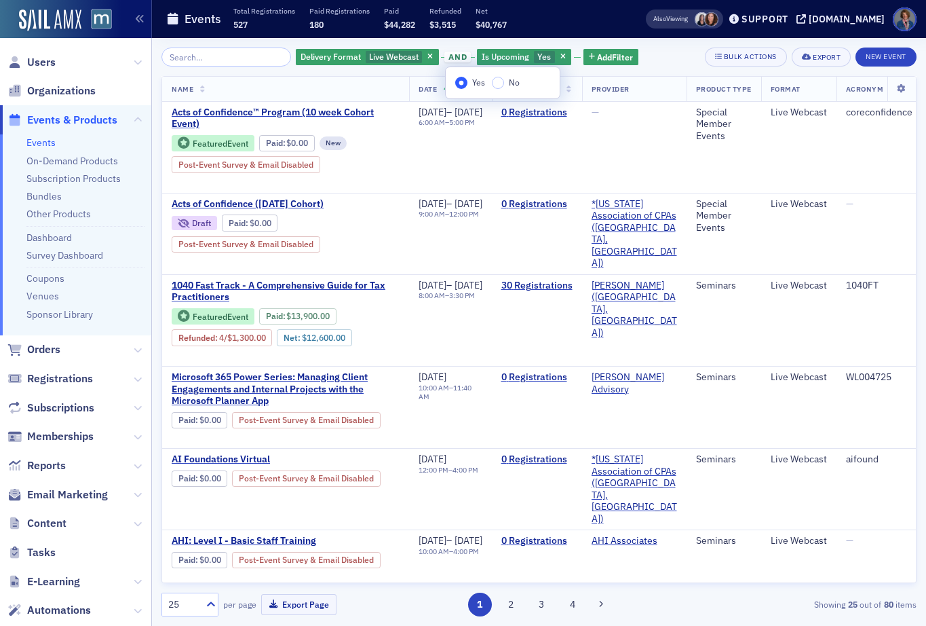
click at [652, 54] on div "Delivery Format Live Webcast and Is Upcoming Yes Add Filter Bulk Actions Export…" at bounding box center [538, 56] width 755 height 19
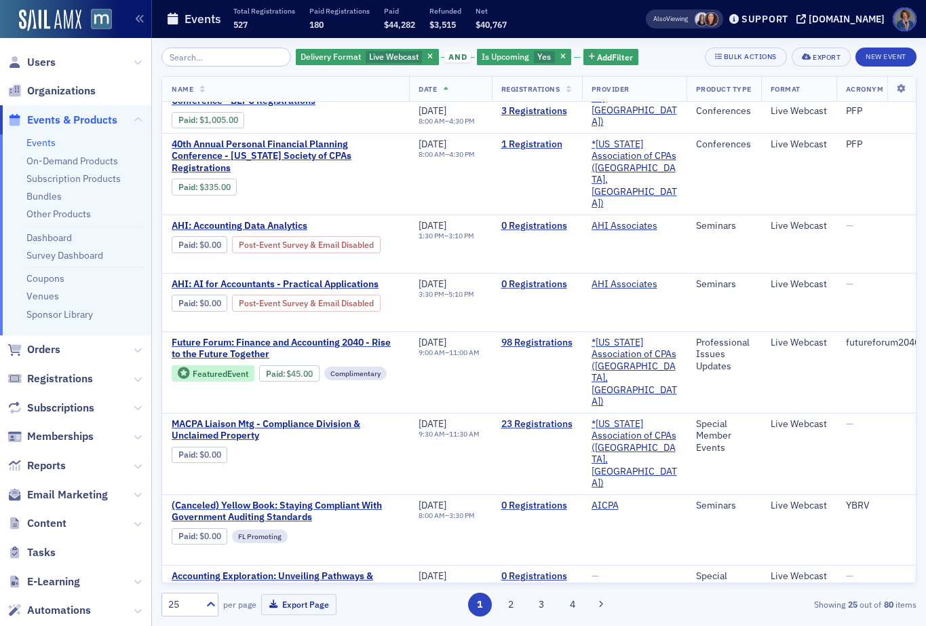
scroll to position [1394, 0]
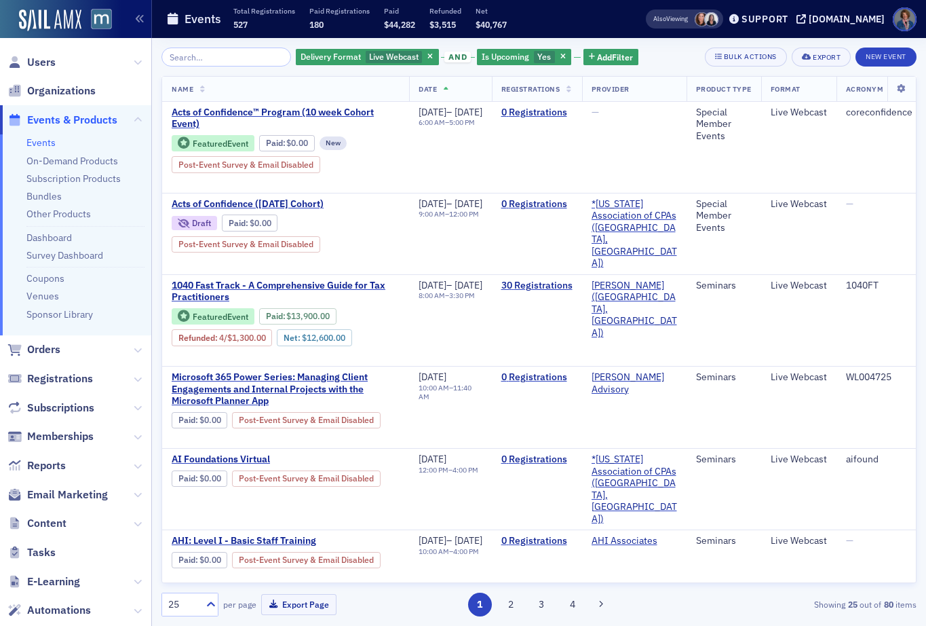
scroll to position [1394, 0]
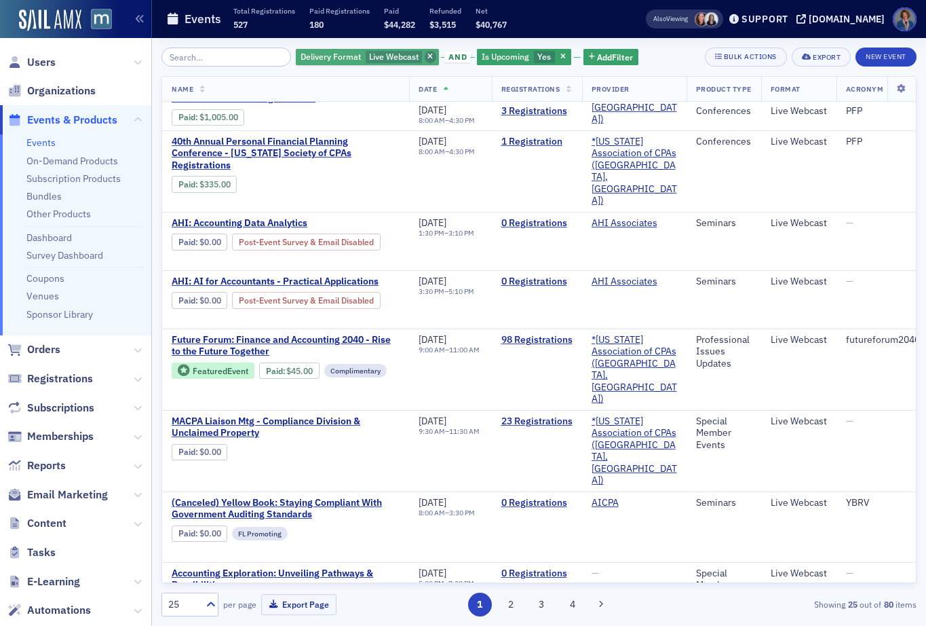
click at [425, 54] on span "button" at bounding box center [431, 57] width 12 height 12
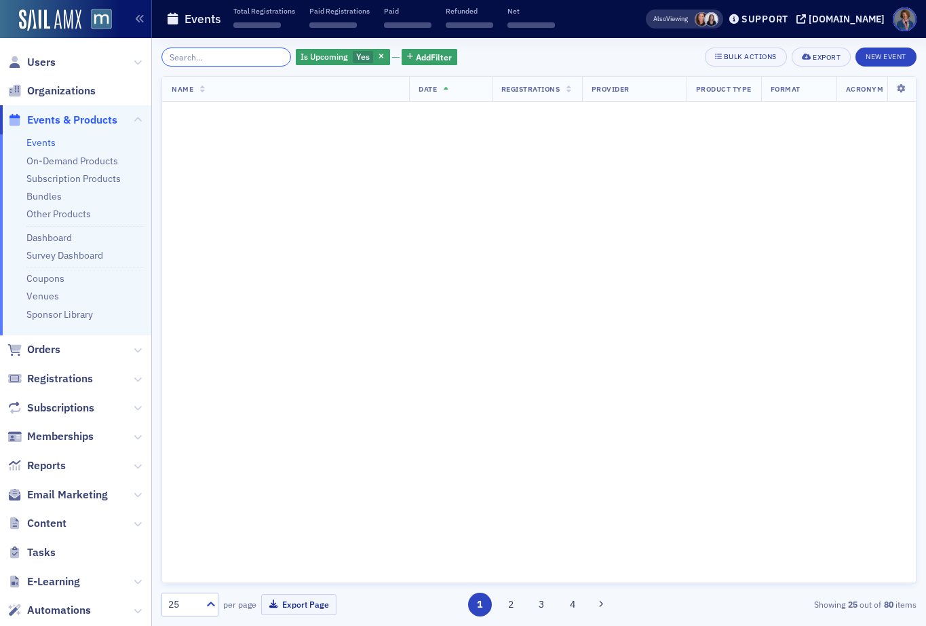
click at [246, 51] on input "search" at bounding box center [226, 56] width 130 height 19
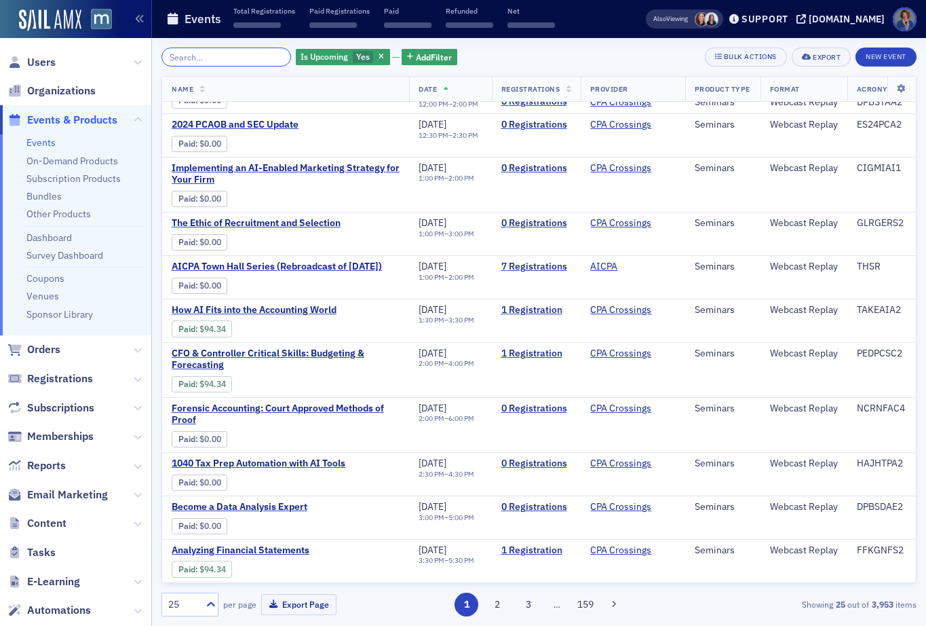
scroll to position [884, 0]
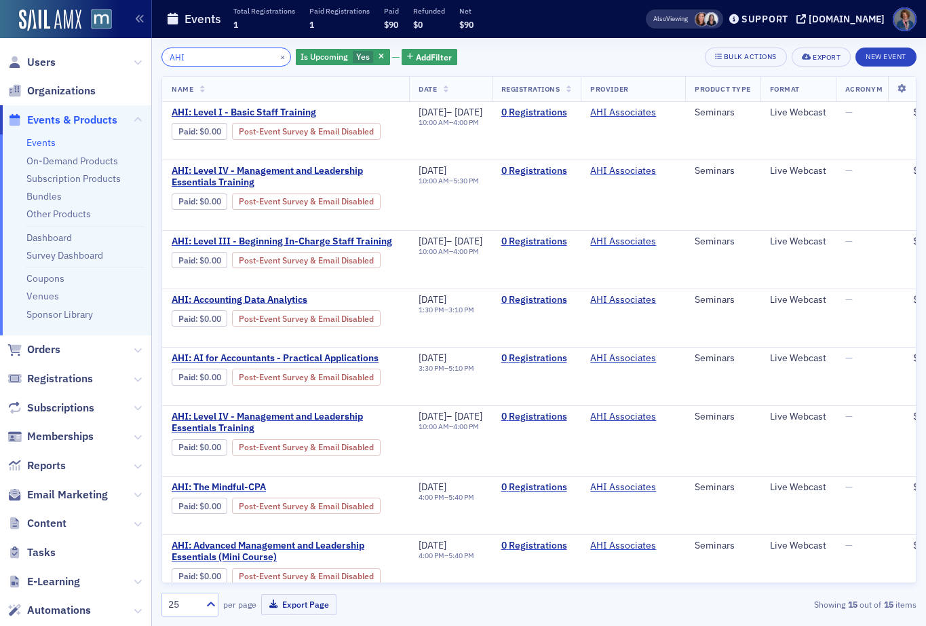
type input "AHI"
click at [296, 242] on span "AHI: Level III - Beginning In-Charge Staff Training" at bounding box center [286, 241] width 228 height 12
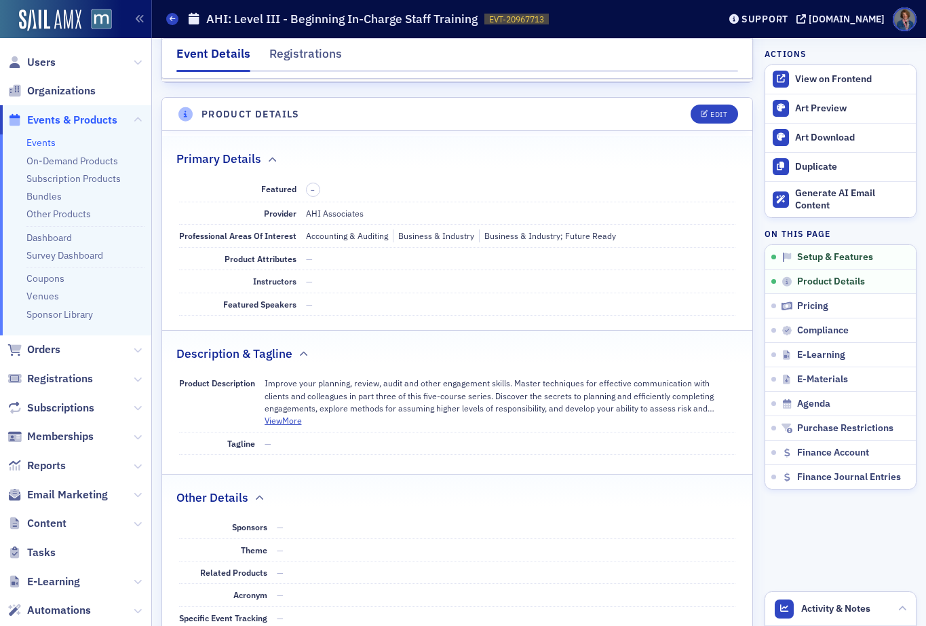
scroll to position [407, 0]
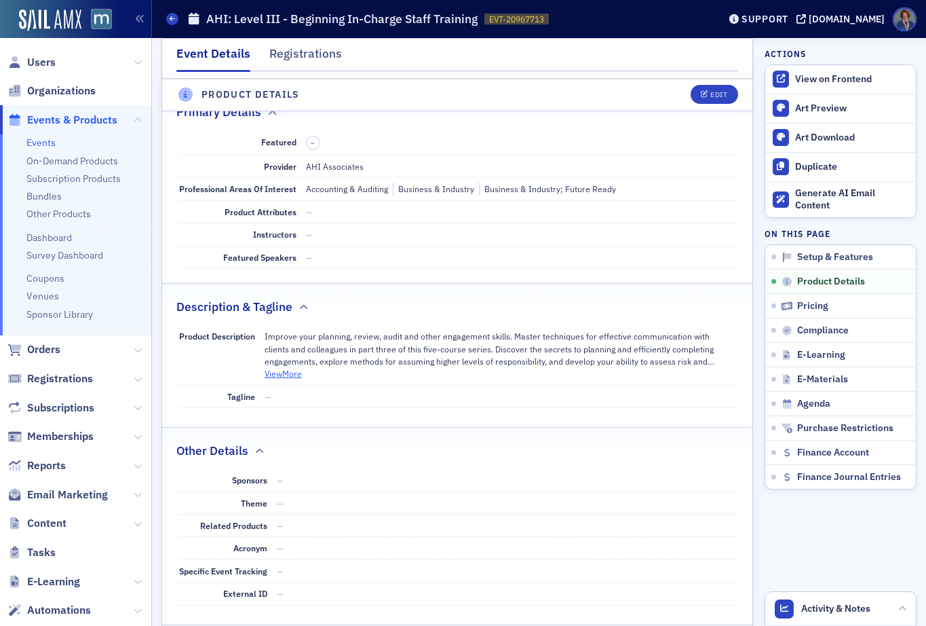
click at [282, 378] on button "View More" at bounding box center [283, 373] width 37 height 12
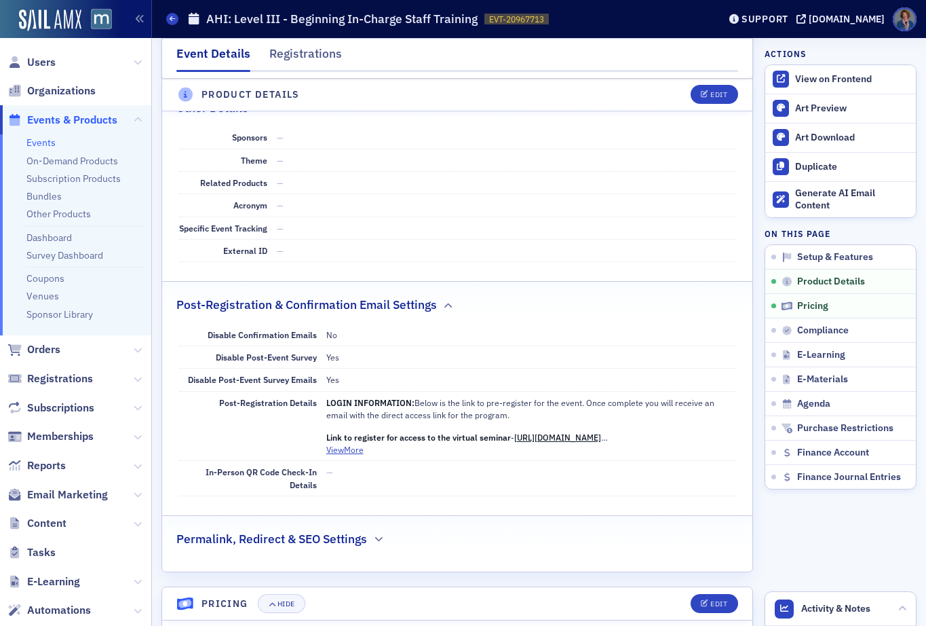
scroll to position [849, 0]
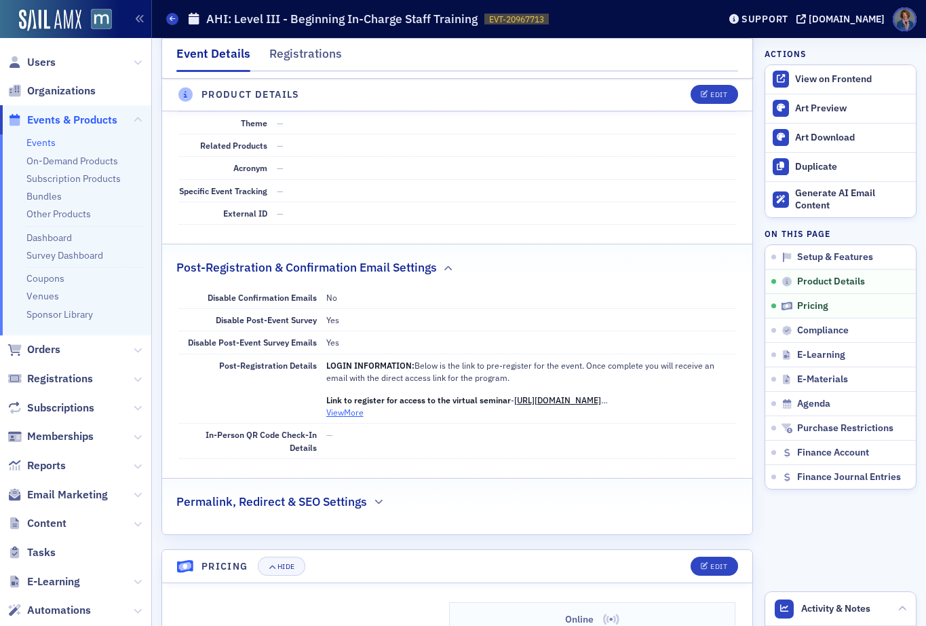
click at [358, 413] on button "View More" at bounding box center [344, 412] width 37 height 12
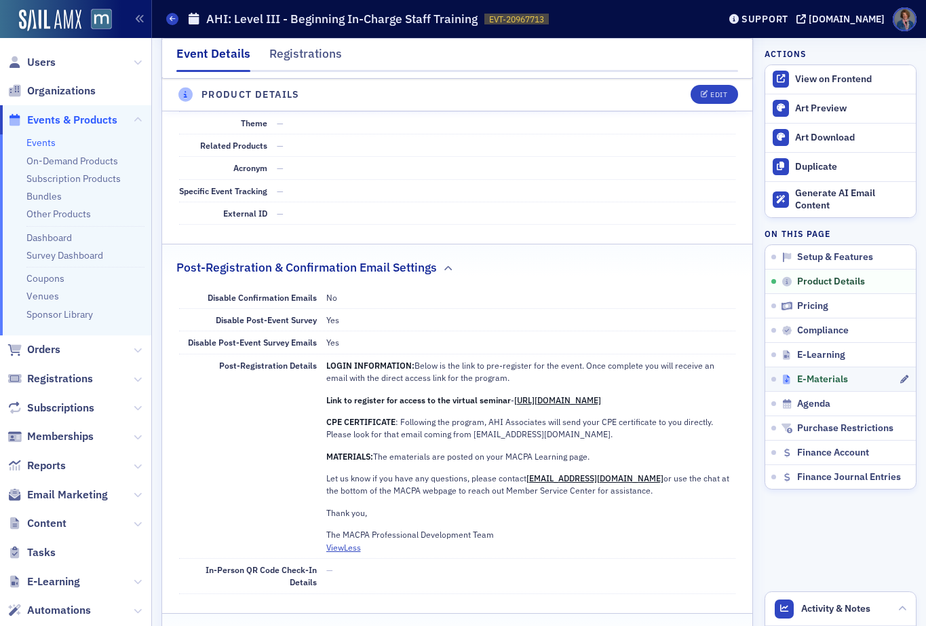
click at [810, 375] on span "E-Materials" at bounding box center [822, 379] width 51 height 12
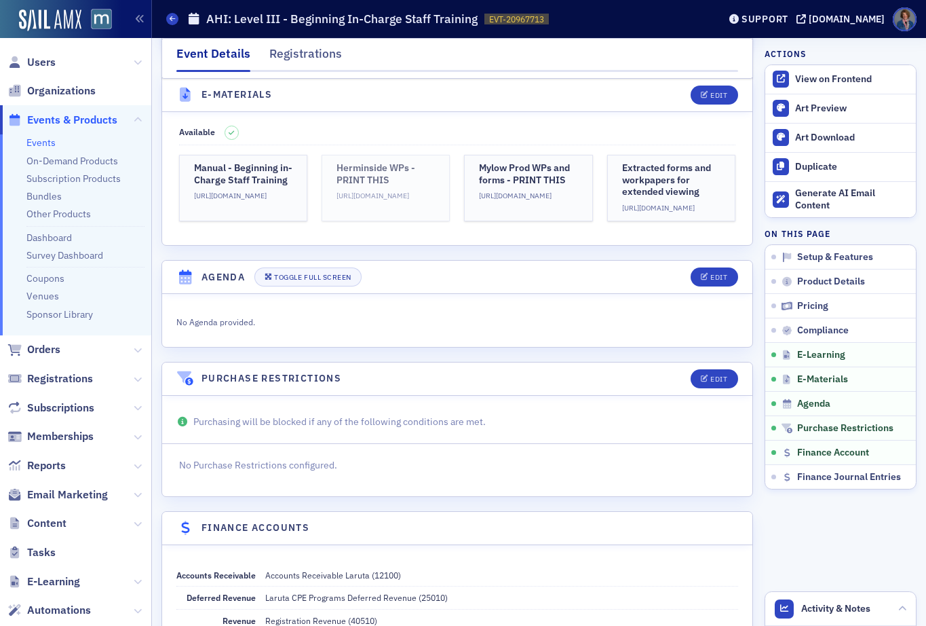
scroll to position [2278, 0]
drag, startPoint x: 45, startPoint y: 141, endPoint x: 67, endPoint y: 138, distance: 22.6
click at [45, 141] on link "Events" at bounding box center [40, 142] width 29 height 12
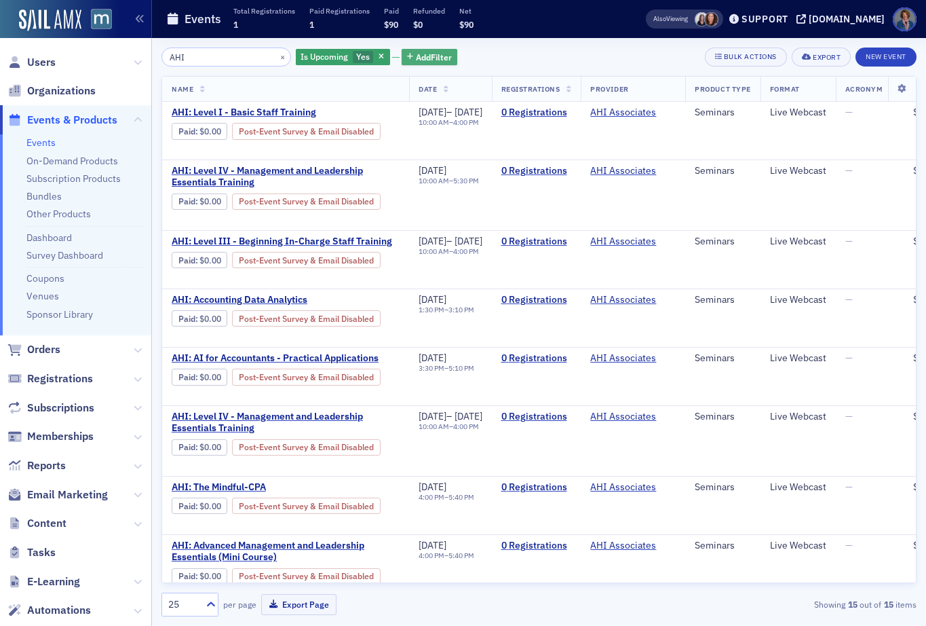
click at [416, 56] on span "Add Filter" at bounding box center [434, 57] width 36 height 12
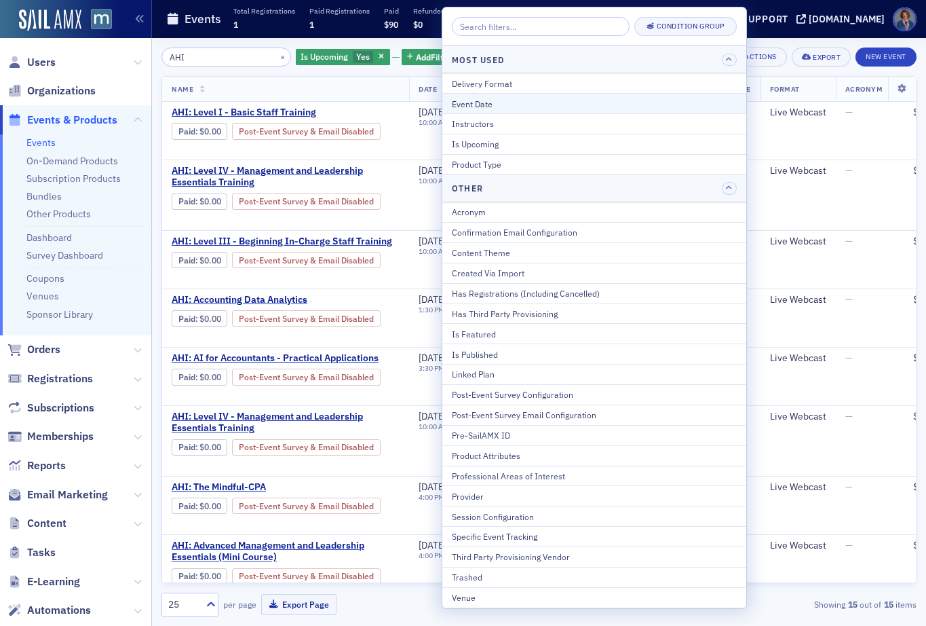
click at [485, 105] on div "Event Date" at bounding box center [594, 104] width 285 height 12
select select "9"
select select "2025"
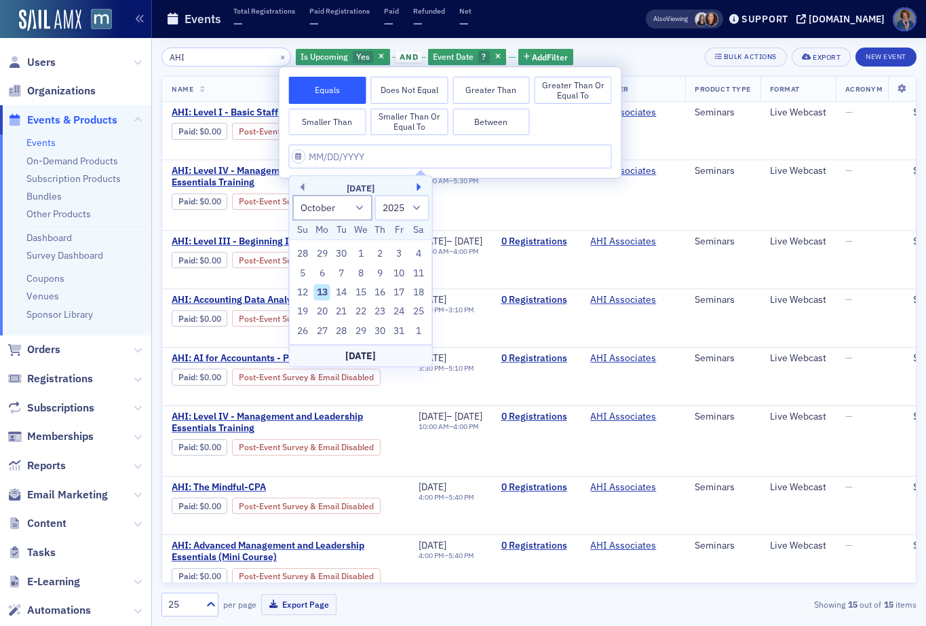
click at [421, 188] on button "Next Month" at bounding box center [421, 187] width 8 height 8
select select "10"
click at [362, 292] on div "12" at bounding box center [361, 292] width 16 height 16
type input "[DATE]"
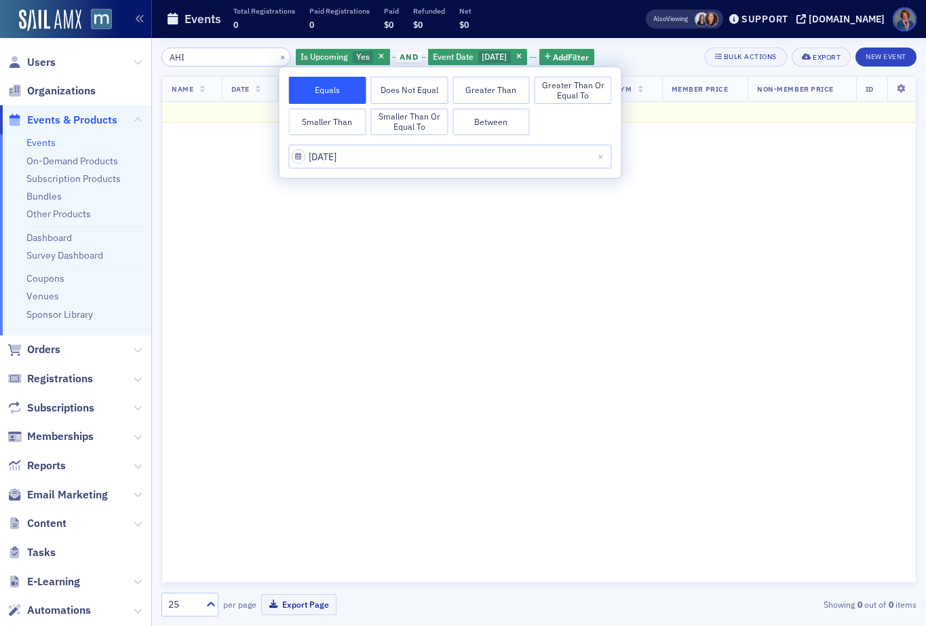
click at [653, 65] on div "AHI × Is Upcoming Yes and Event Date 11/12/2025 Add Filter Bulk Actions Export …" at bounding box center [538, 56] width 755 height 19
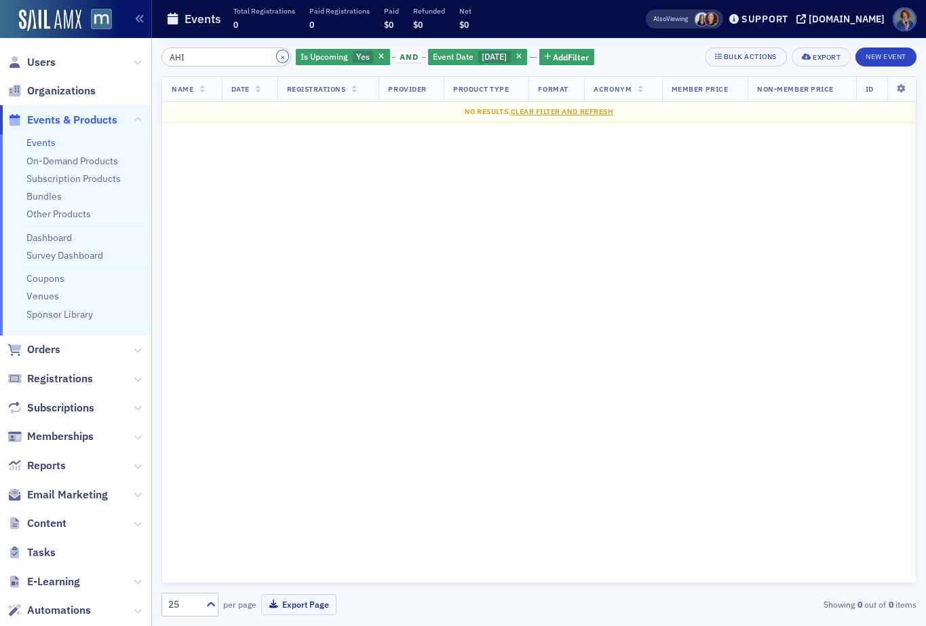
click at [277, 57] on button "×" at bounding box center [283, 56] width 12 height 12
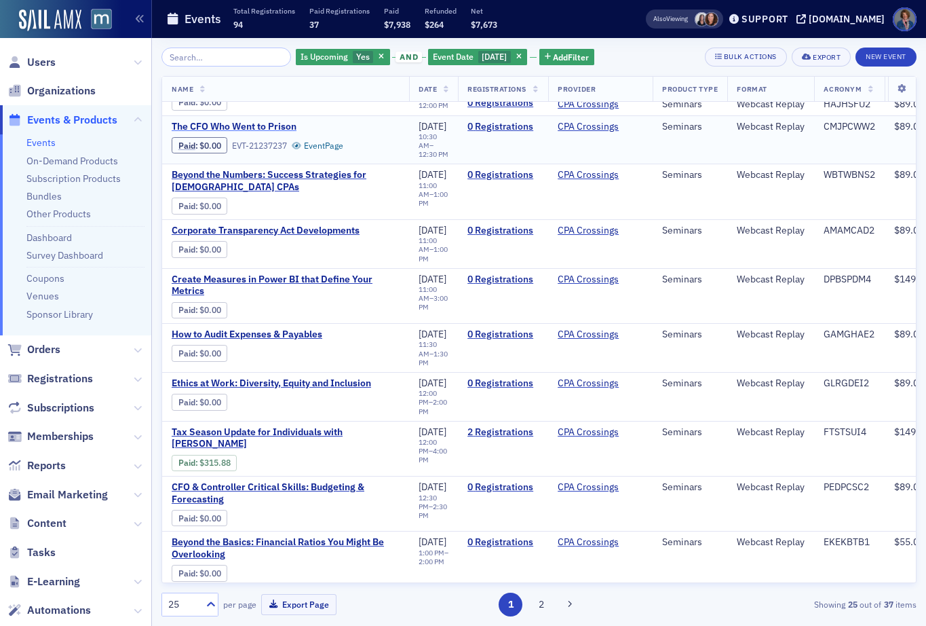
scroll to position [835, 0]
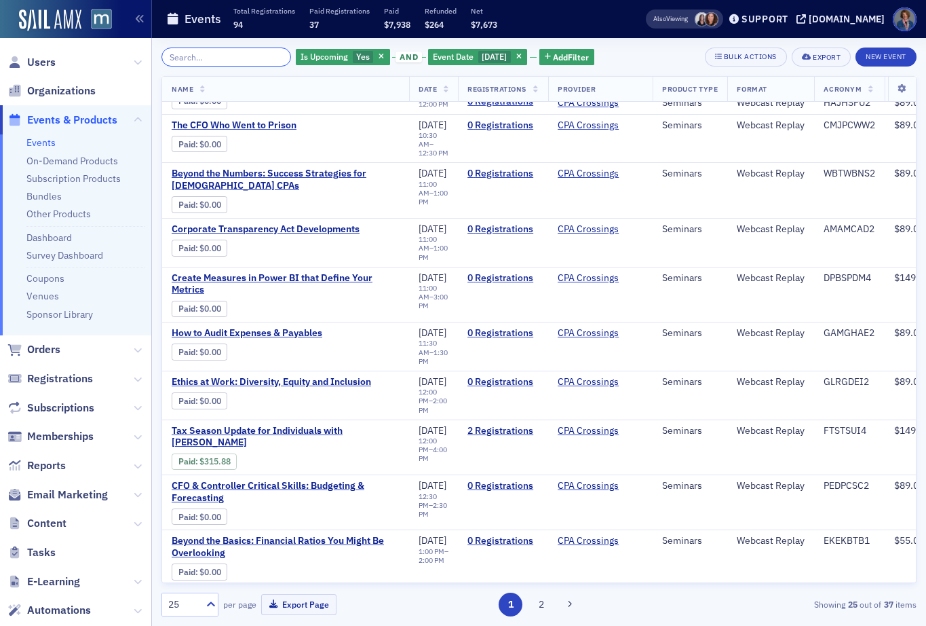
click at [179, 50] on input "search" at bounding box center [226, 56] width 130 height 19
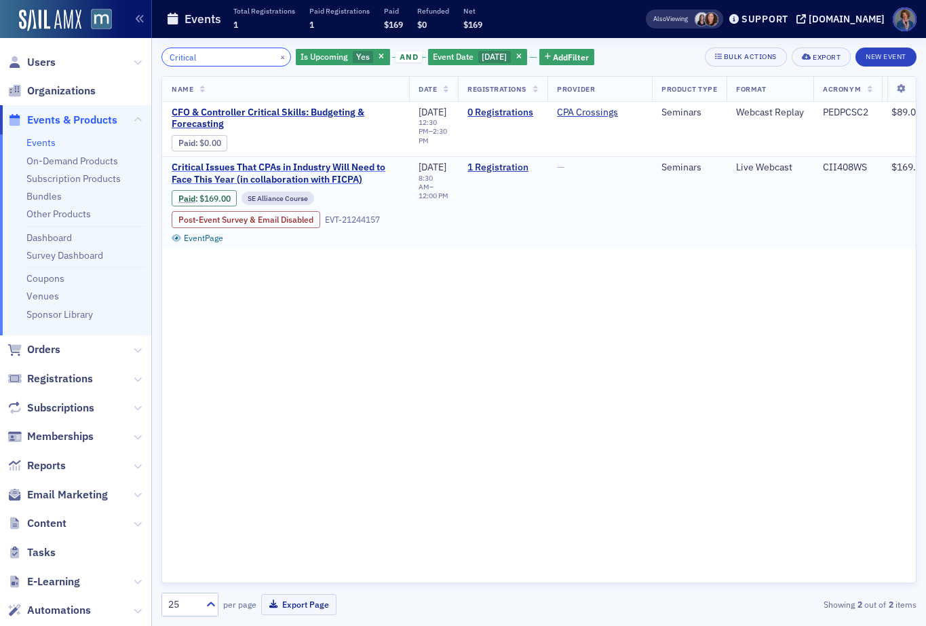
type input "Critical"
click at [297, 172] on span "Critical Issues That CPAs in Industry Will Need to Face This Year (in collabora…" at bounding box center [286, 173] width 228 height 24
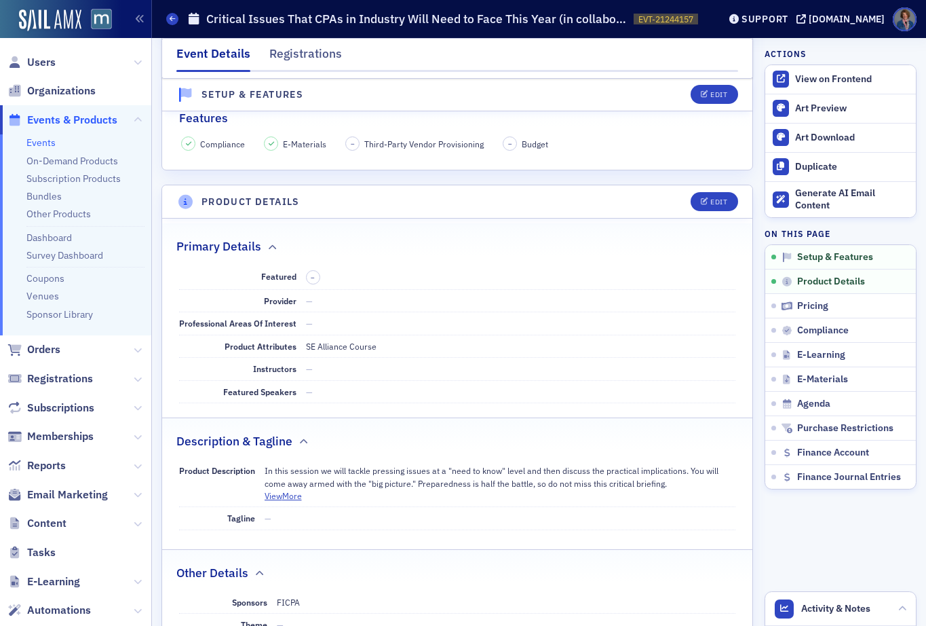
scroll to position [442, 0]
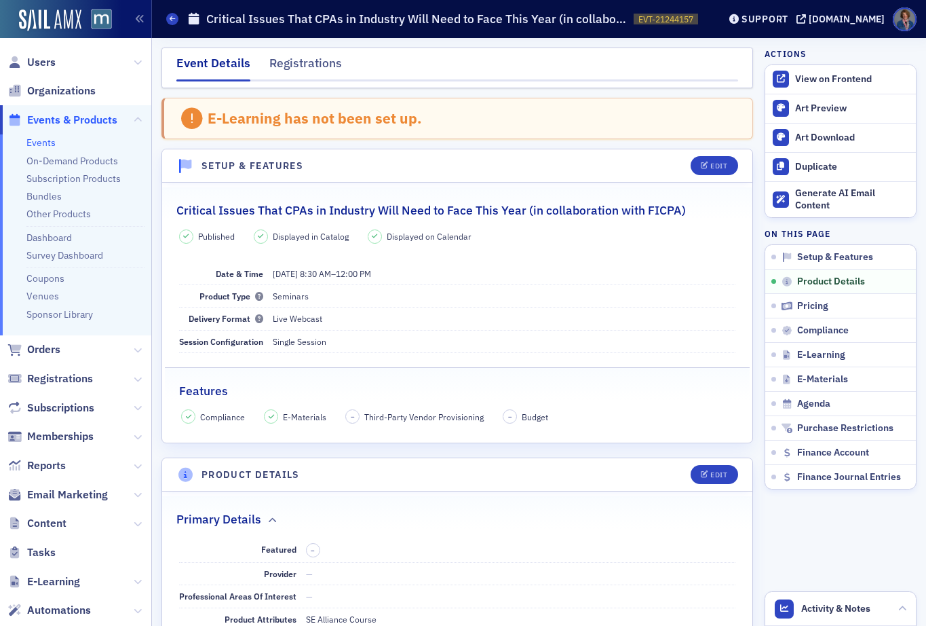
scroll to position [442, 0]
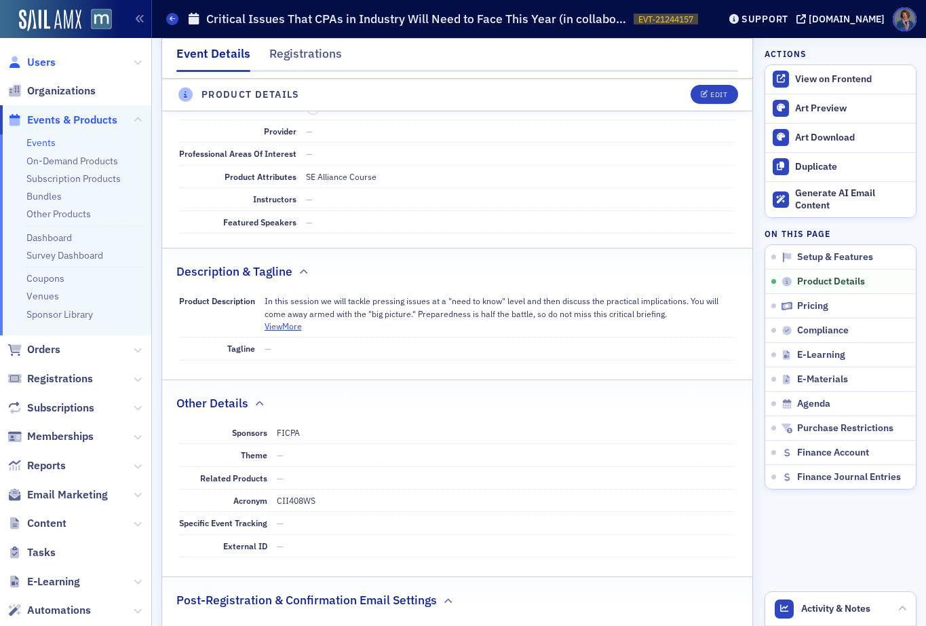
click at [41, 58] on span "Users" at bounding box center [41, 62] width 28 height 15
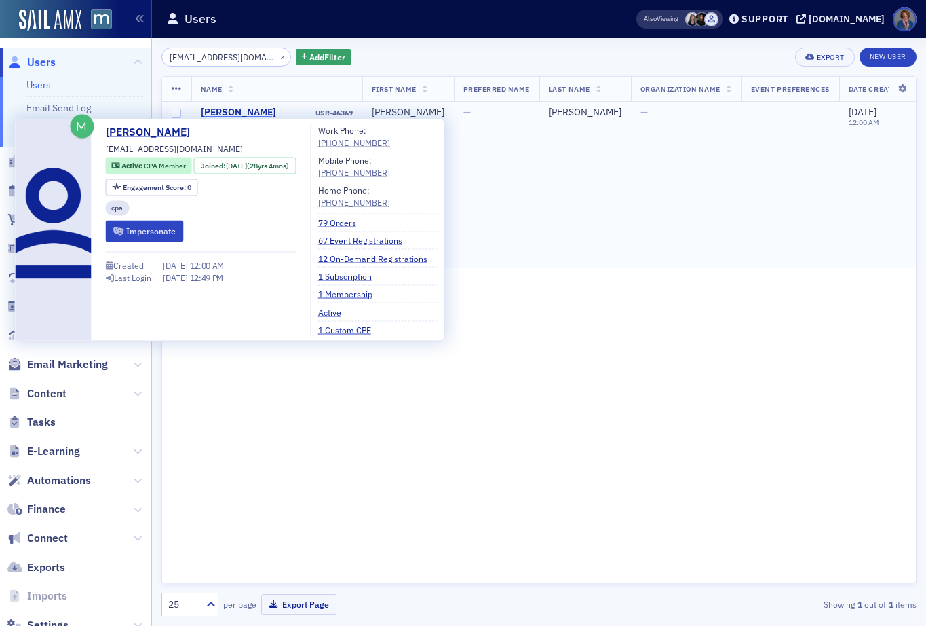
type input "[EMAIL_ADDRESS][DOMAIN_NAME]"
click at [233, 113] on div "[PERSON_NAME]" at bounding box center [238, 113] width 75 height 12
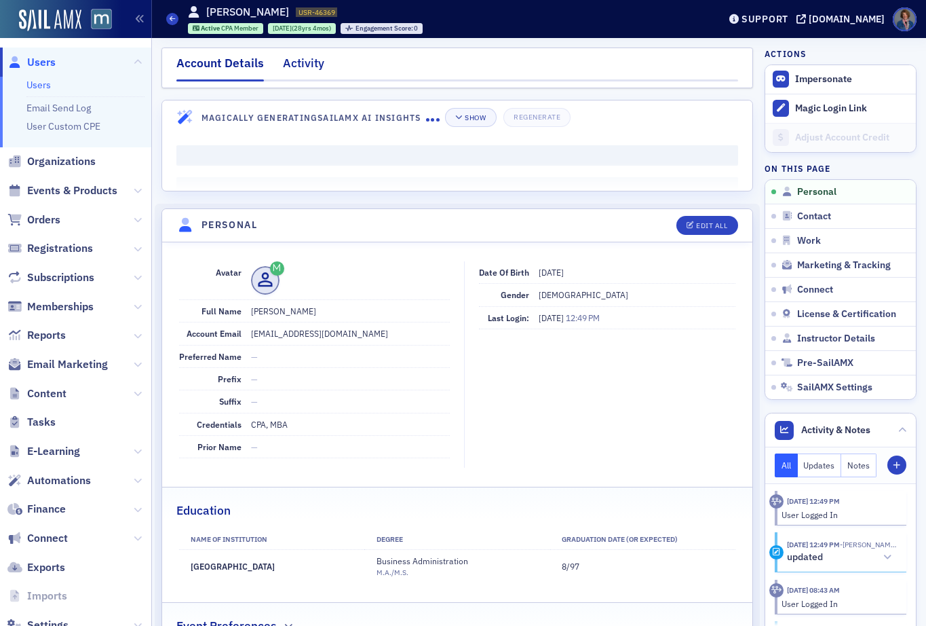
click at [303, 62] on div "Activity" at bounding box center [303, 66] width 41 height 25
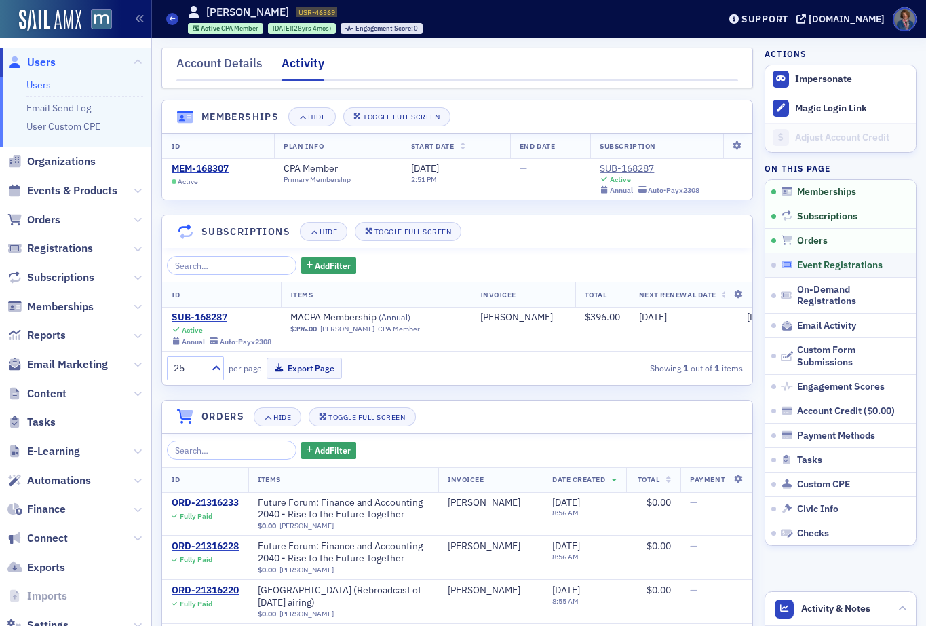
click at [835, 264] on span "Event Registrations" at bounding box center [839, 265] width 85 height 12
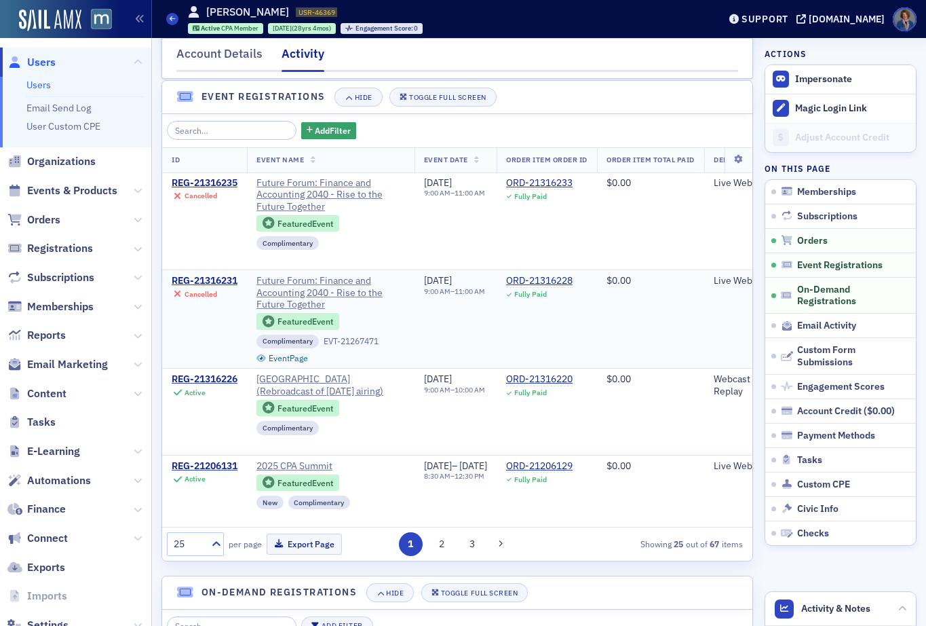
scroll to position [826, 0]
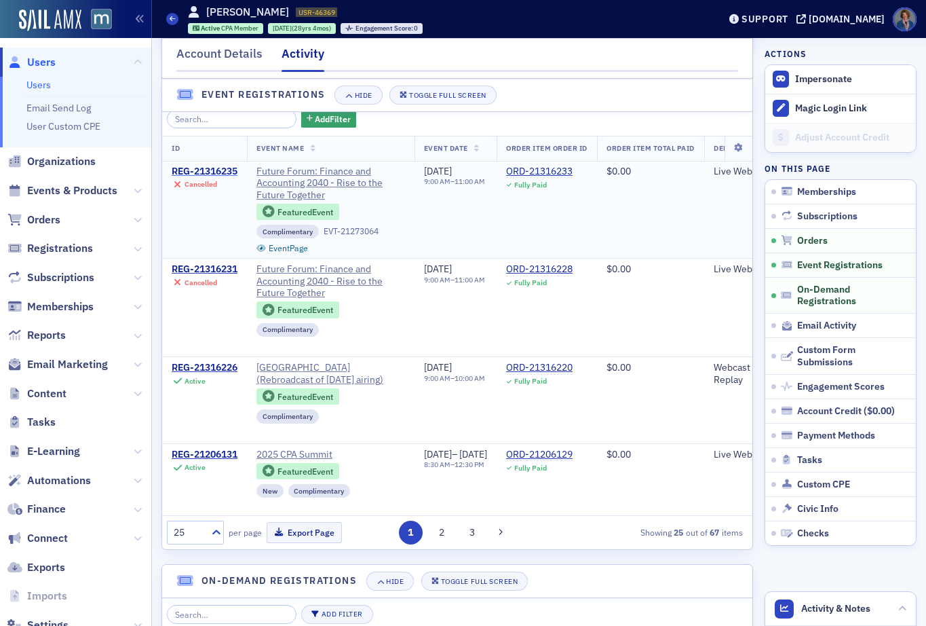
click at [223, 178] on div "REG-21316235" at bounding box center [205, 172] width 66 height 12
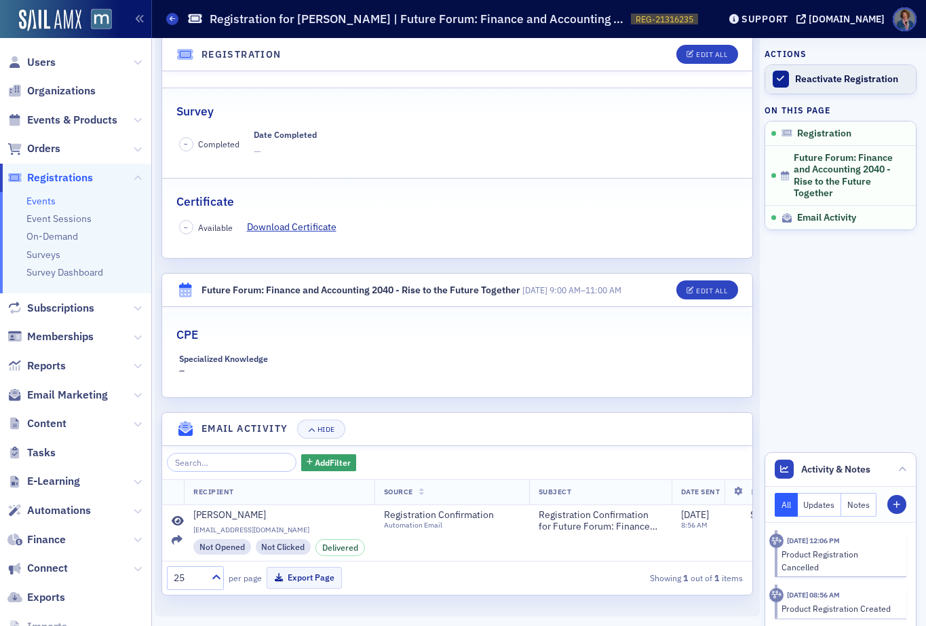
click at [815, 81] on div "Reactivate Registration" at bounding box center [852, 79] width 114 height 12
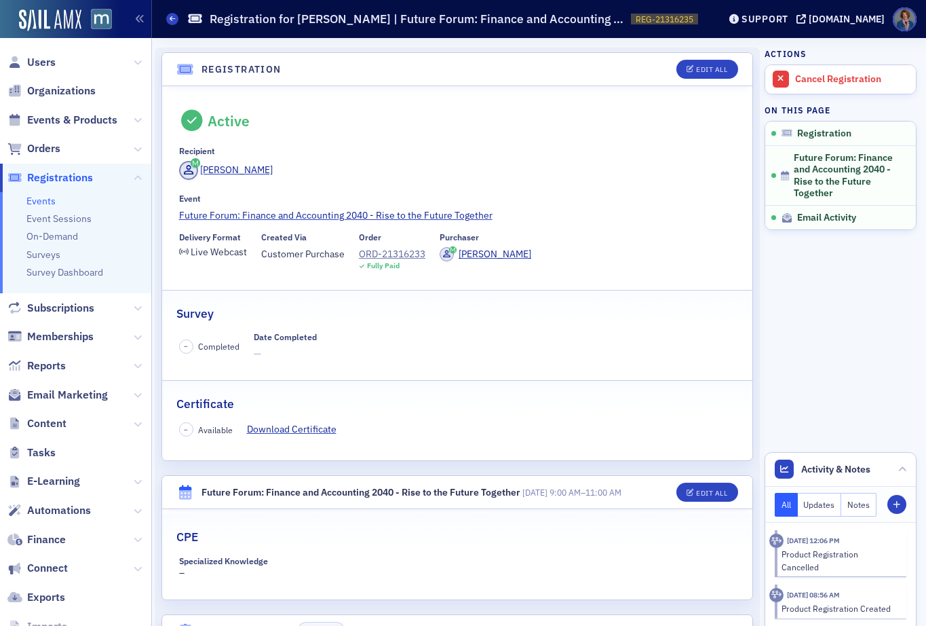
scroll to position [0, 0]
click at [56, 119] on span "Events & Products" at bounding box center [72, 120] width 90 height 15
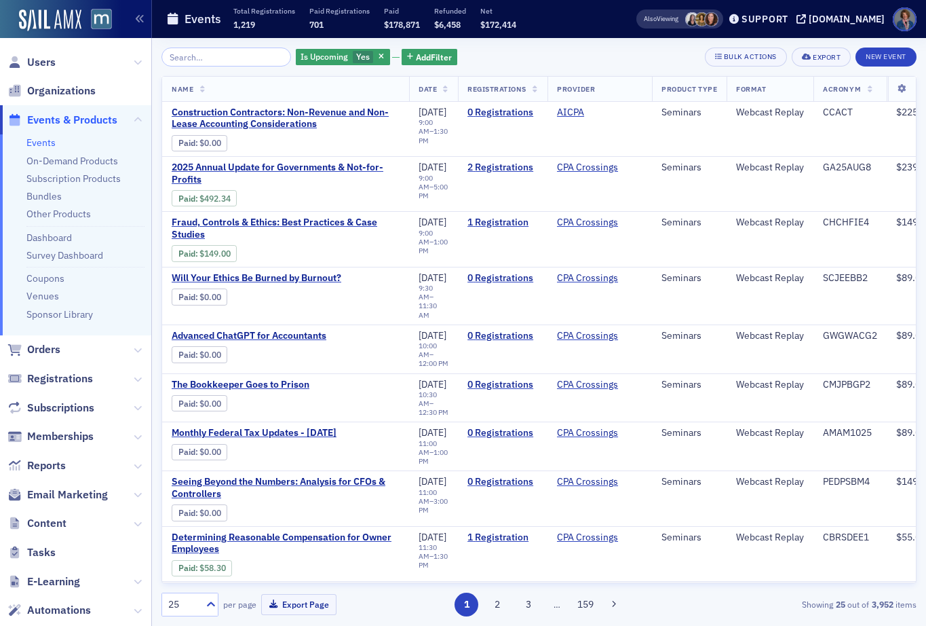
click at [198, 51] on input "search" at bounding box center [226, 56] width 130 height 19
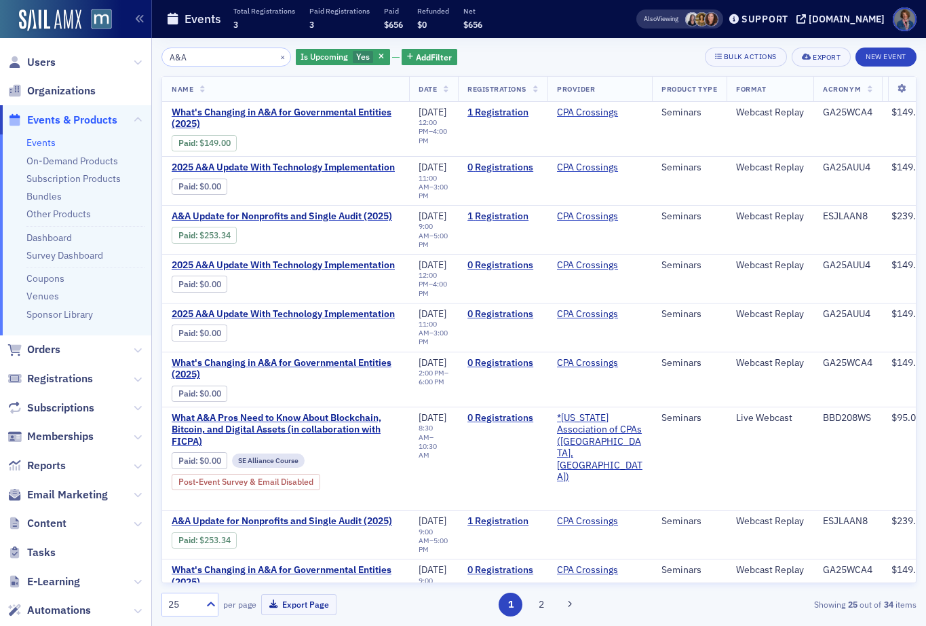
type input "A&A"
click at [277, 57] on button "×" at bounding box center [283, 56] width 12 height 12
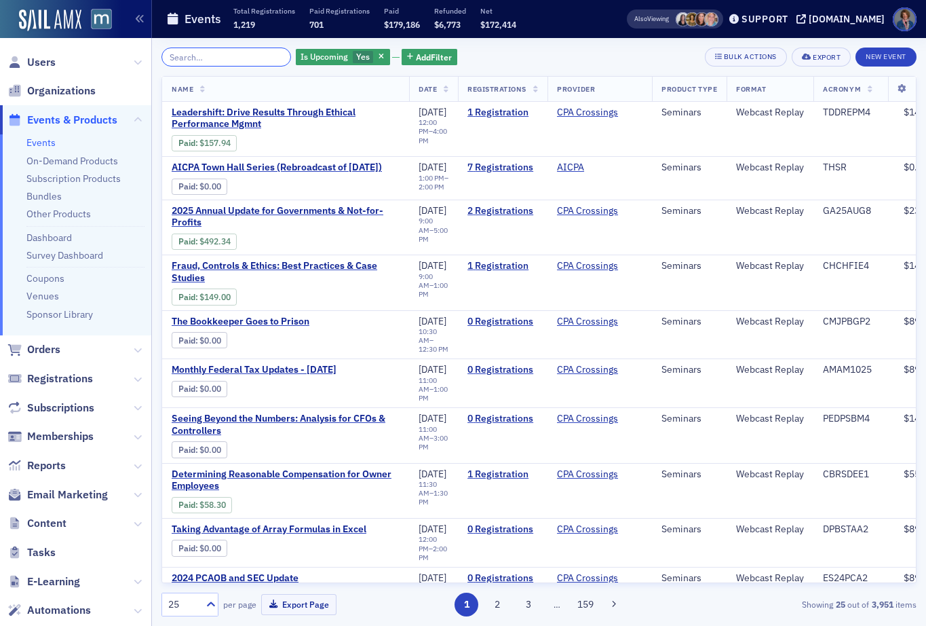
click at [244, 59] on input "search" at bounding box center [226, 56] width 130 height 19
type input "D"
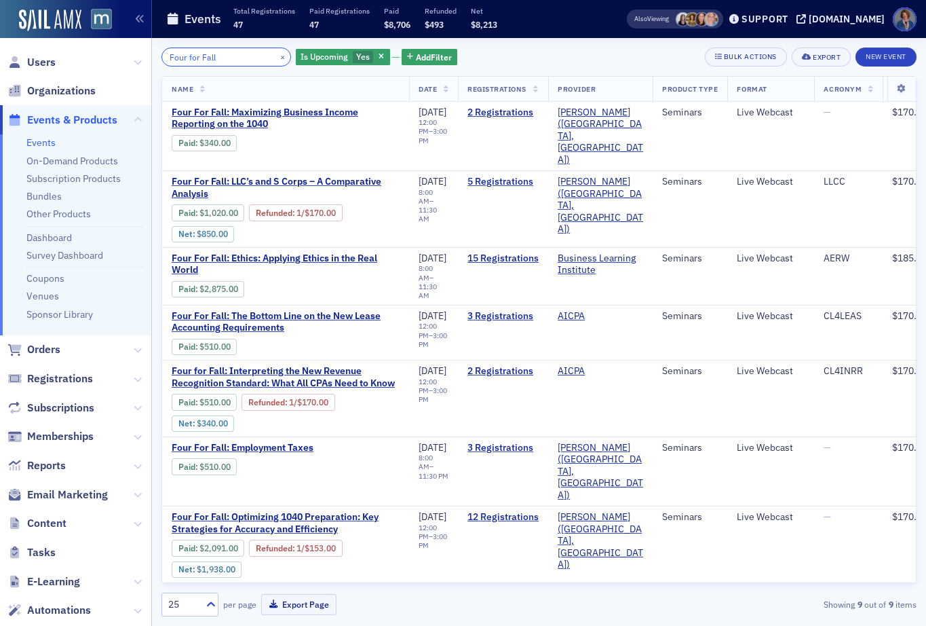
type input "Four for Fall"
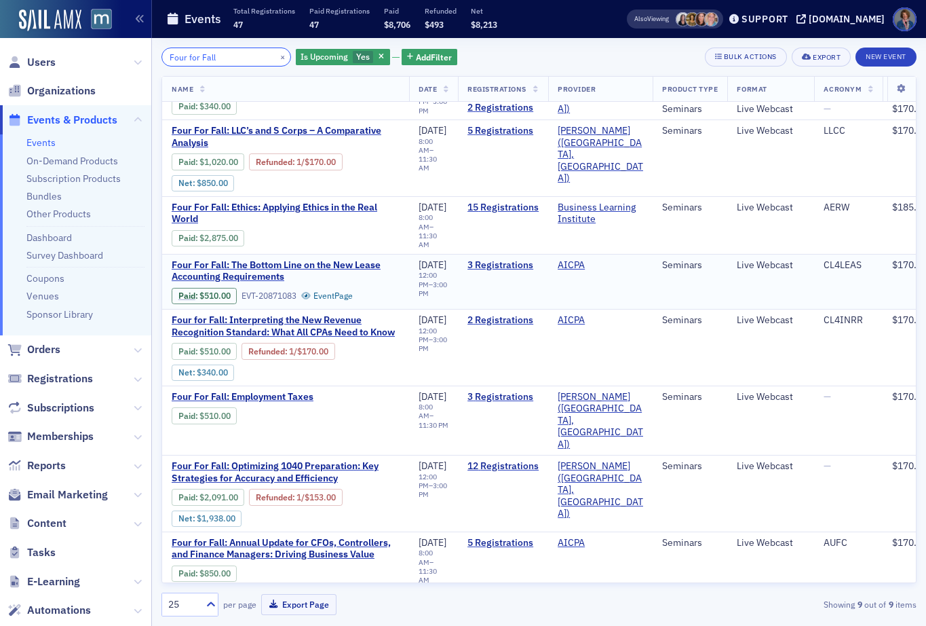
scroll to position [77, 0]
